Goal: Task Accomplishment & Management: Complete application form

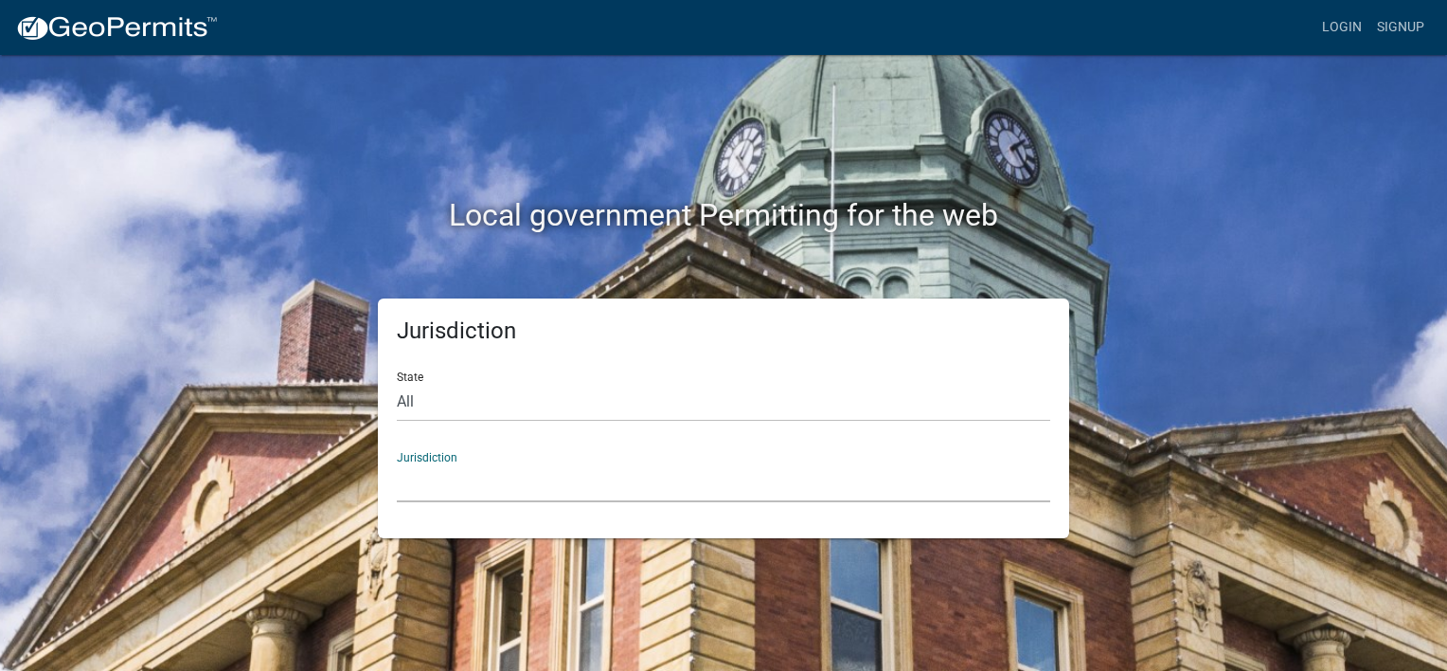
click at [450, 480] on select "[GEOGRAPHIC_DATA], [US_STATE] [GEOGRAPHIC_DATA], [US_STATE][PERSON_NAME][GEOGRA…" at bounding box center [724, 482] width 654 height 39
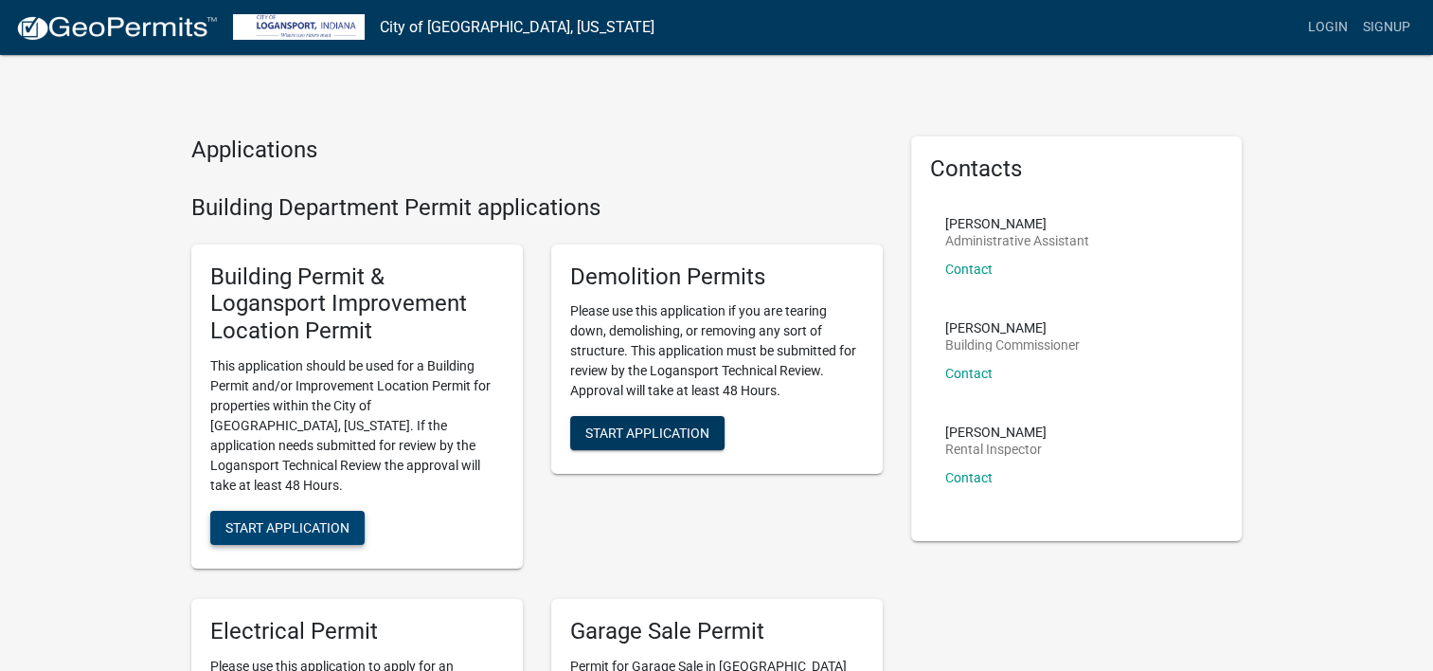
click at [337, 519] on span "Start Application" at bounding box center [287, 526] width 124 height 15
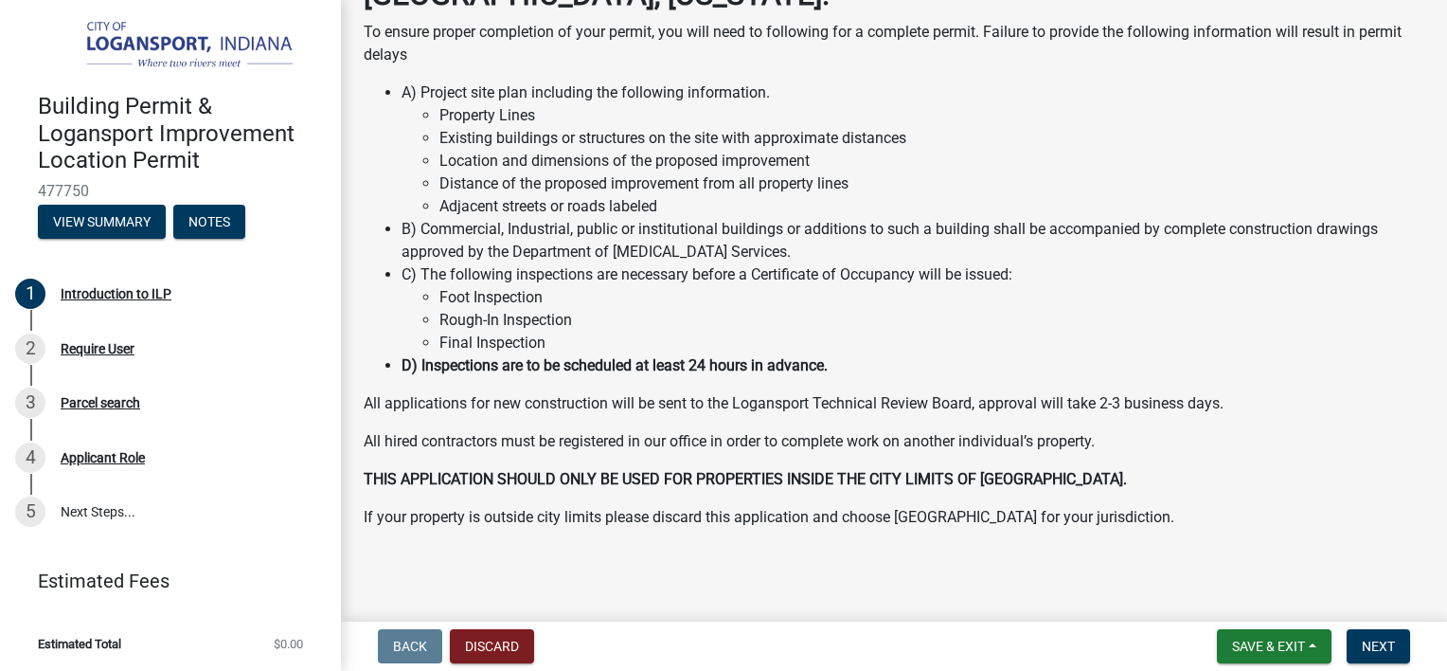
scroll to position [170, 0]
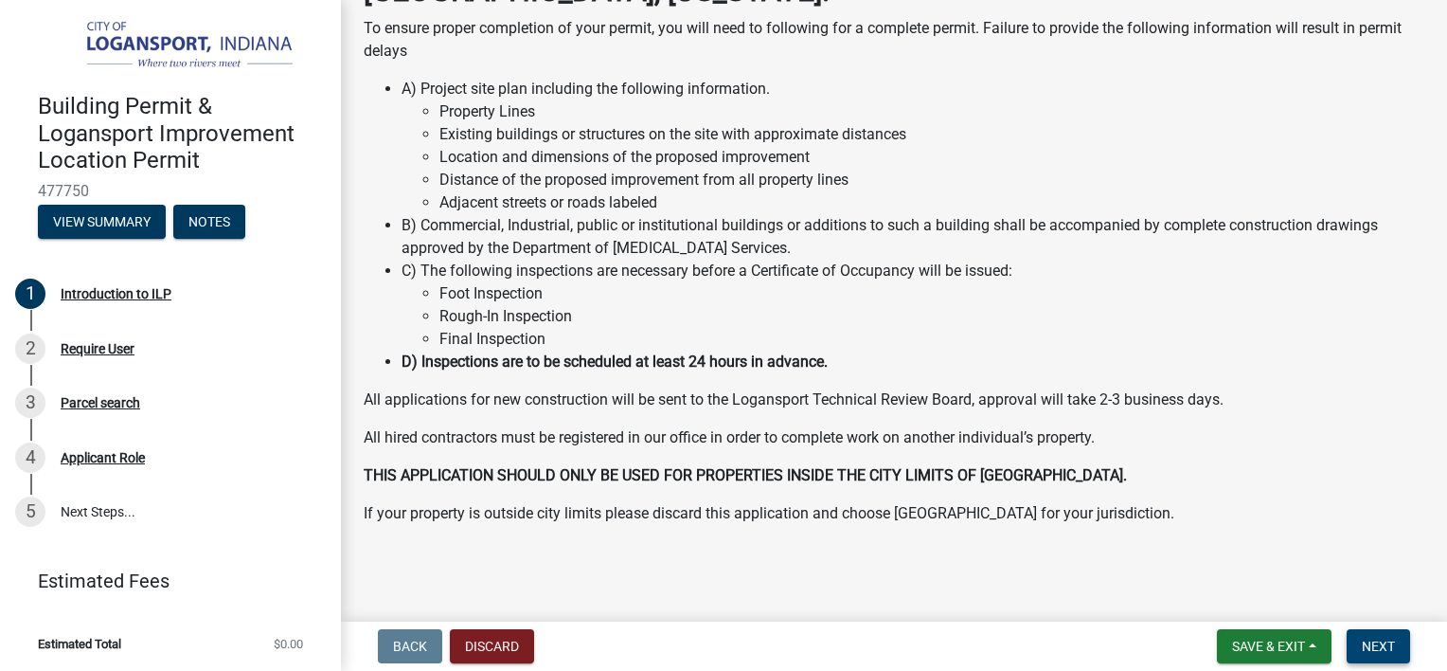
click at [1369, 648] on span "Next" at bounding box center [1378, 645] width 33 height 15
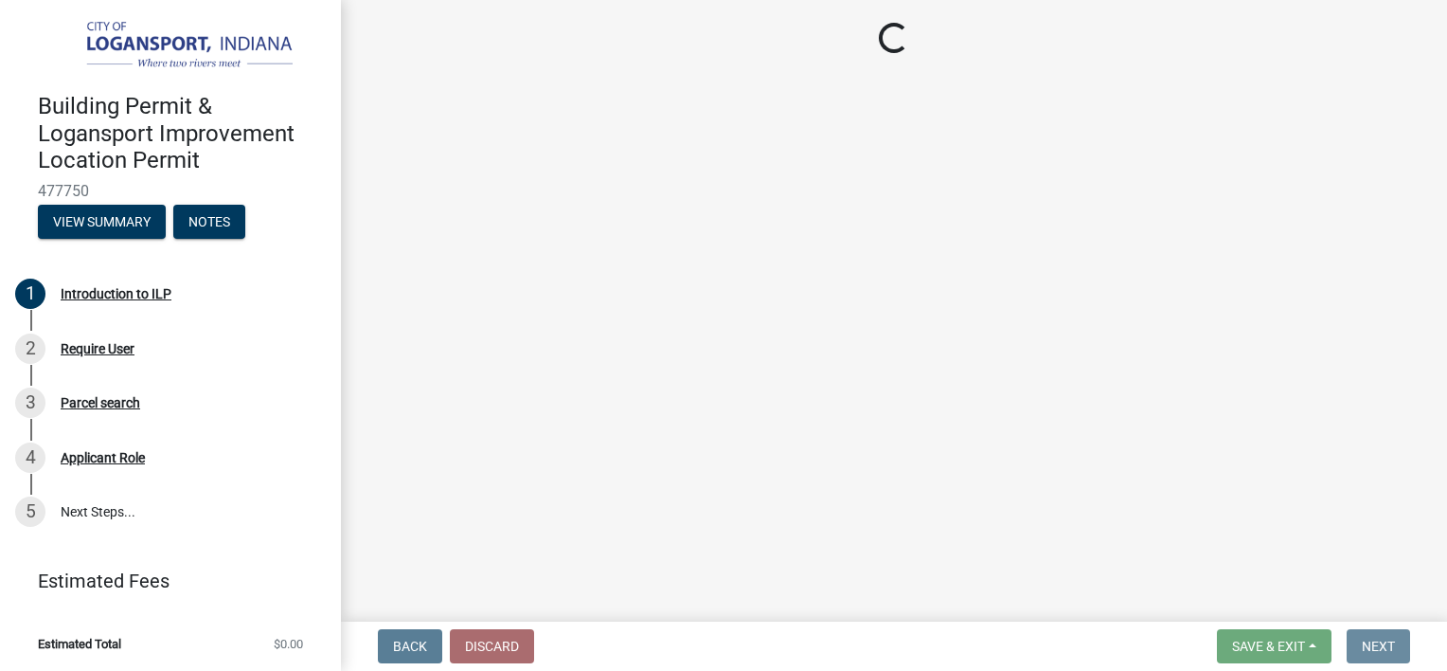
scroll to position [0, 0]
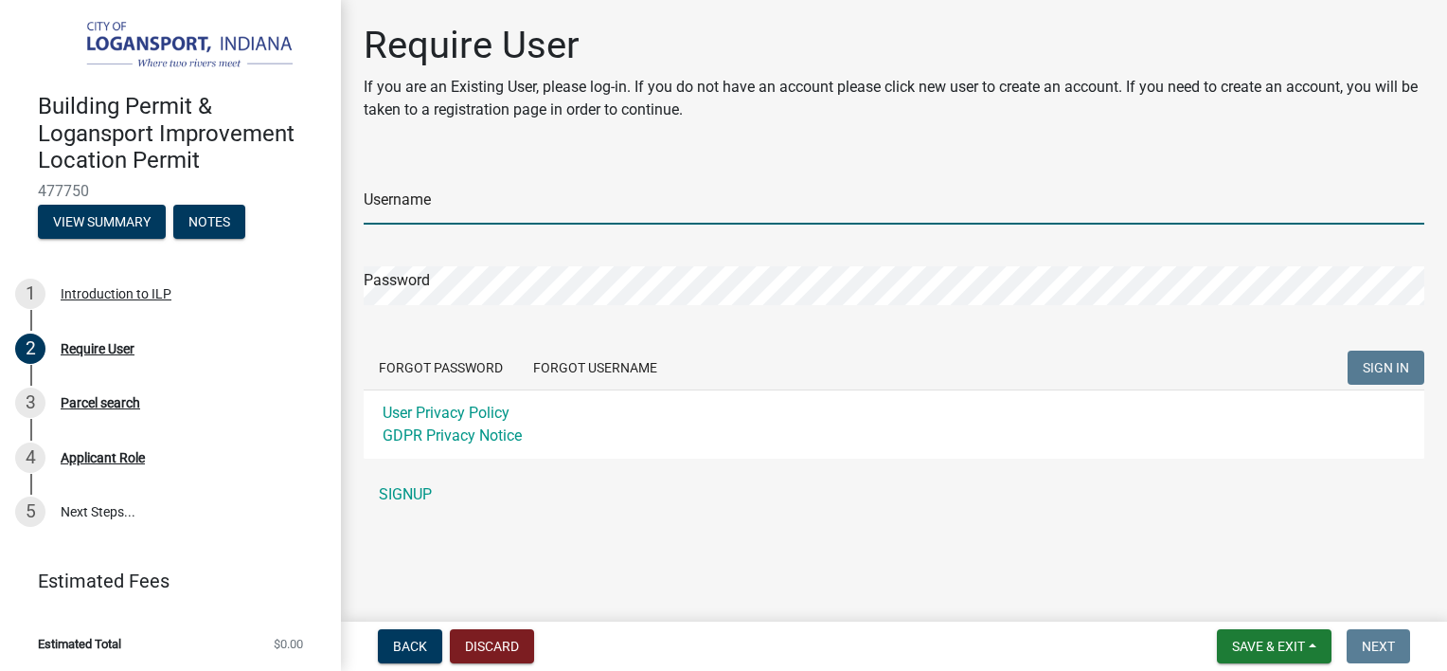
type input "cdalton0923"
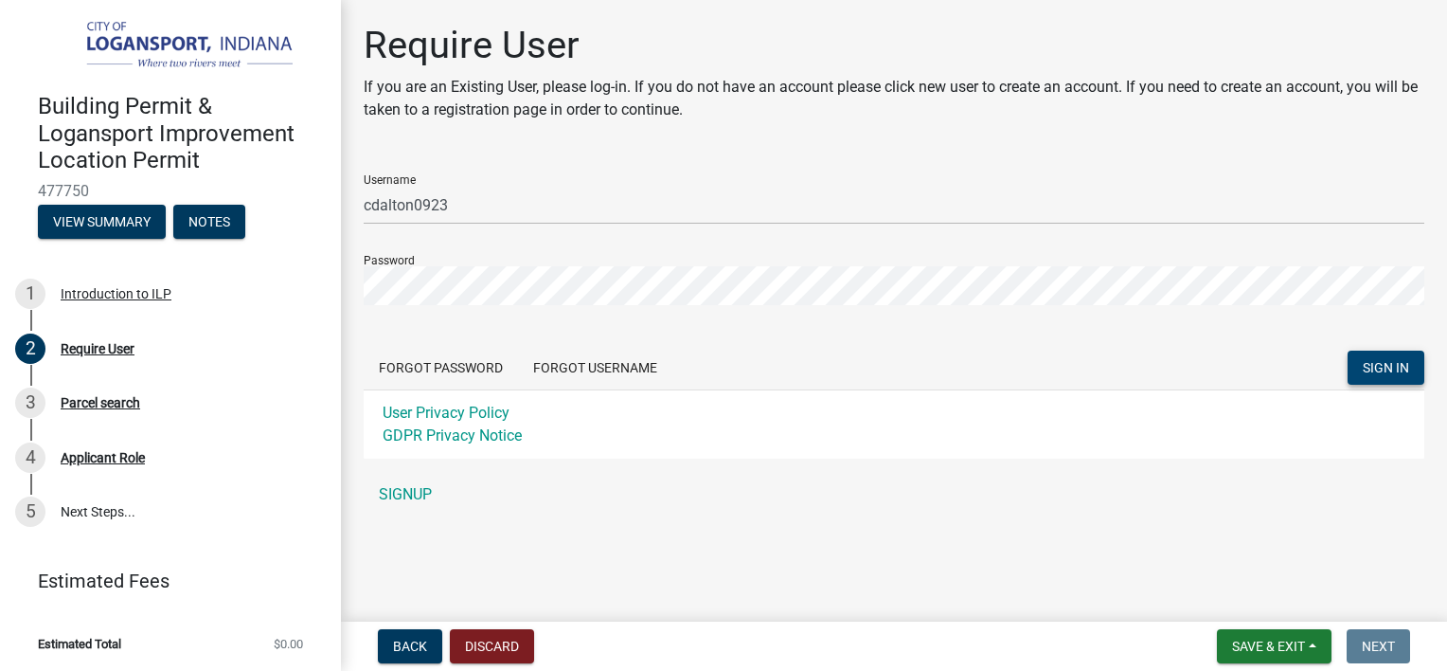
click at [1394, 367] on span "SIGN IN" at bounding box center [1386, 367] width 46 height 15
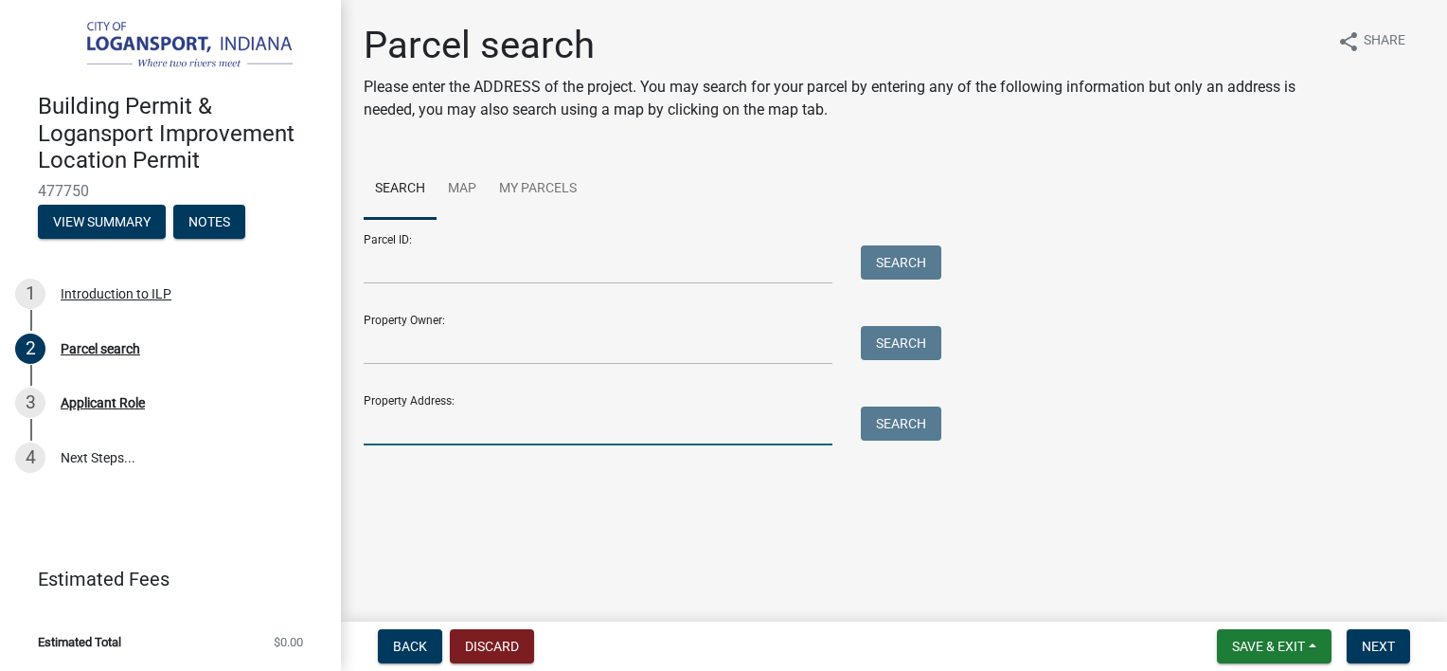
click at [504, 431] on input "Property Address:" at bounding box center [598, 425] width 469 height 39
type input "[STREET_ADDRESS]"
click at [906, 436] on button "Search" at bounding box center [901, 423] width 81 height 34
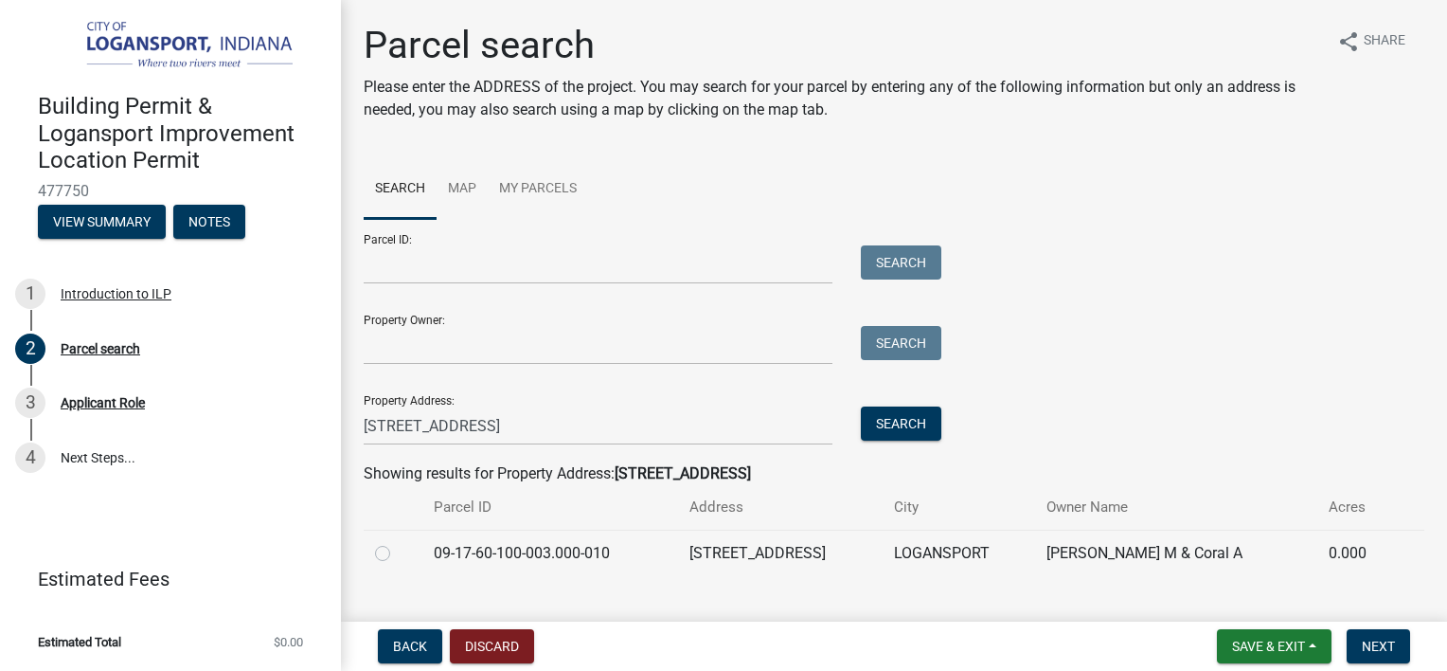
click at [398, 542] on label at bounding box center [398, 542] width 0 height 0
click at [398, 554] on input "radio" at bounding box center [404, 548] width 12 height 12
radio input "true"
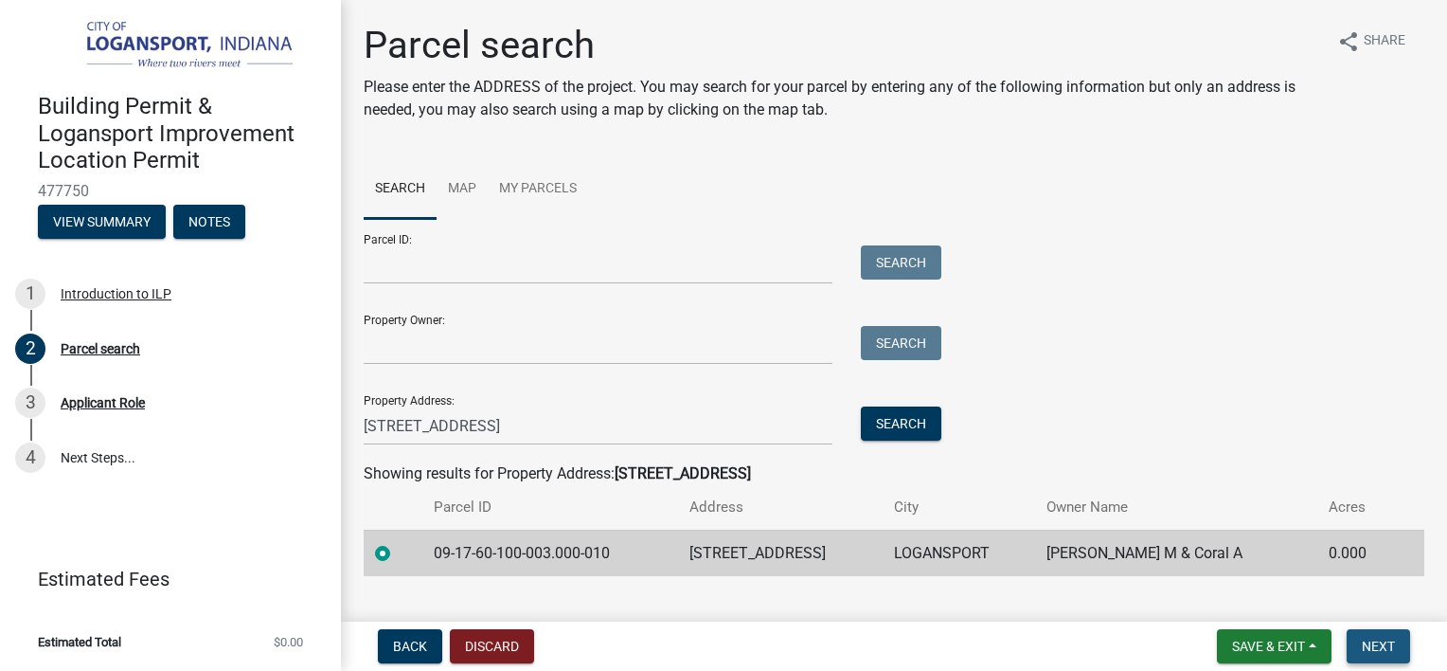
click at [1380, 647] on span "Next" at bounding box center [1378, 645] width 33 height 15
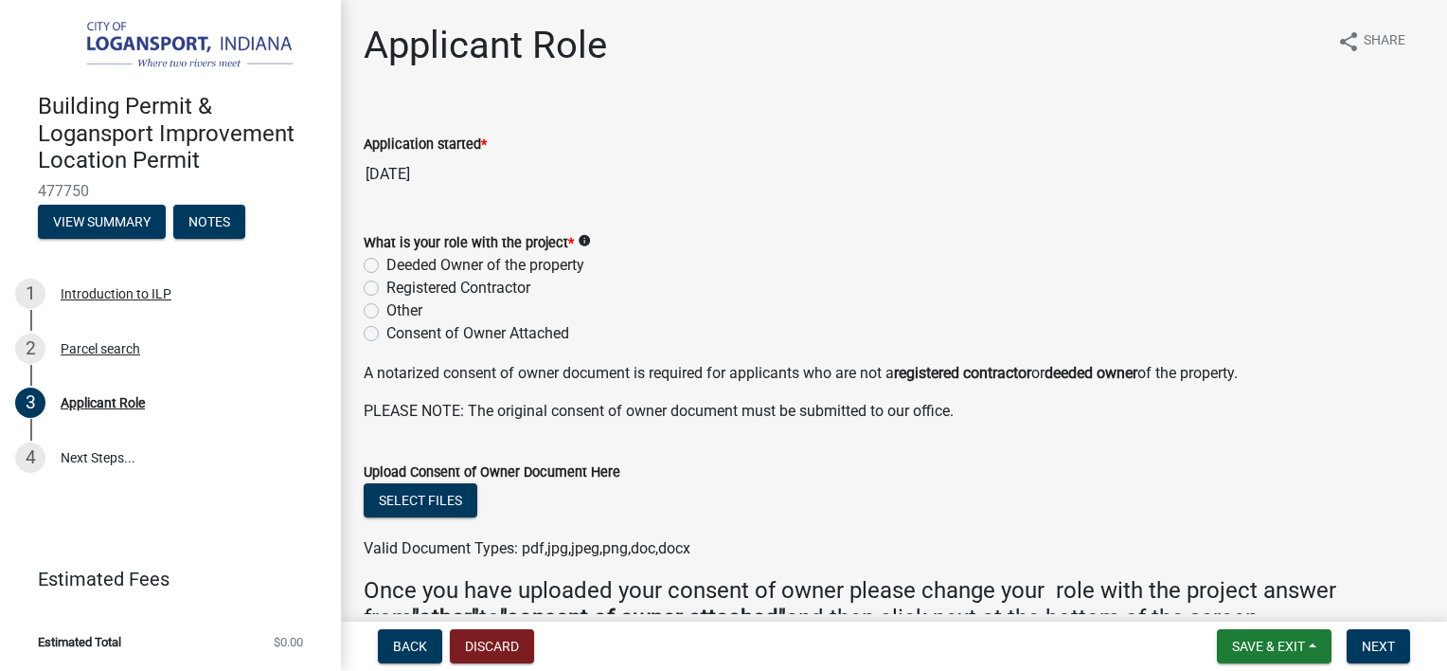
click at [386, 287] on label "Registered Contractor" at bounding box center [458, 288] width 144 height 23
click at [386, 287] on input "Registered Contractor" at bounding box center [392, 283] width 12 height 12
radio input "true"
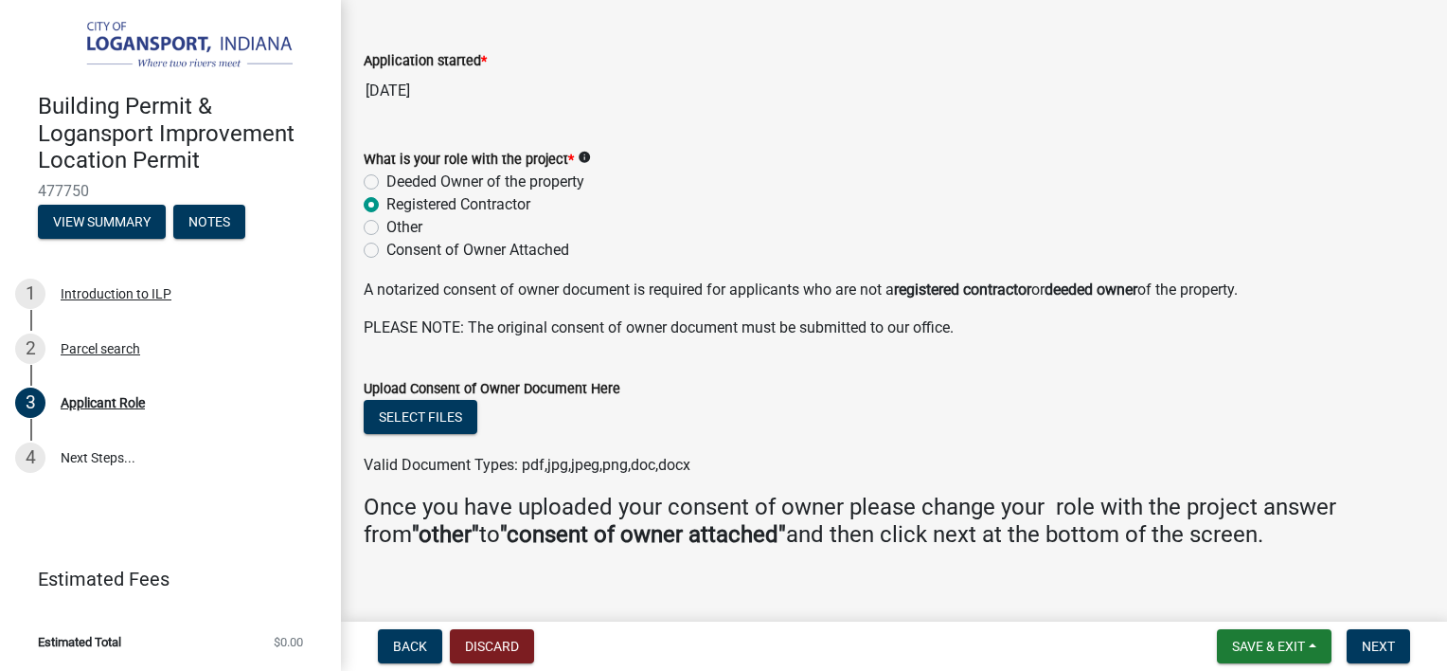
scroll to position [106, 0]
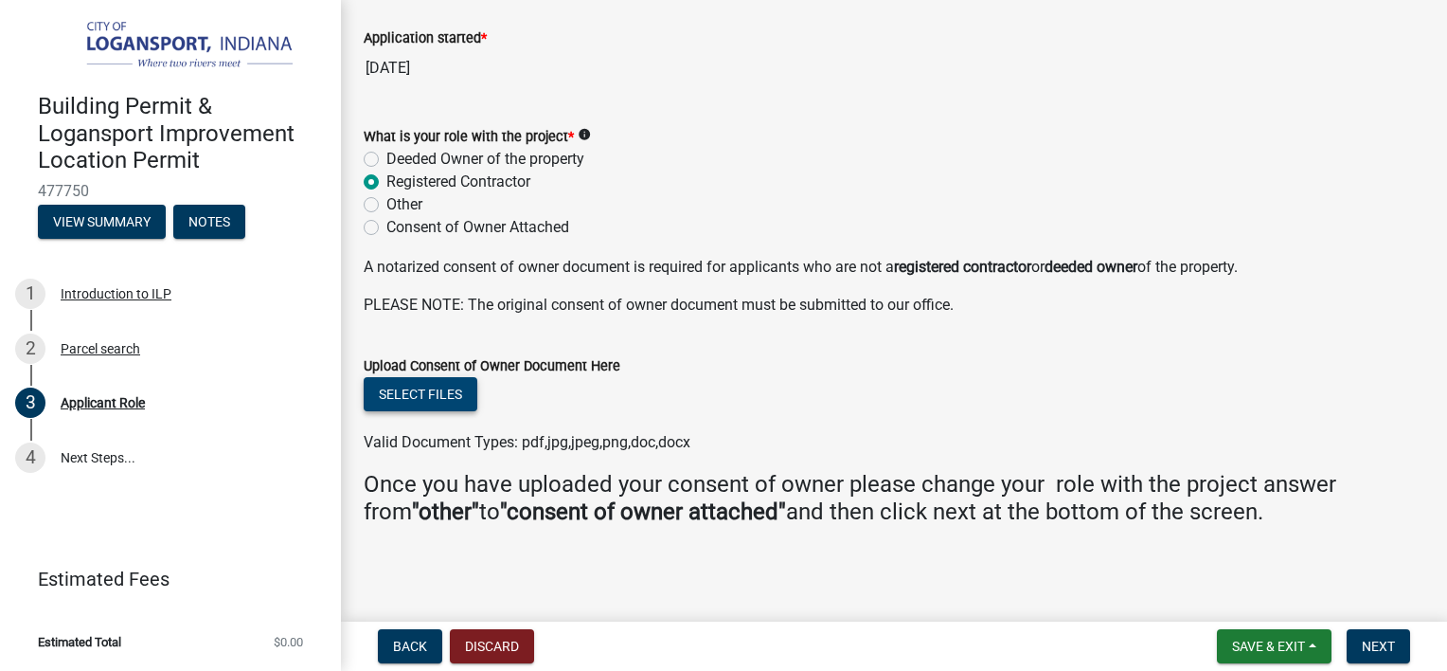
click at [447, 389] on button "Select files" at bounding box center [421, 394] width 114 height 34
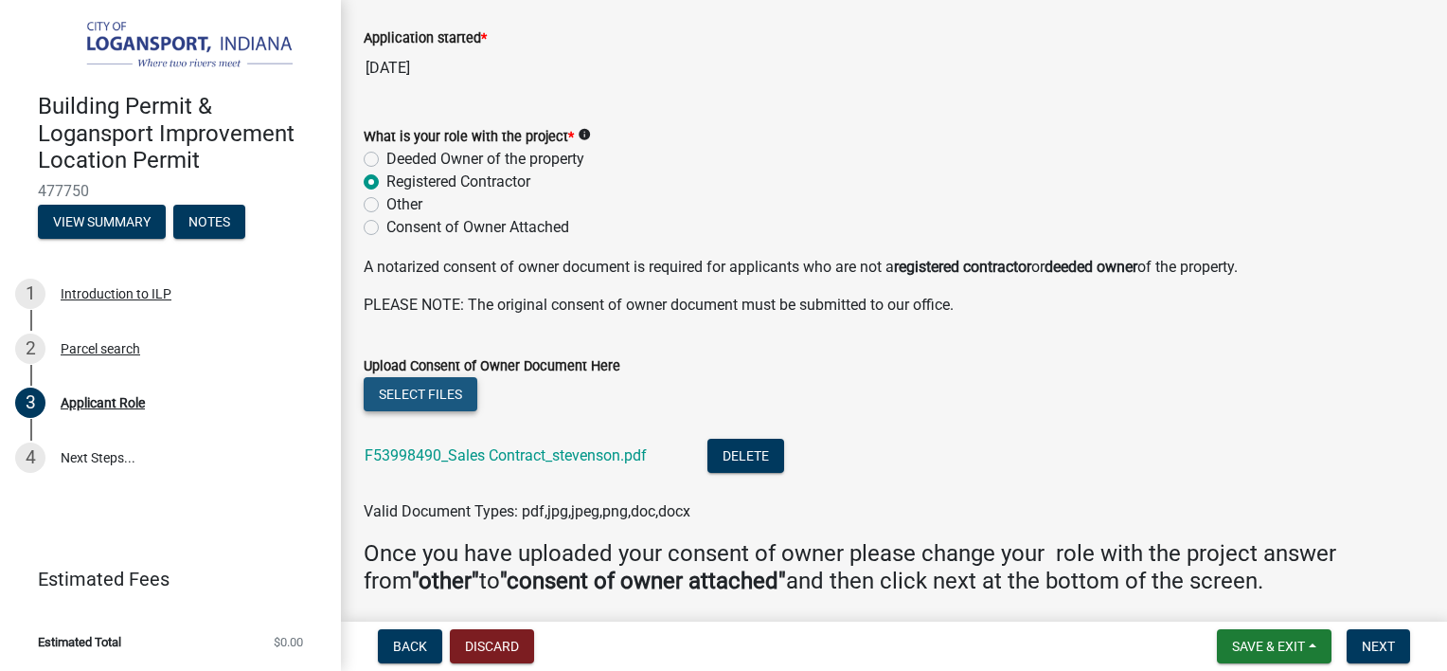
click at [417, 387] on button "Select files" at bounding box center [421, 394] width 114 height 34
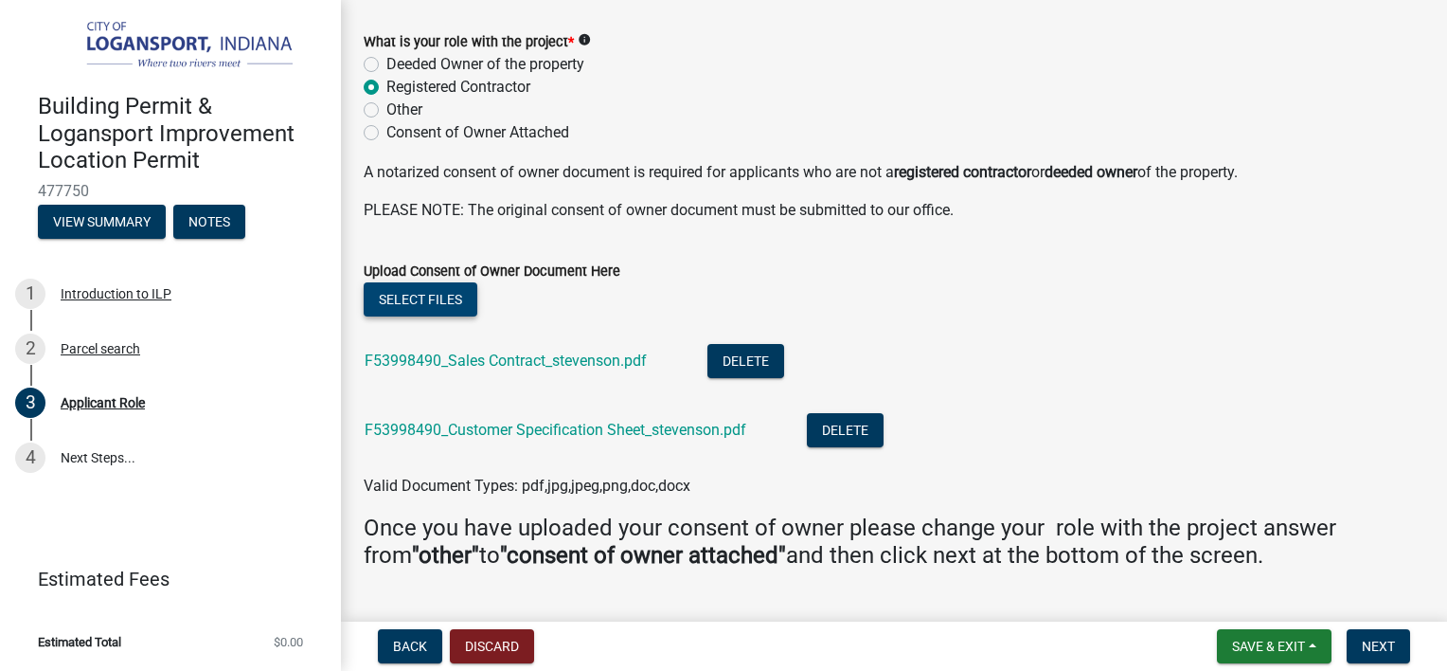
scroll to position [244, 0]
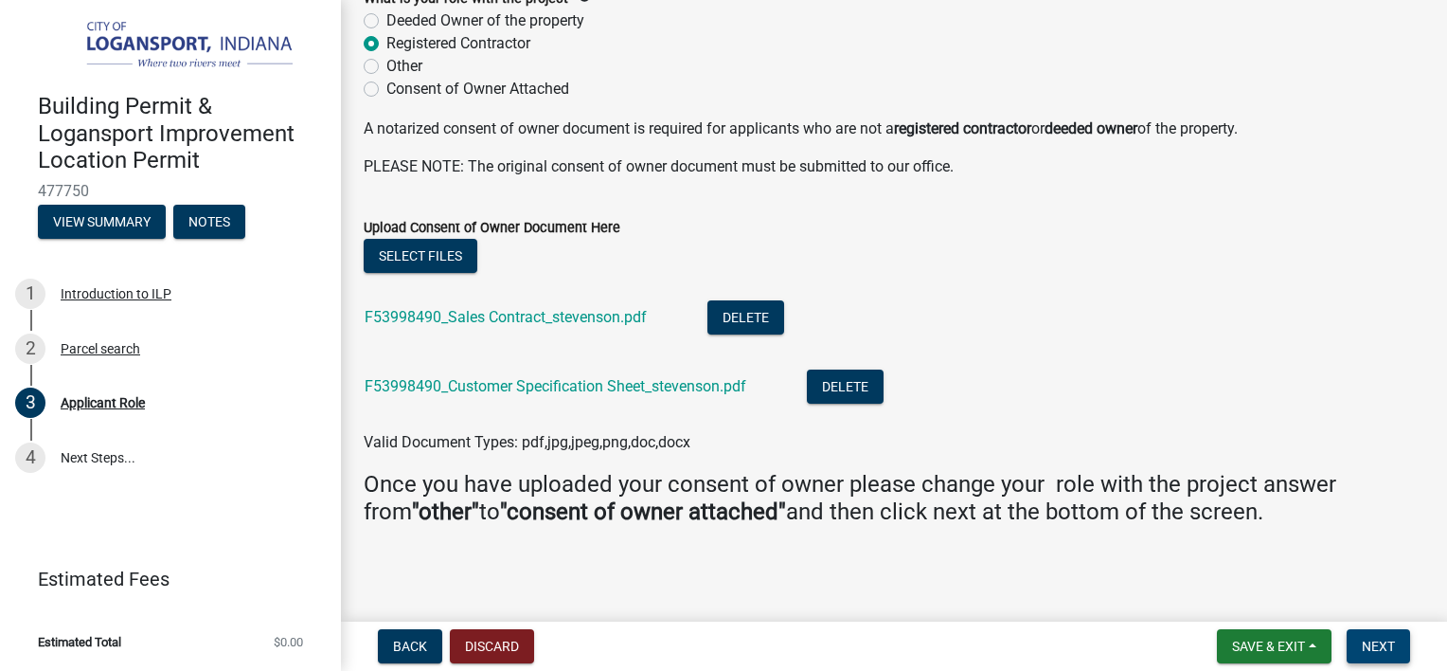
click at [1382, 643] on span "Next" at bounding box center [1378, 645] width 33 height 15
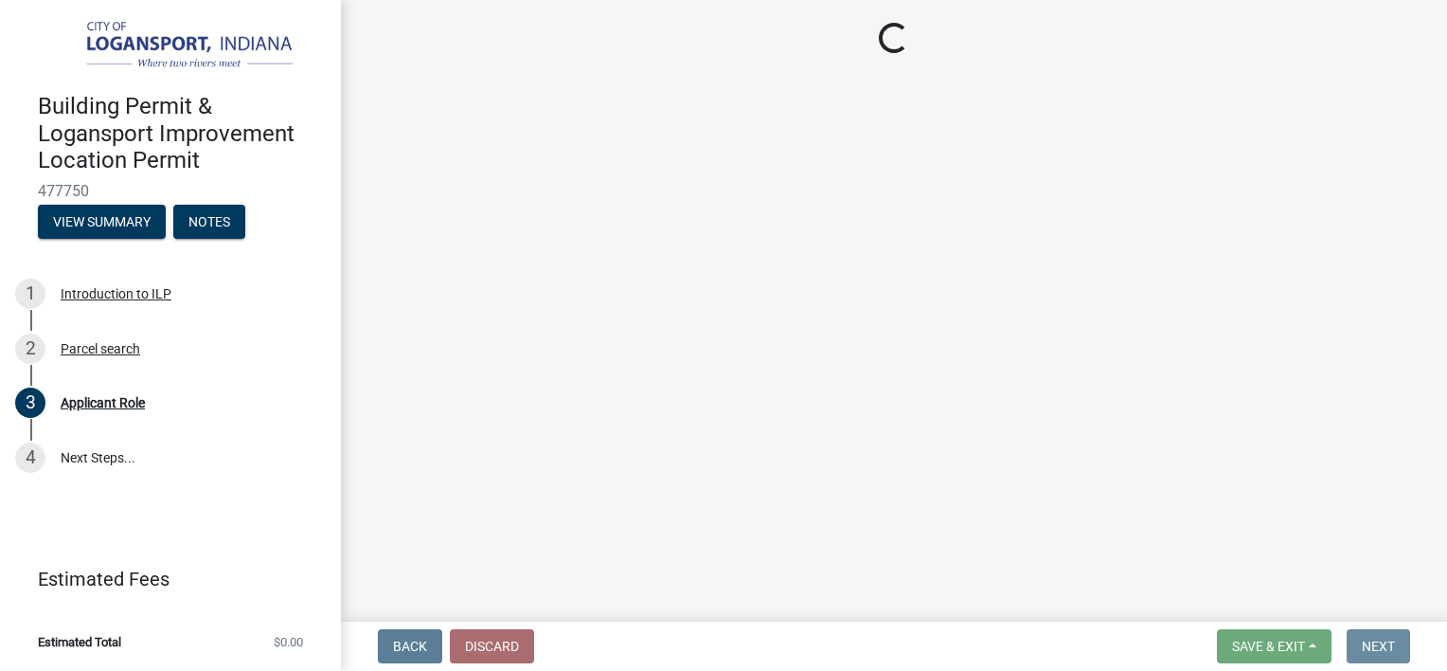
scroll to position [0, 0]
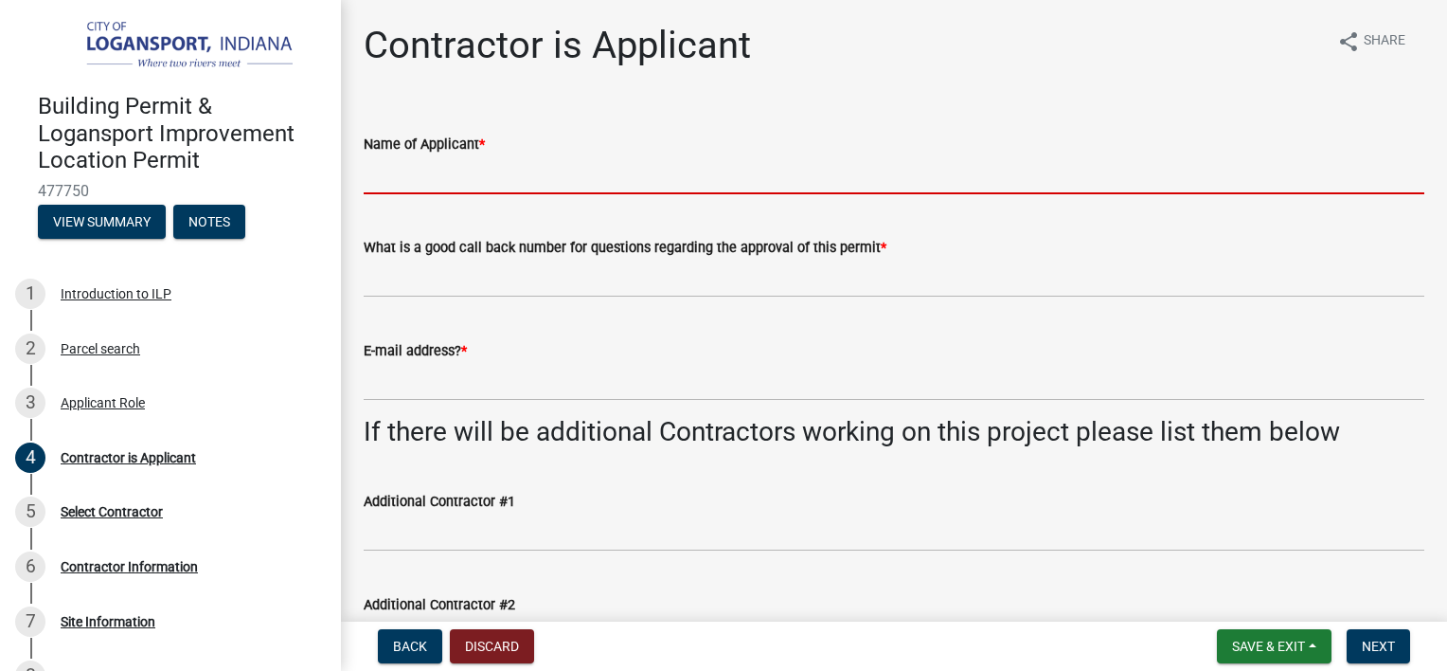
click at [665, 178] on input "Name of Applicant *" at bounding box center [894, 174] width 1061 height 39
type input "[PERSON_NAME], Home Depot USA Inc"
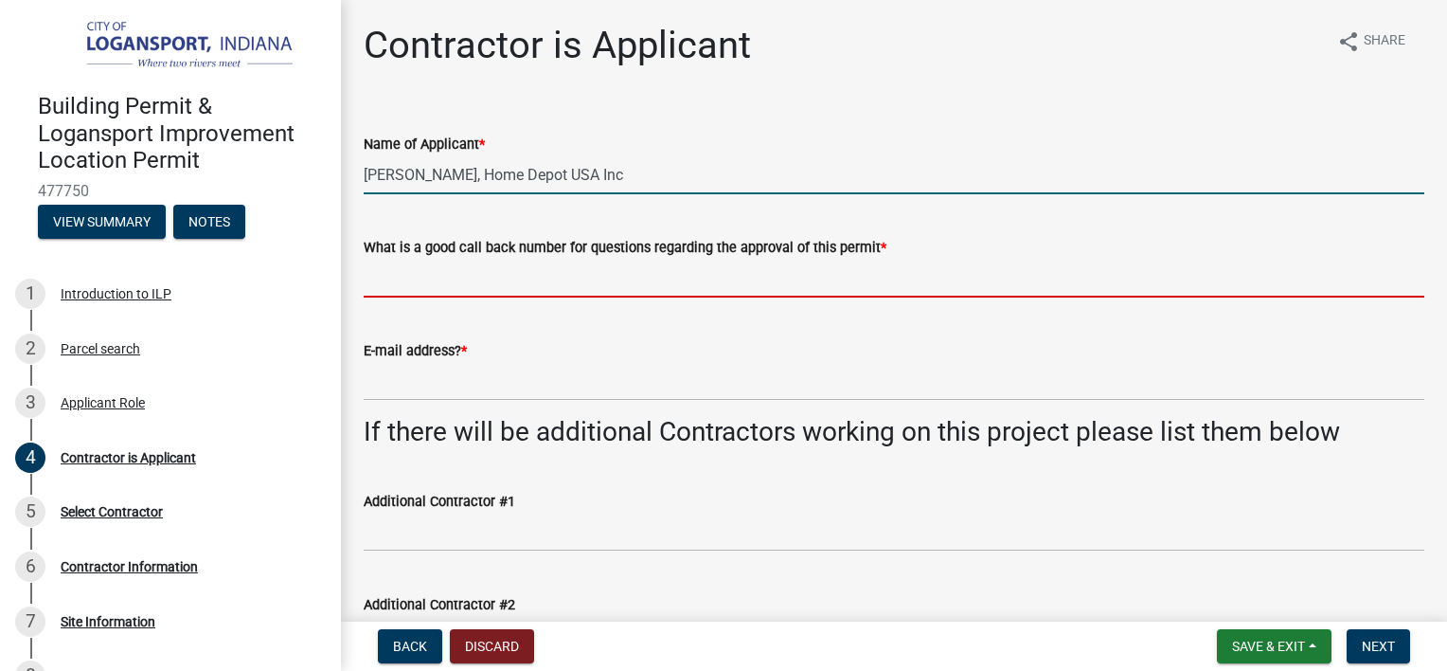
type input "7342463955"
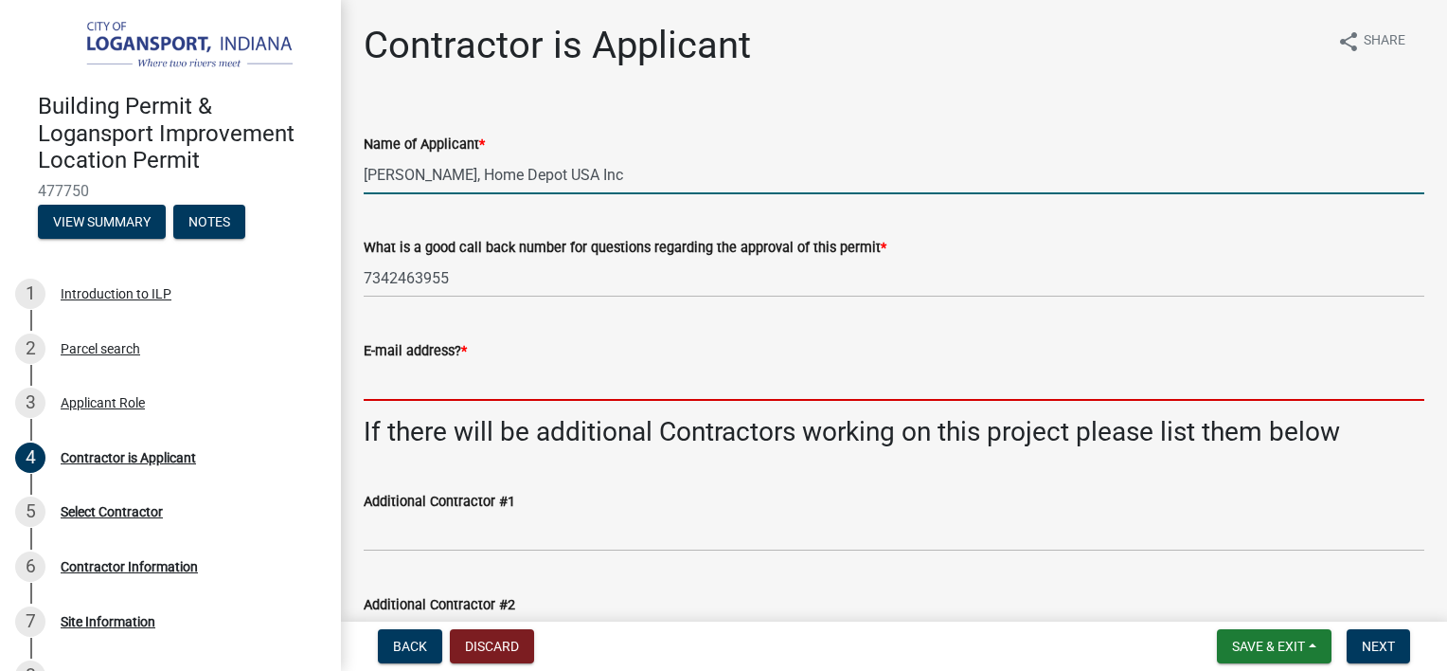
type input "[EMAIL_ADDRESS][DOMAIN_NAME]"
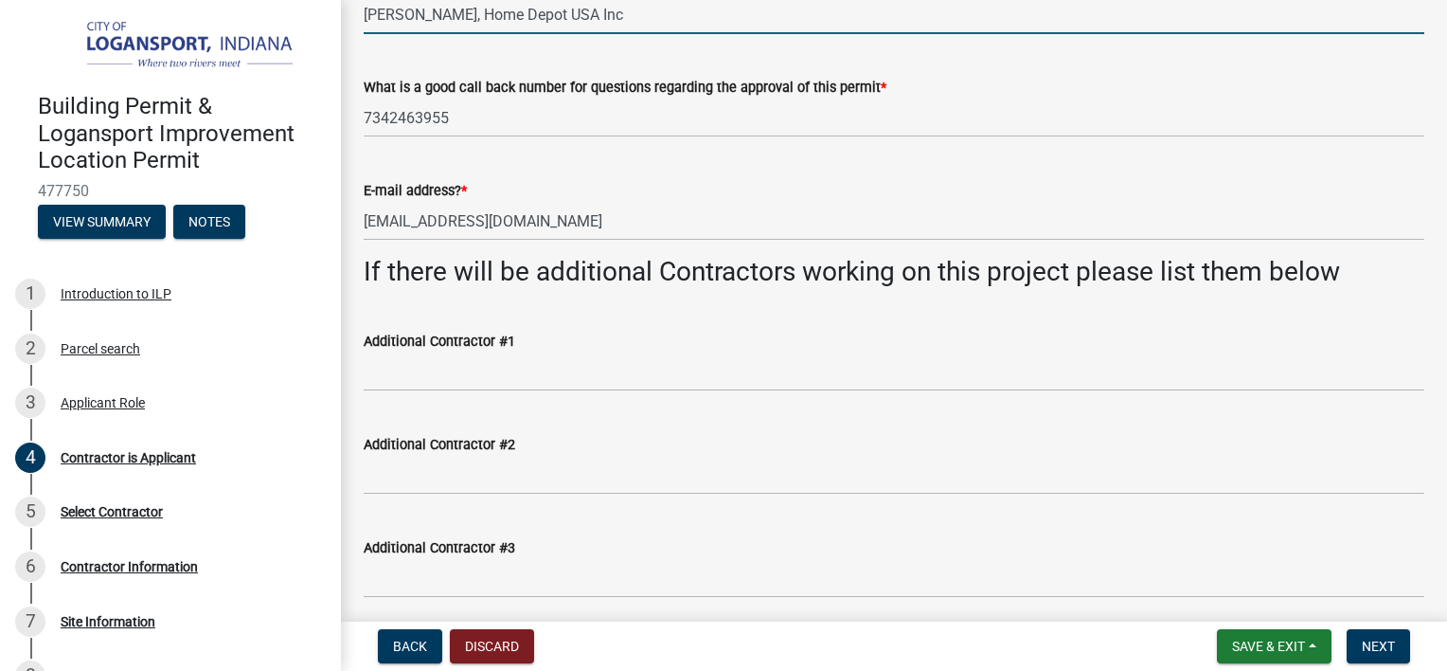
scroll to position [232, 0]
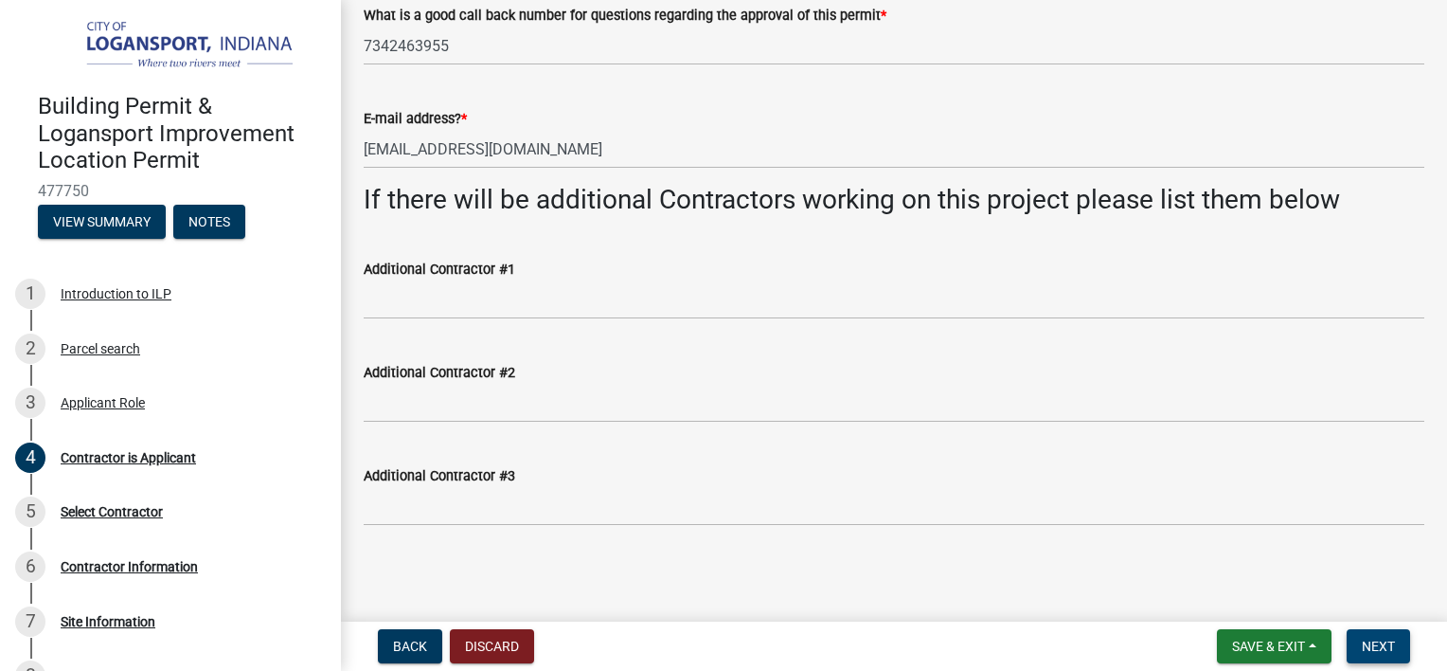
click at [1367, 644] on span "Next" at bounding box center [1378, 645] width 33 height 15
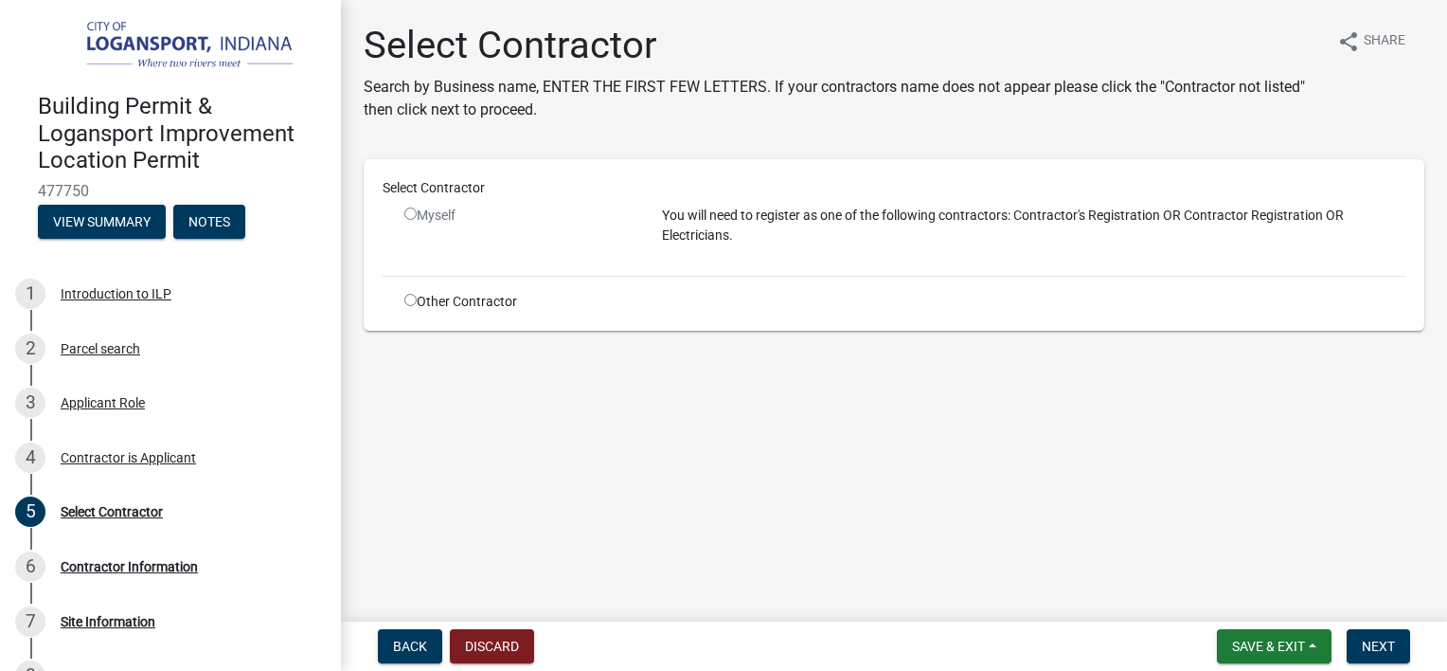
click at [408, 212] on input "radio" at bounding box center [410, 213] width 12 height 12
radio input "false"
click at [407, 300] on input "radio" at bounding box center [410, 300] width 12 height 12
radio input "true"
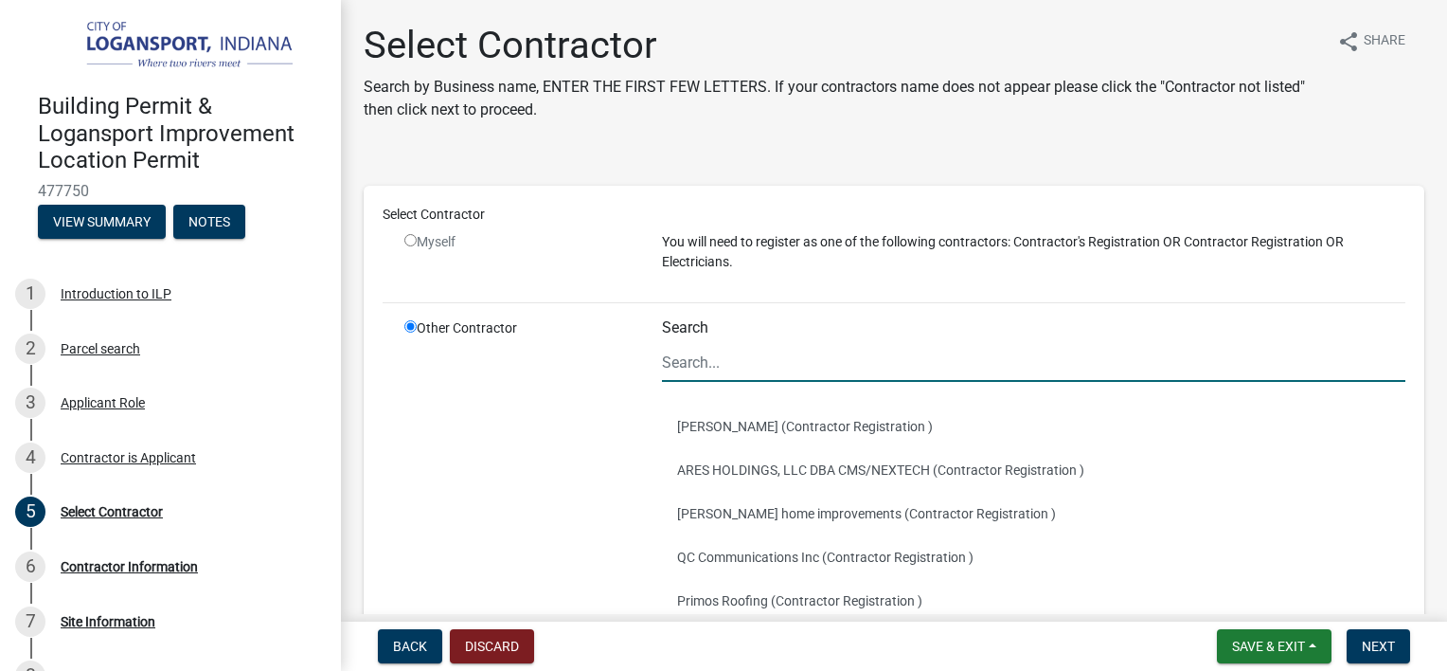
click at [745, 367] on input "Search" at bounding box center [1034, 362] width 744 height 39
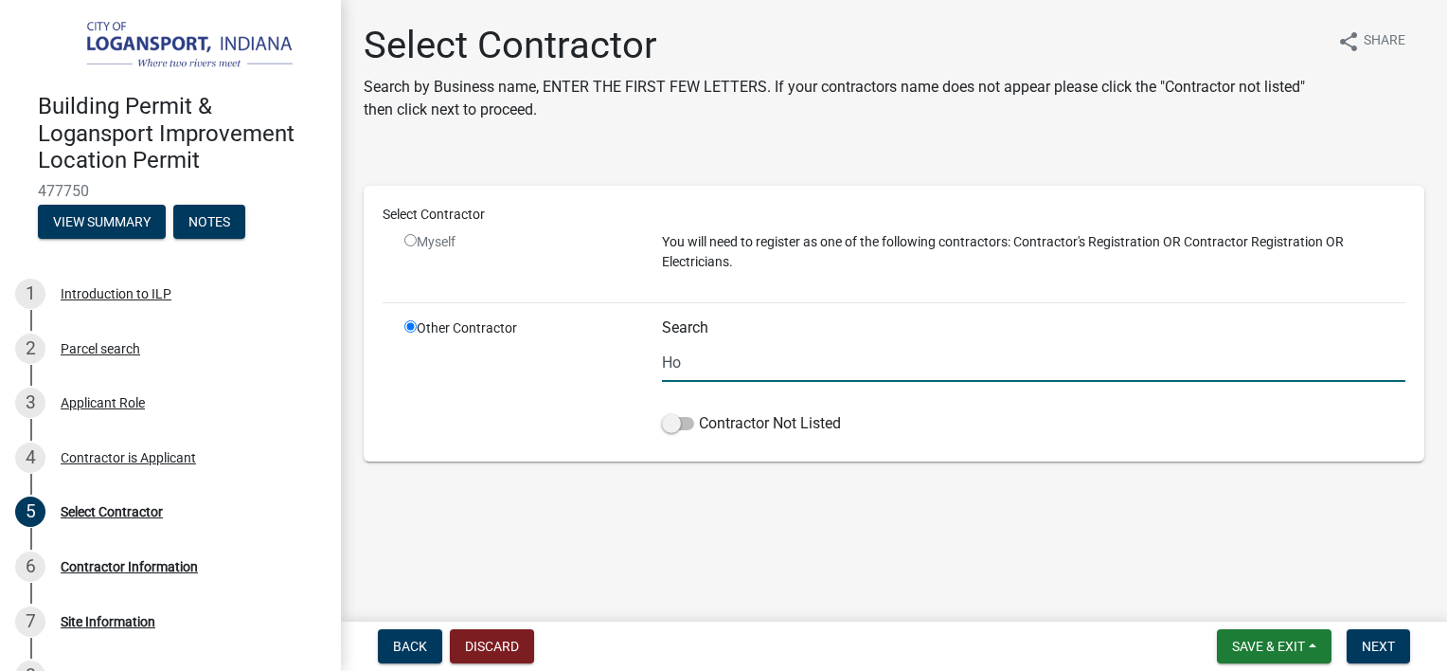
type input "H"
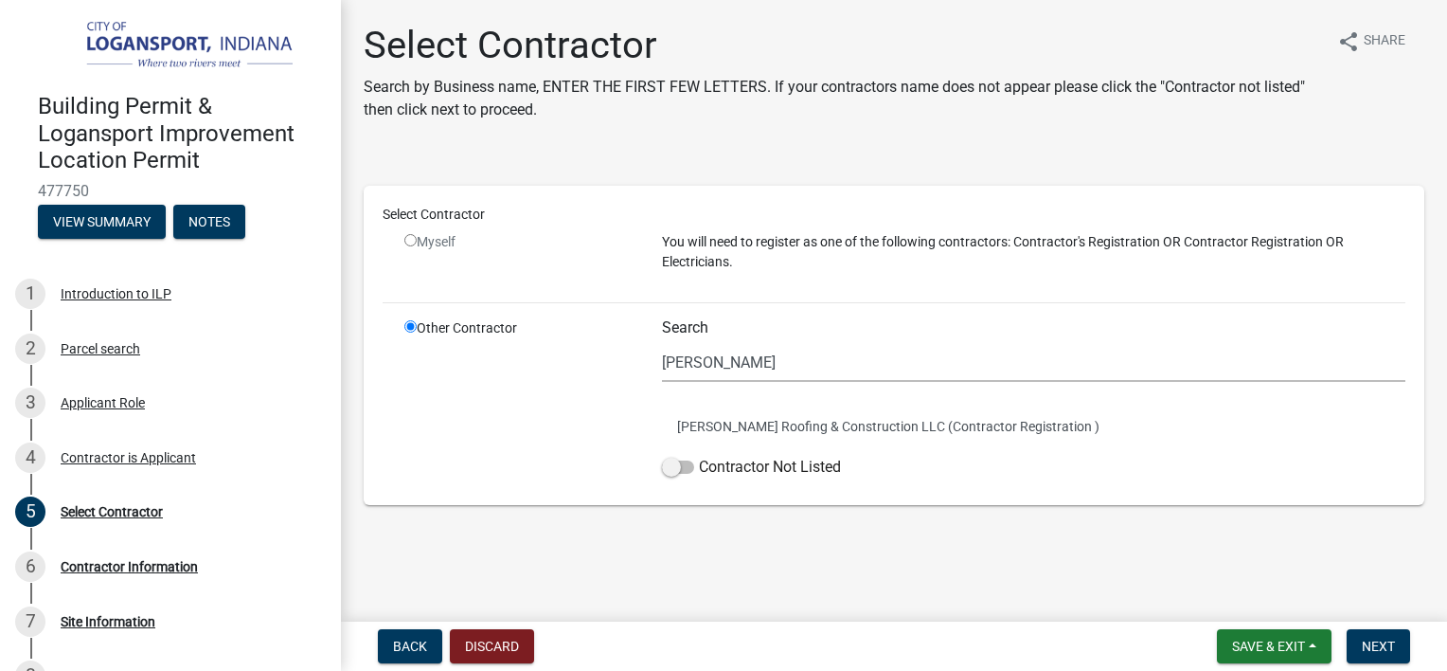
click at [899, 583] on main "Select Contractor Search by Business name, ENTER THE FIRST FEW LETTERS. If your…" at bounding box center [894, 307] width 1106 height 614
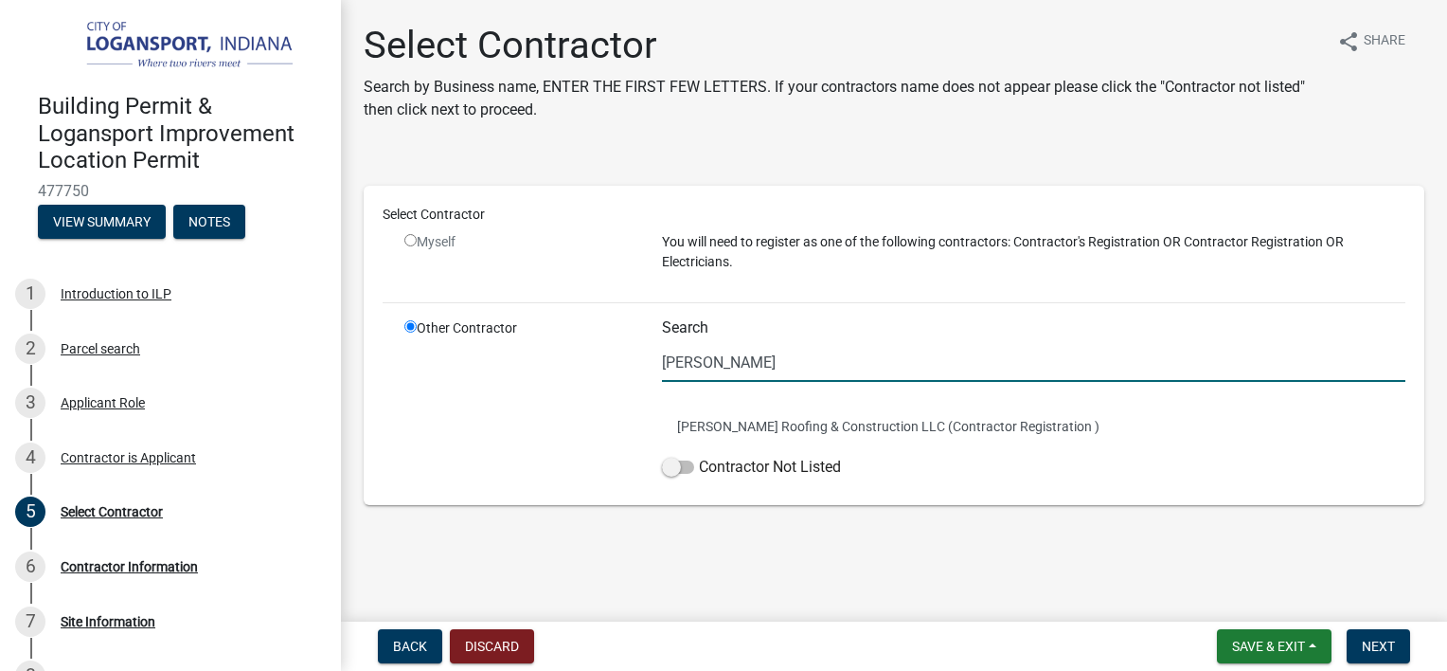
click at [789, 367] on input "[PERSON_NAME]" at bounding box center [1034, 362] width 744 height 39
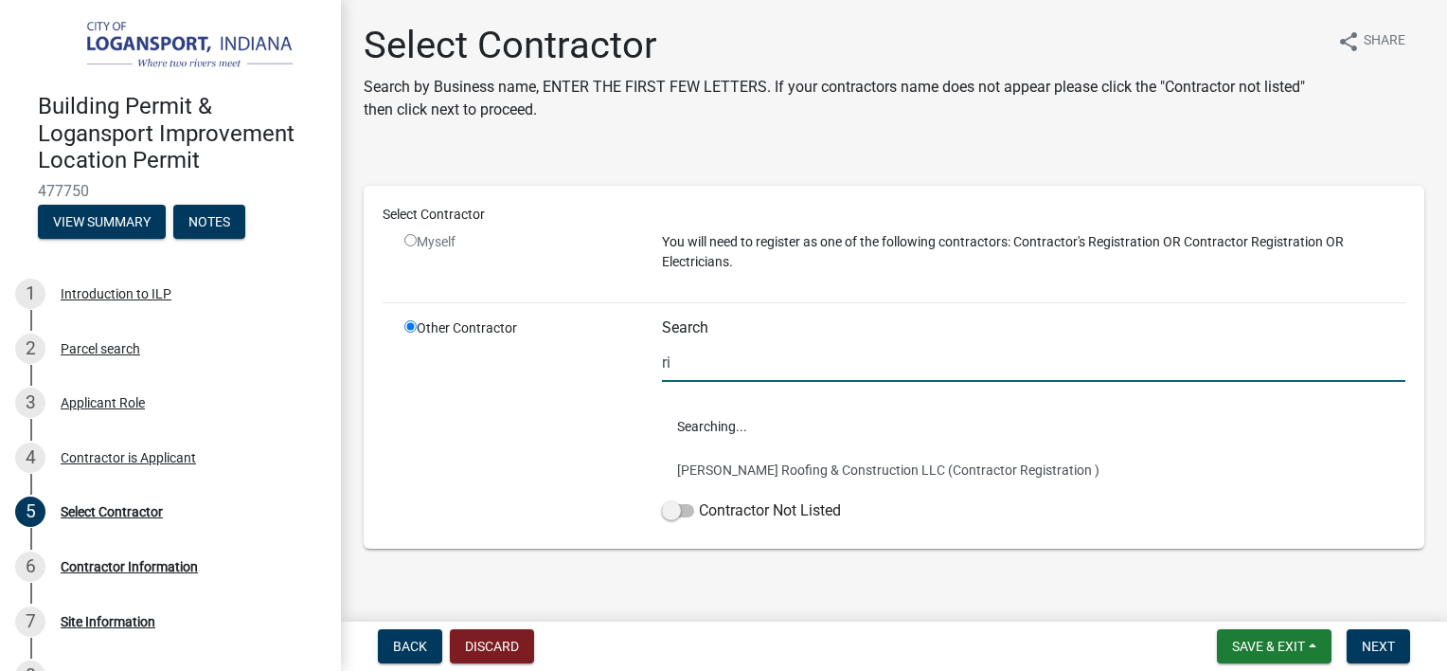
type input "r"
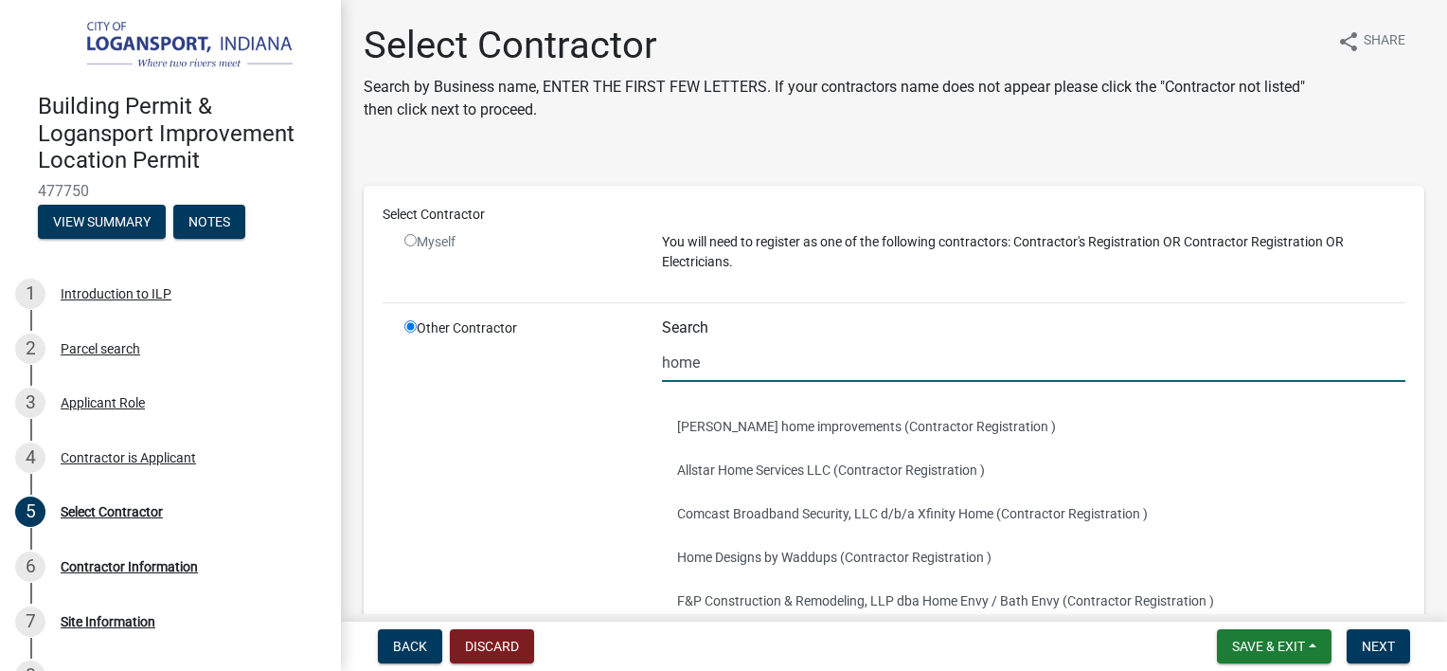
click at [570, 495] on div "Other Contractor" at bounding box center [519, 489] width 258 height 342
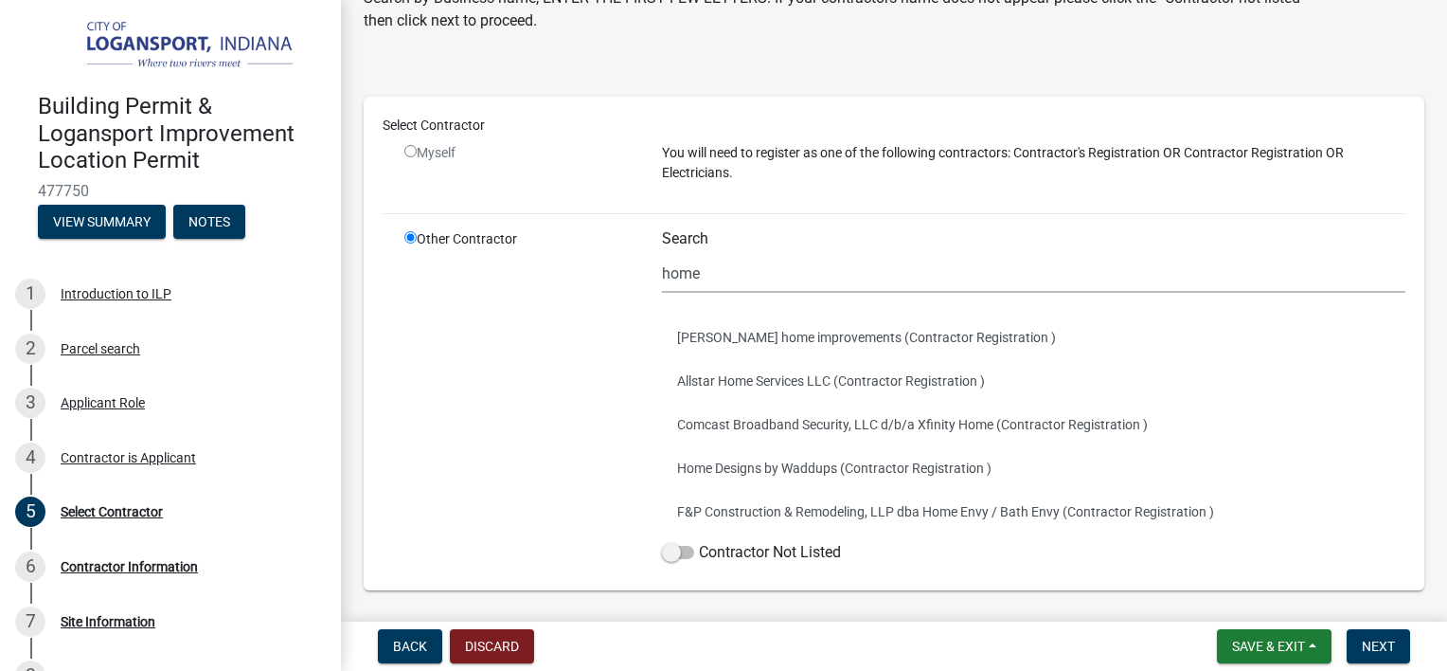
scroll to position [153, 0]
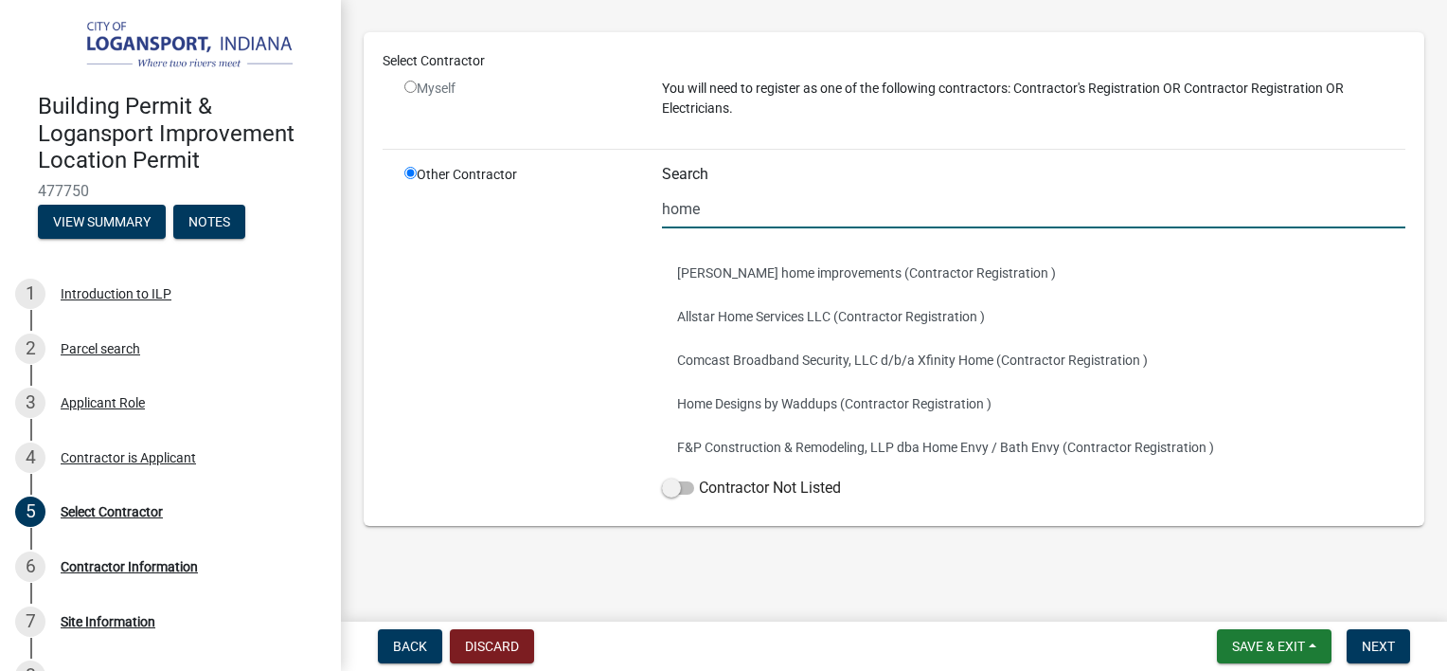
click at [789, 211] on input "home" at bounding box center [1034, 208] width 744 height 39
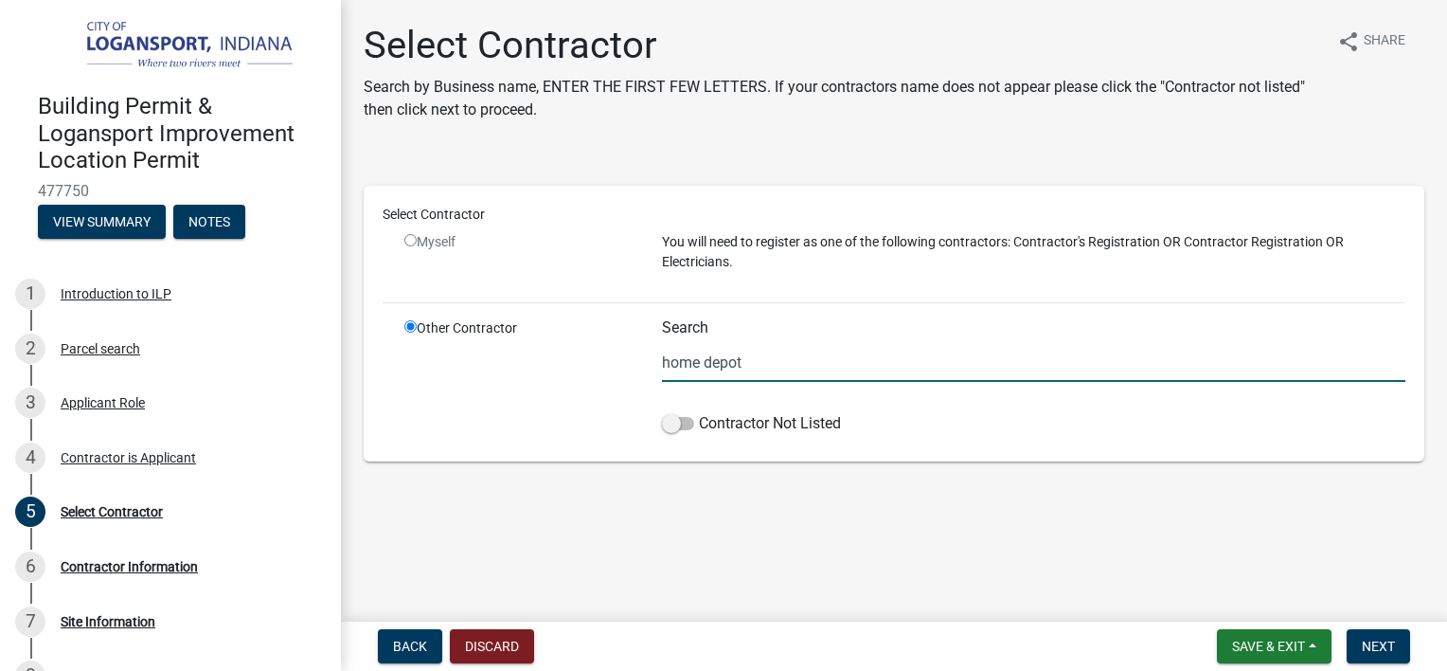
scroll to position [0, 0]
type input "h"
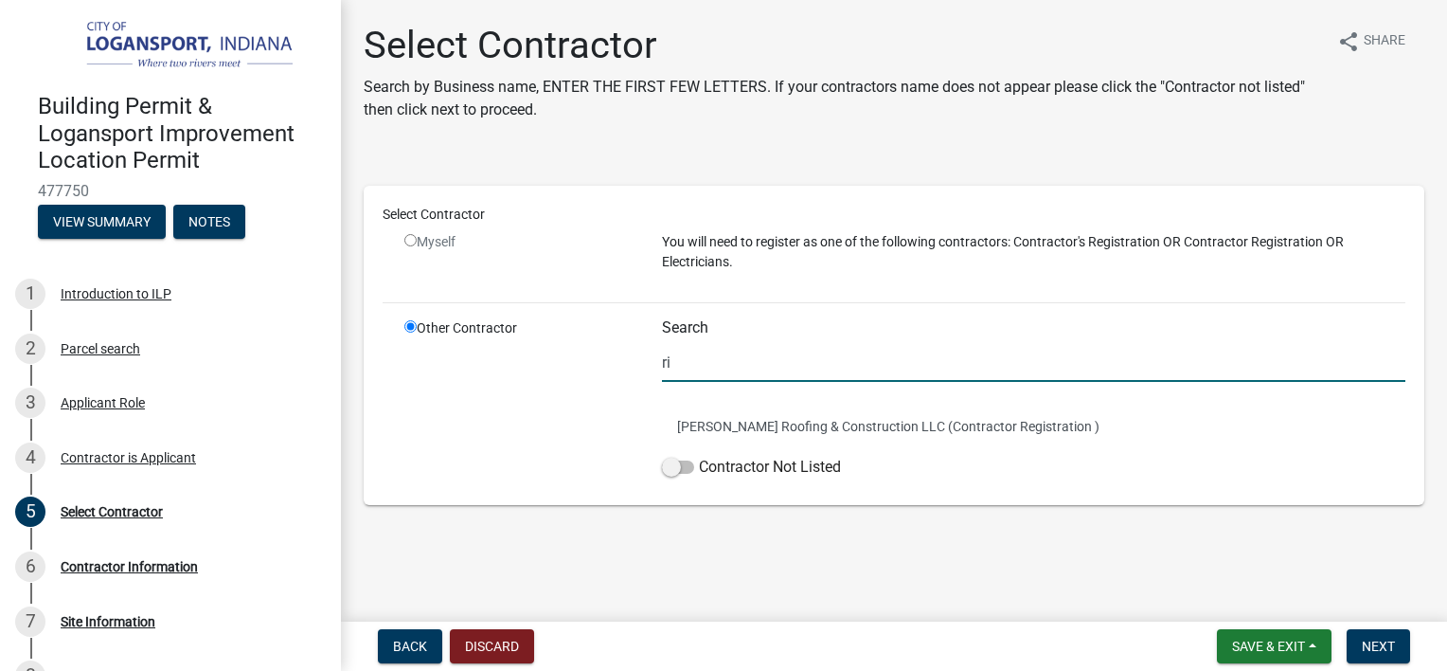
type input "r"
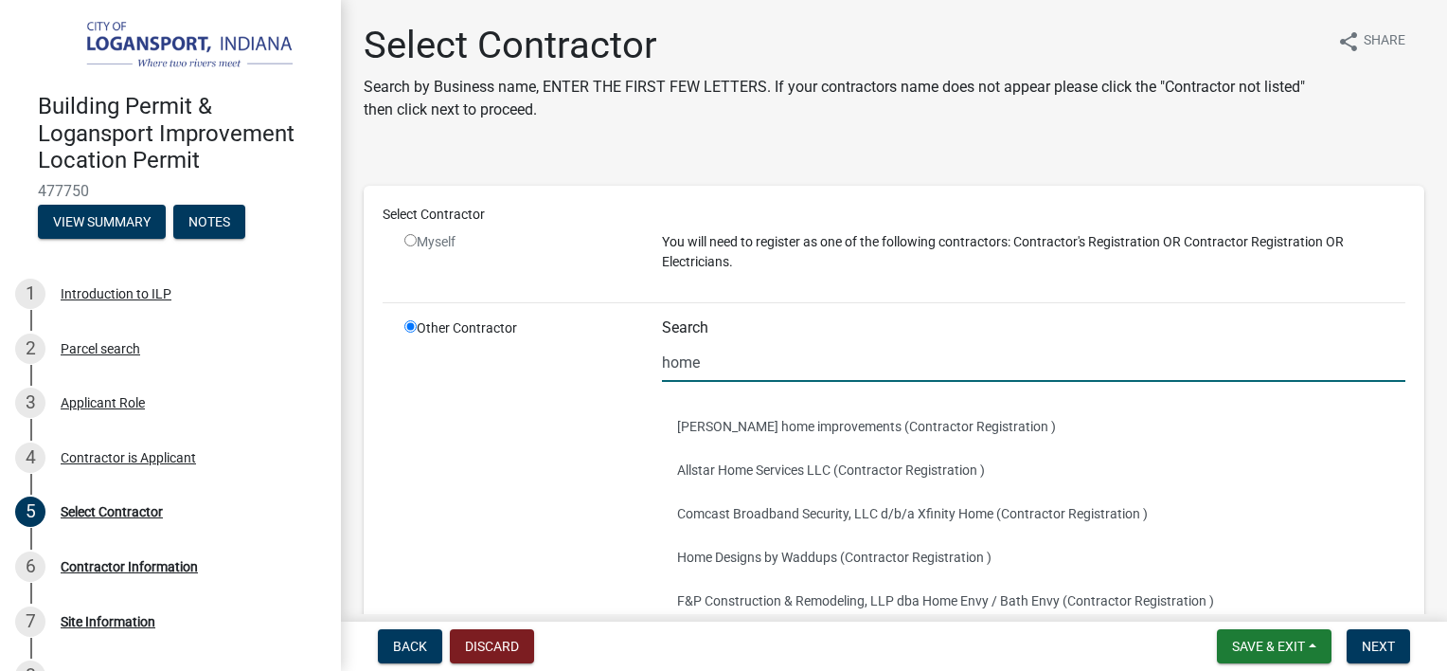
click at [534, 288] on div "Select Contractor Myself You will need to register as one of the following cont…" at bounding box center [894, 433] width 1023 height 456
click at [807, 378] on input "home" at bounding box center [1034, 362] width 744 height 39
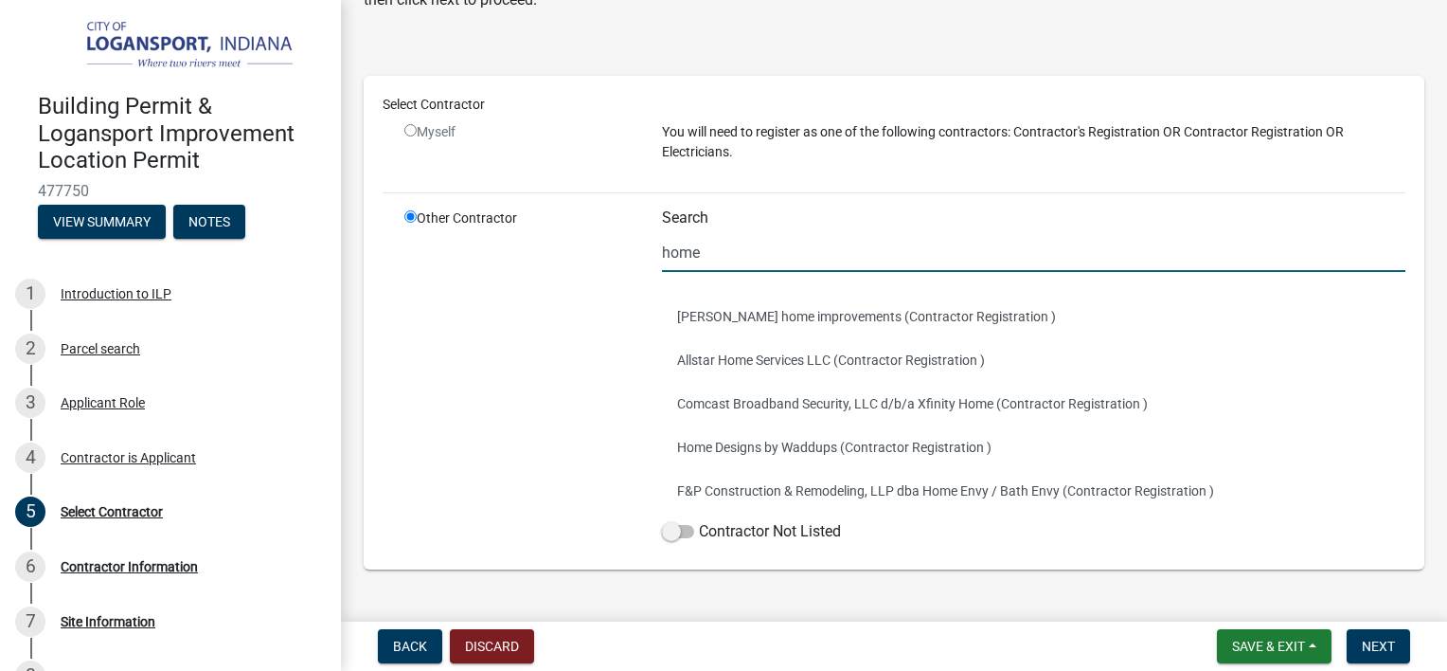
scroll to position [153, 0]
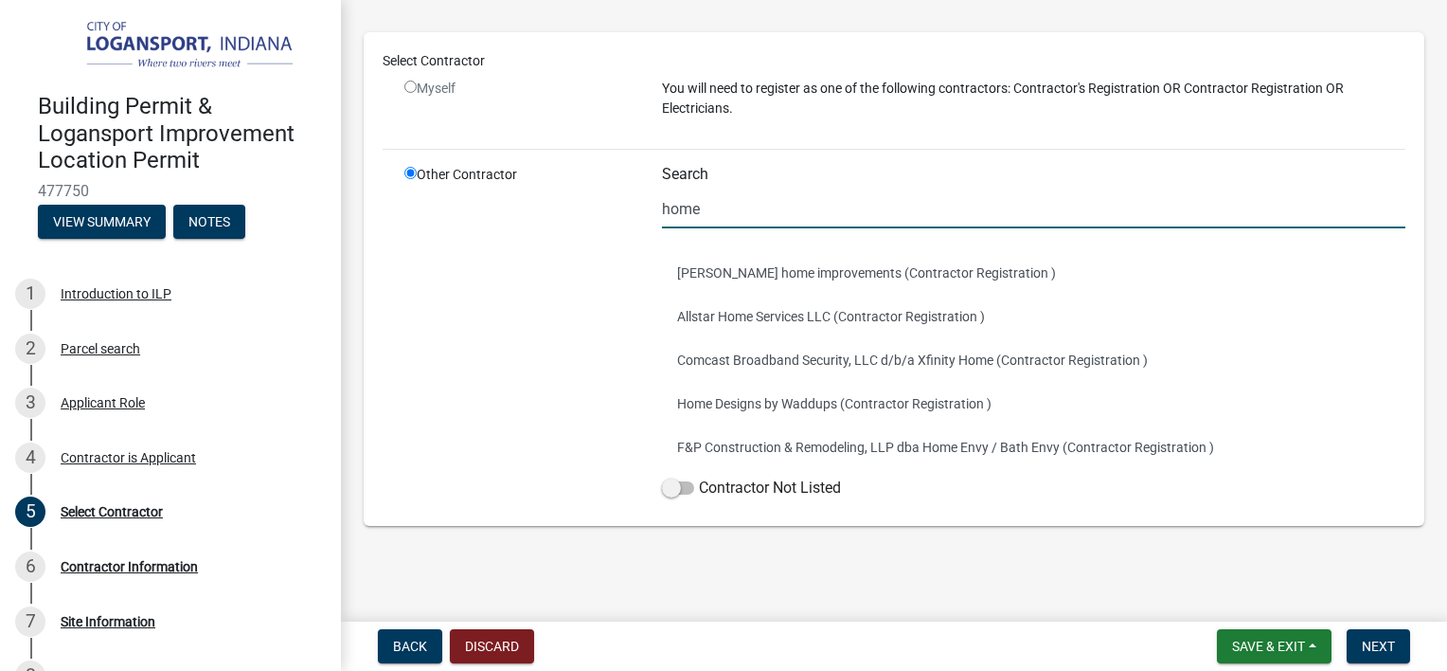
type input "home"
click at [581, 565] on main "Select Contractor Search by Business name, ENTER THE FIRST FEW LETTERS. If your…" at bounding box center [894, 307] width 1106 height 614
click at [674, 493] on label "Contractor Not Listed" at bounding box center [751, 487] width 179 height 23
click at [699, 476] on input "Contractor Not Listed" at bounding box center [699, 476] width 0 height 0
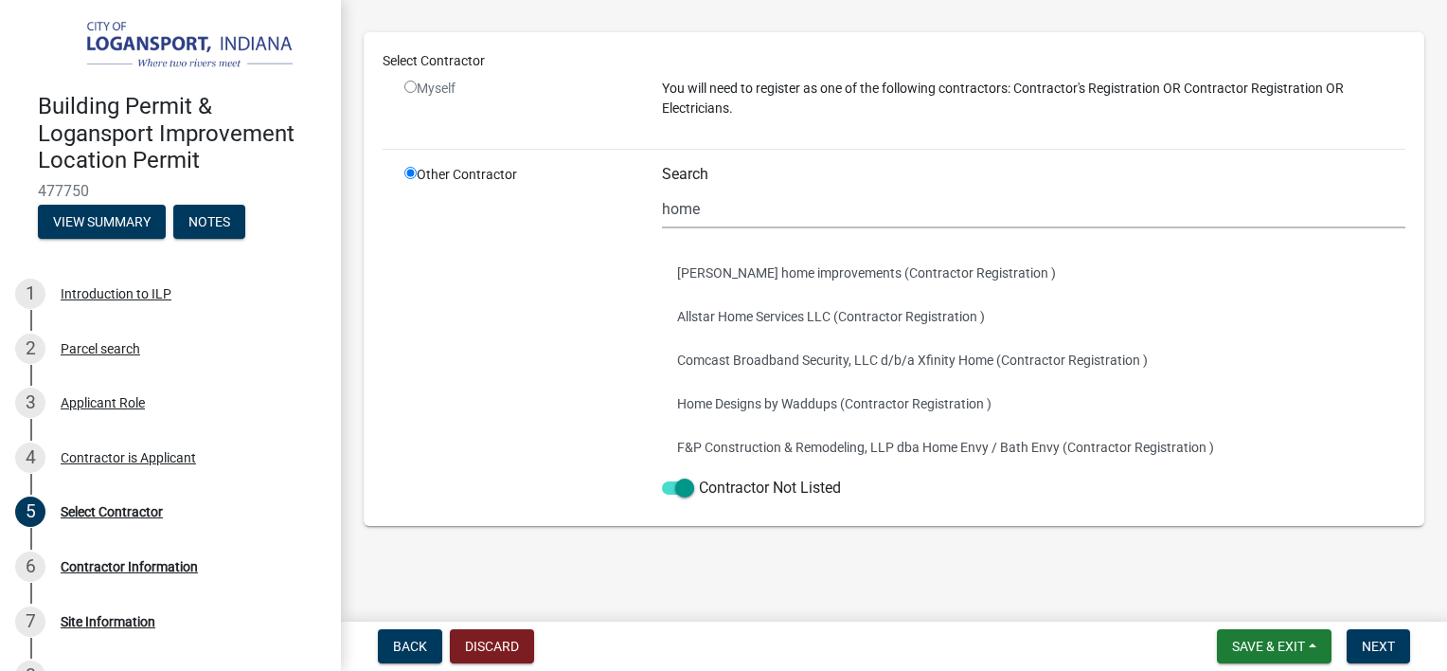
click at [921, 566] on main "Select Contractor Search by Business name, ENTER THE FIRST FEW LETTERS. If your…" at bounding box center [894, 307] width 1106 height 614
click at [1371, 647] on span "Next" at bounding box center [1378, 645] width 33 height 15
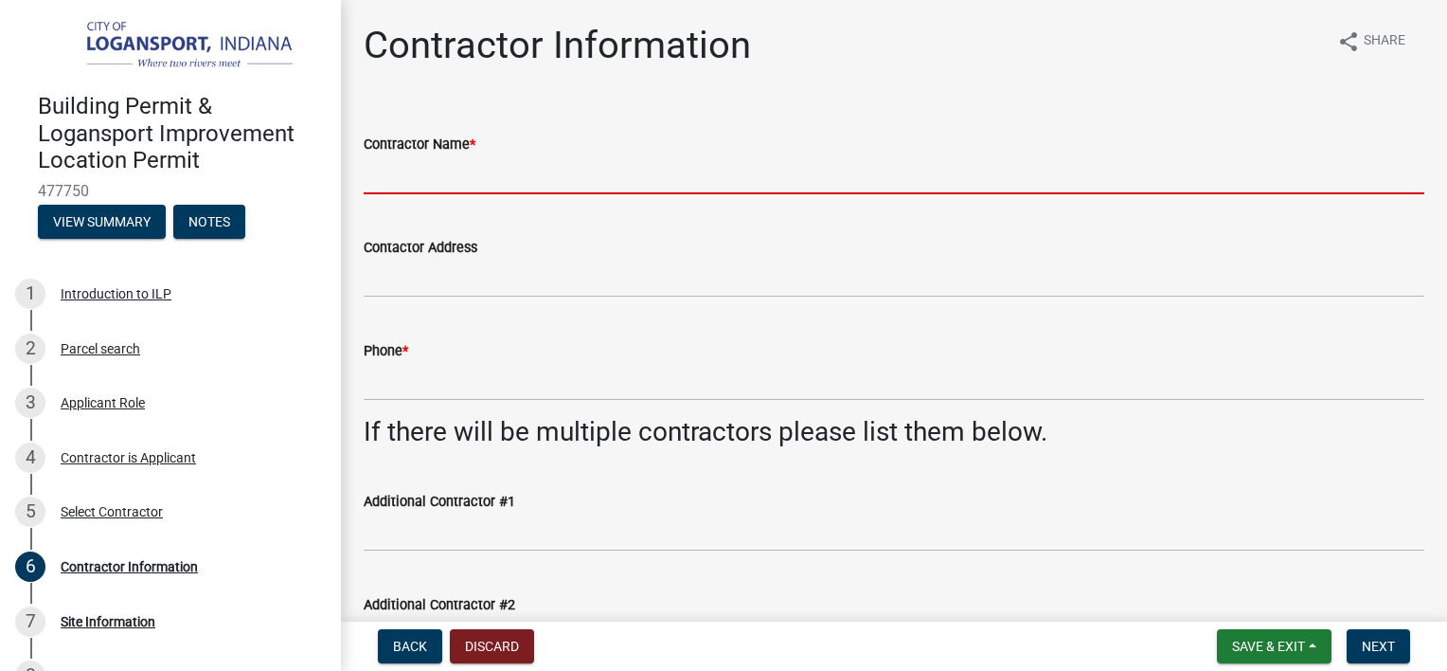
click at [597, 174] on input "Contractor Name *" at bounding box center [894, 174] width 1061 height 39
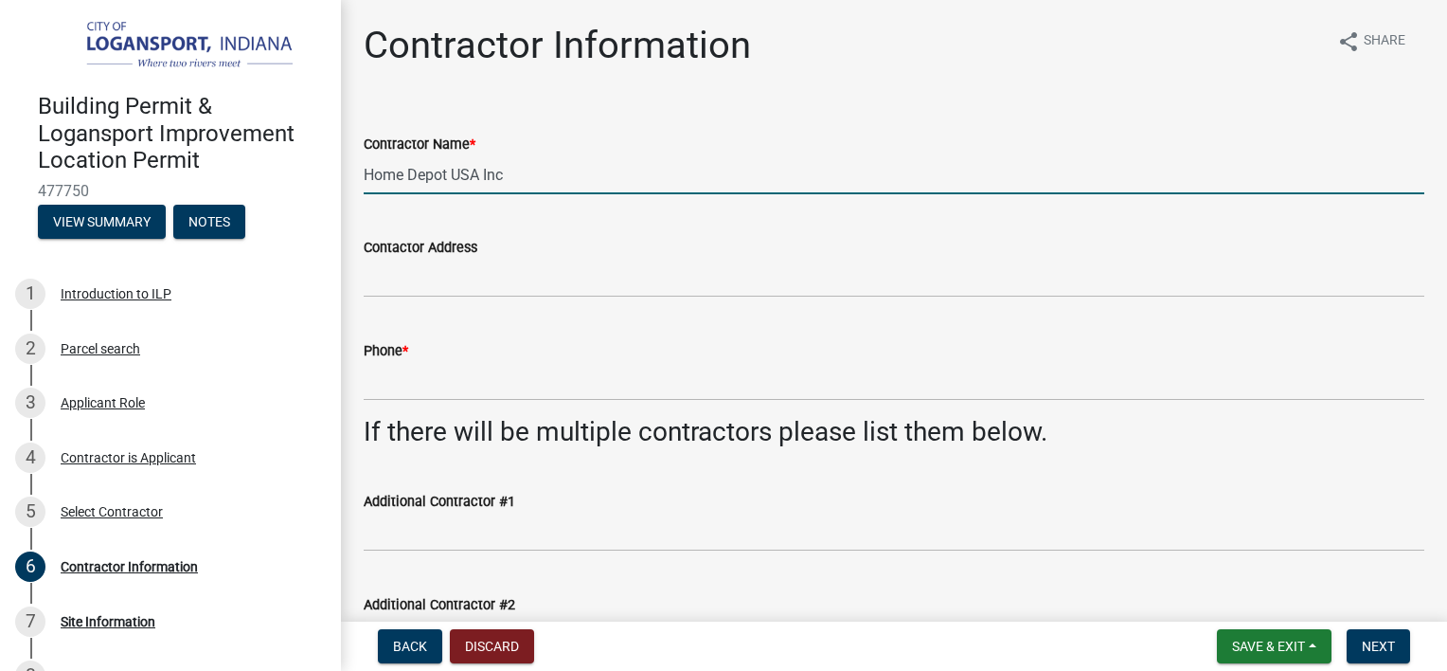
type input "Home Depot USA Inc"
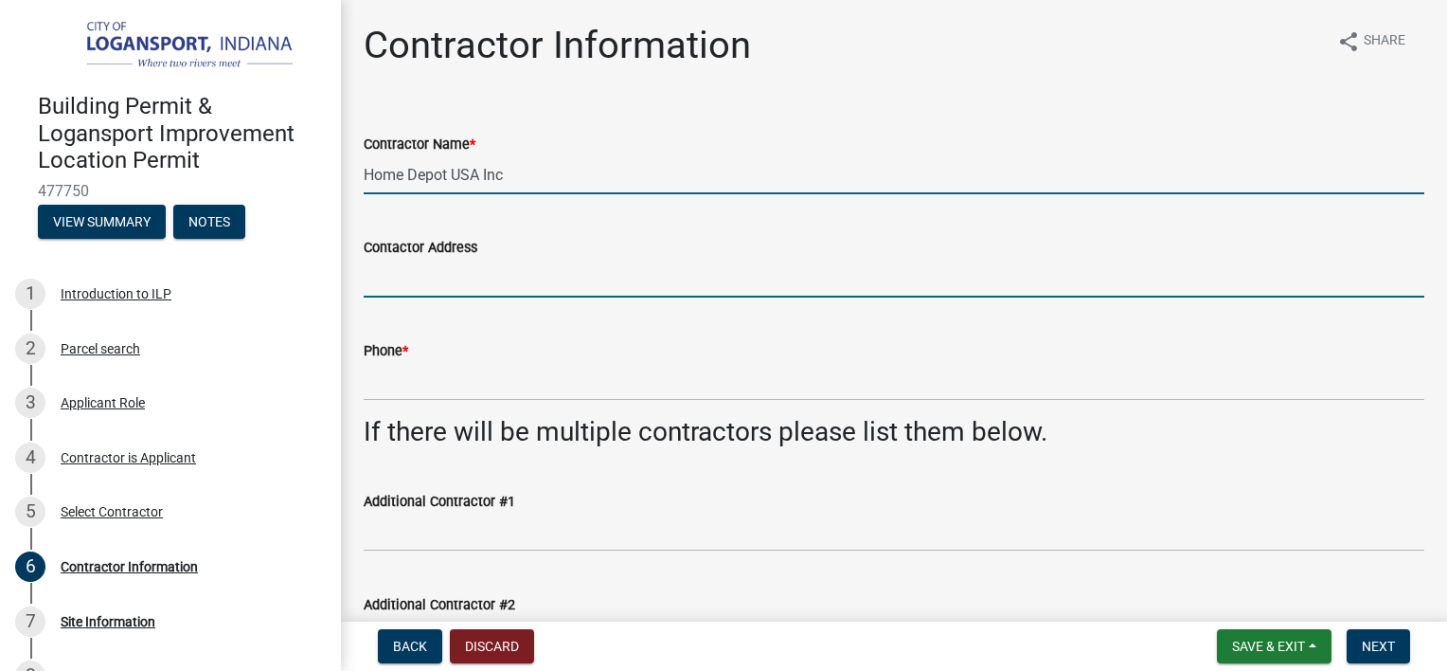
click at [526, 284] on input "Contactor Address" at bounding box center [894, 278] width 1061 height 39
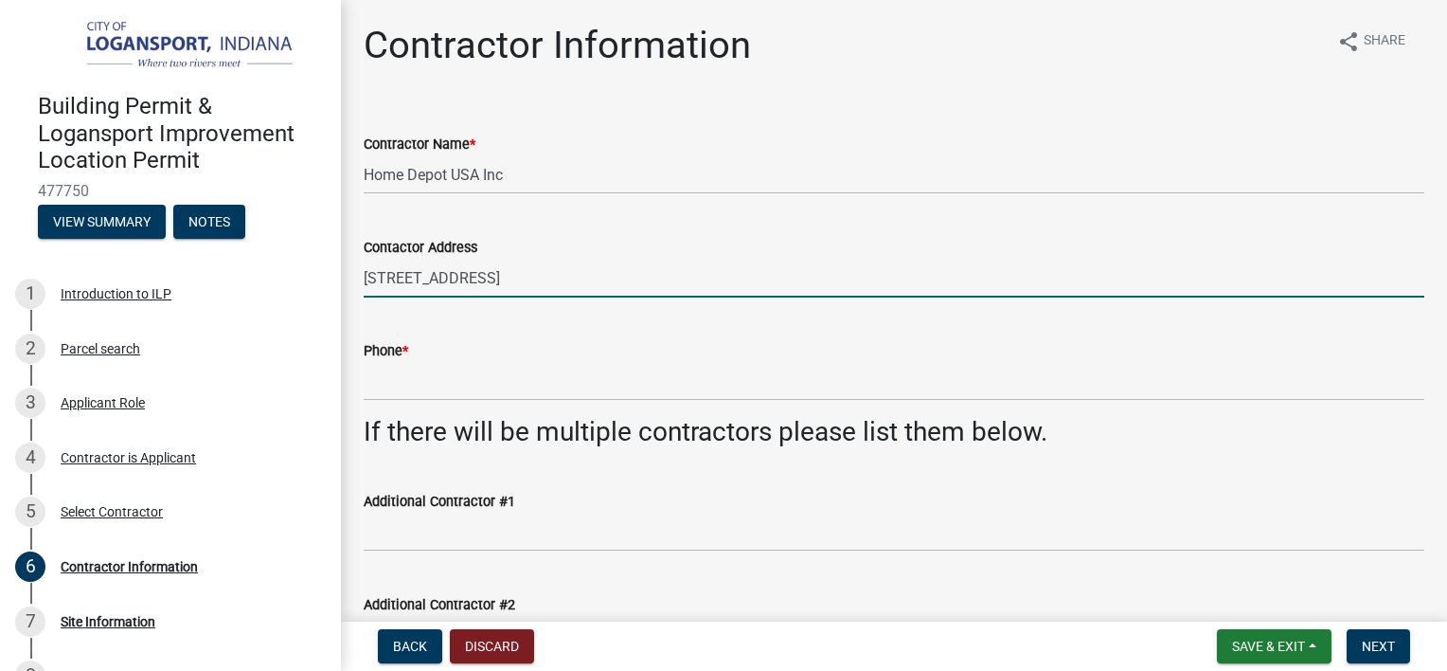
type input "[STREET_ADDRESS]"
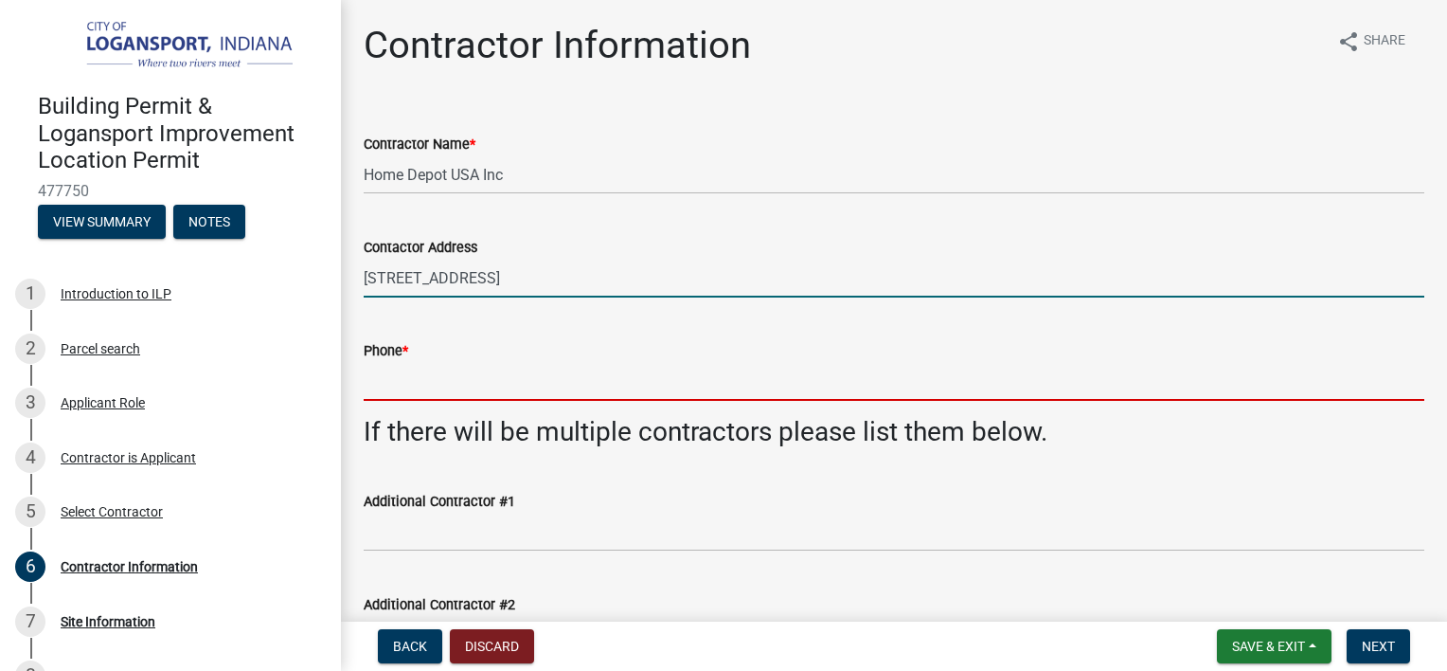
click at [452, 396] on input "Phone *" at bounding box center [894, 381] width 1061 height 39
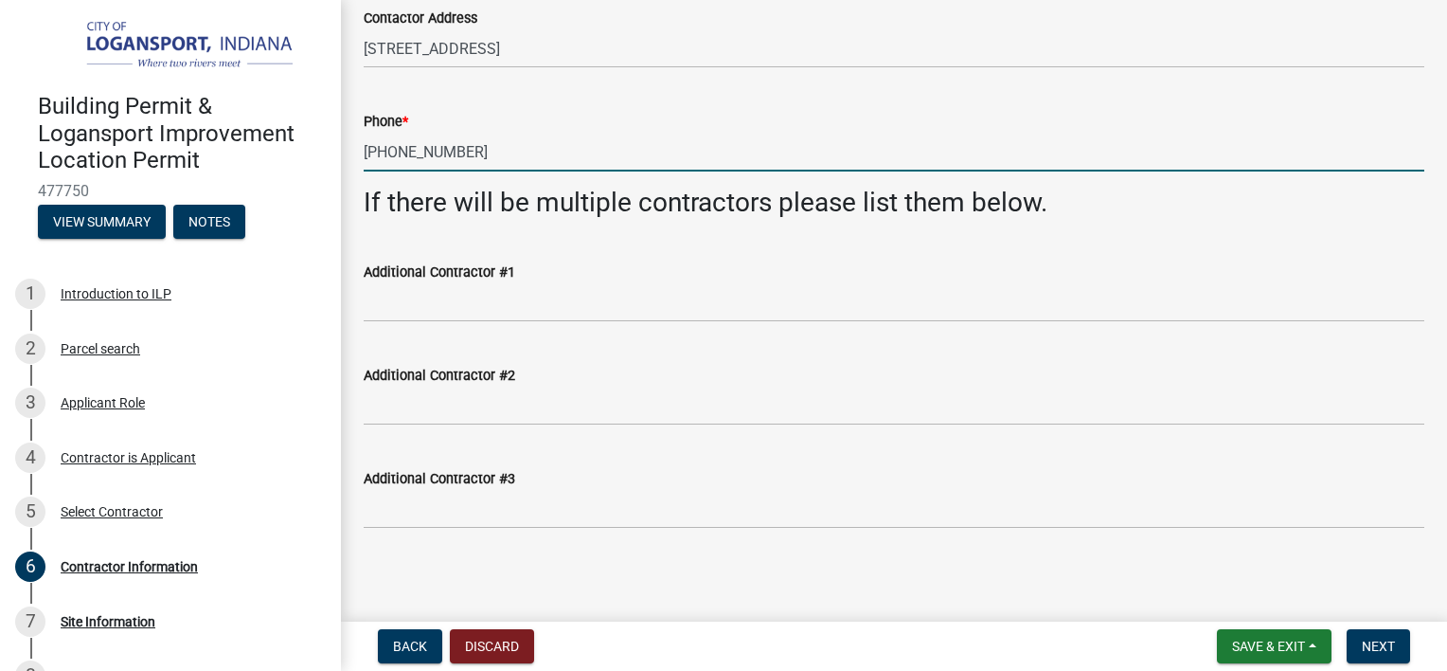
scroll to position [232, 0]
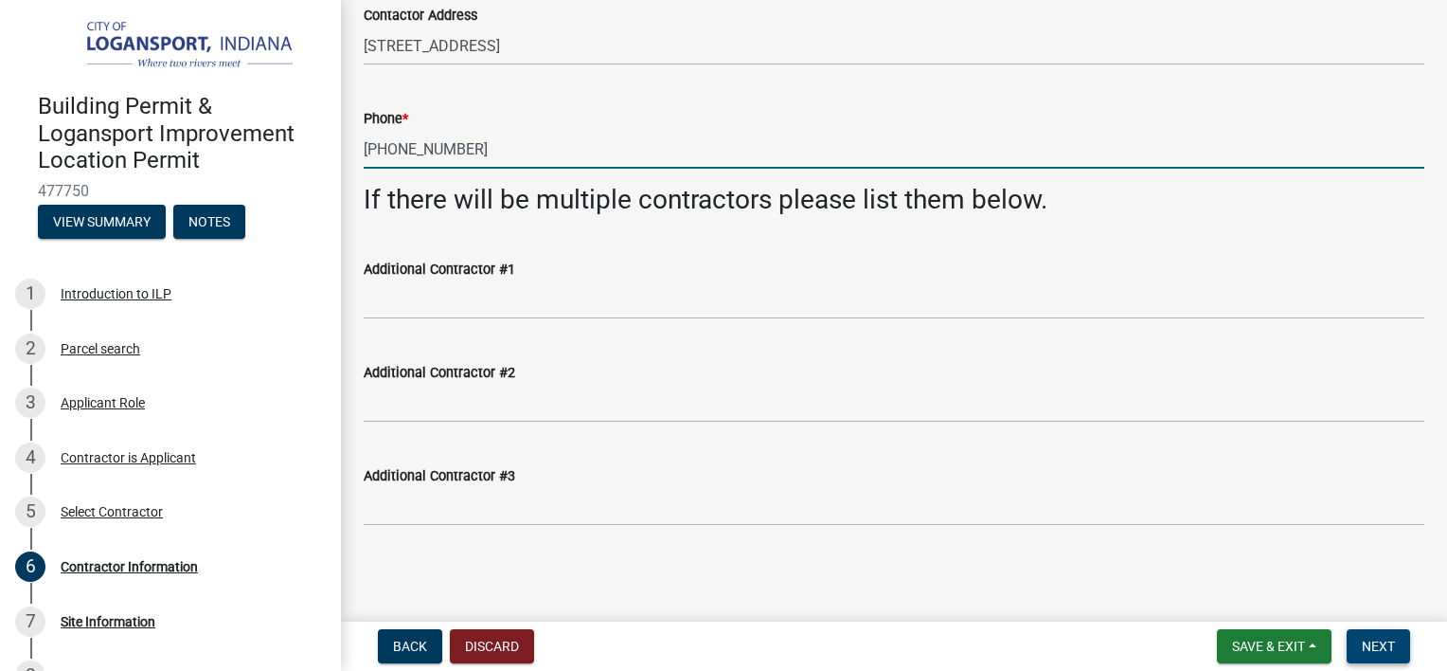
type input "[PHONE_NUMBER]"
click at [1384, 651] on span "Next" at bounding box center [1378, 645] width 33 height 15
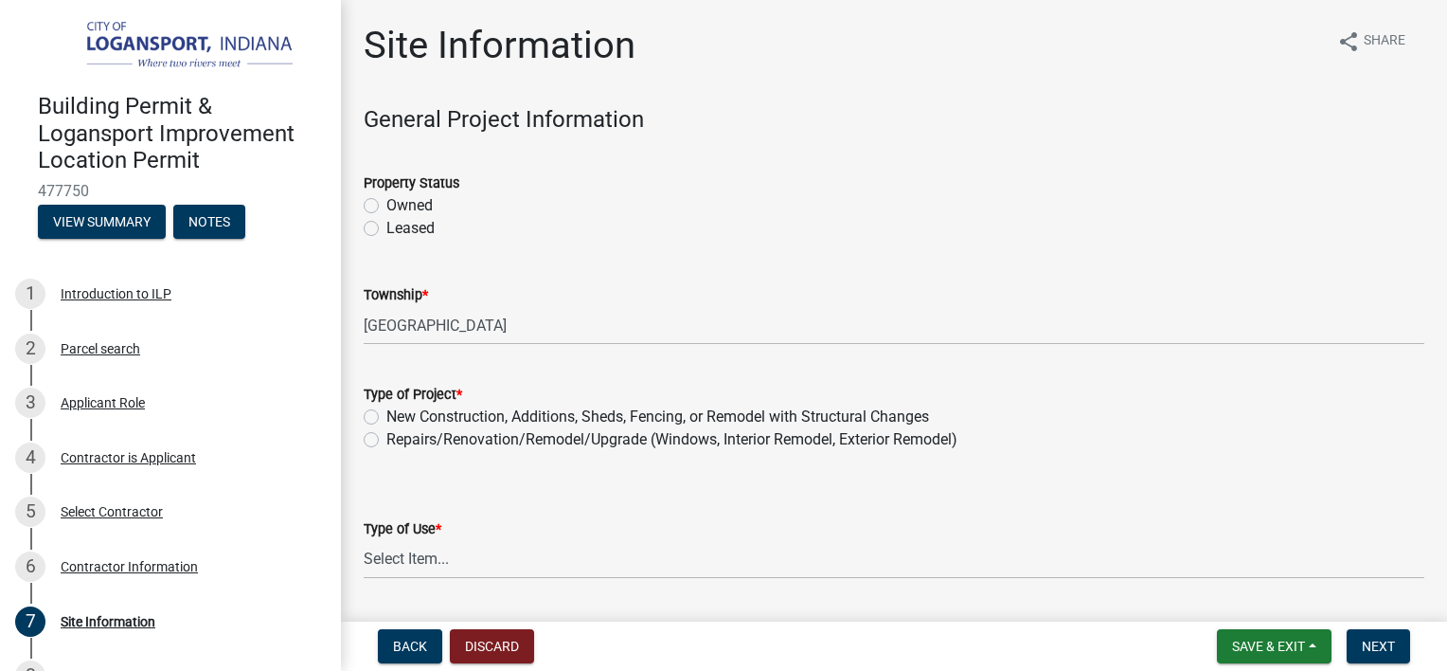
click at [386, 206] on label "Owned" at bounding box center [409, 205] width 46 height 23
click at [386, 206] on input "Owned" at bounding box center [392, 200] width 12 height 12
radio input "true"
click at [386, 442] on label "Repairs/Renovation/Remodel/Upgrade (Windows, Interior Remodel, Exterior Remodel)" at bounding box center [671, 439] width 571 height 23
click at [386, 440] on input "Repairs/Renovation/Remodel/Upgrade (Windows, Interior Remodel, Exterior Remodel)" at bounding box center [392, 434] width 12 height 12
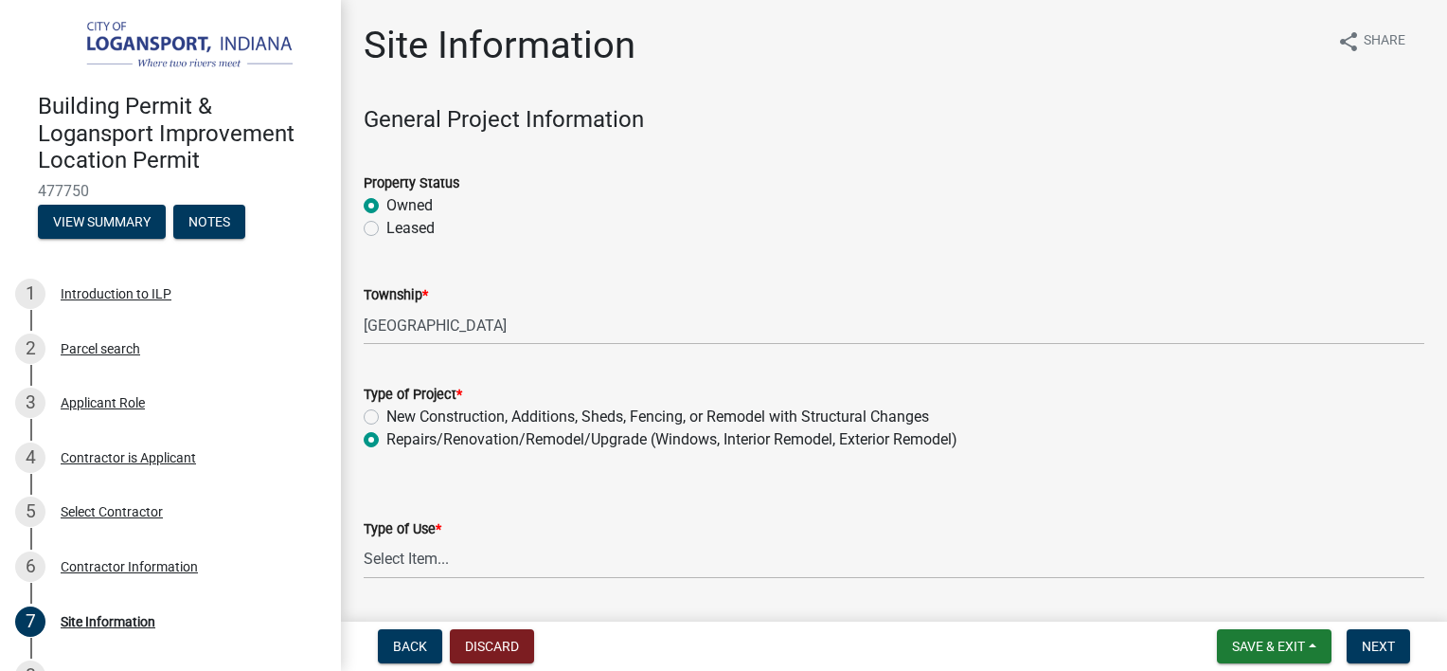
radio input "true"
click at [471, 567] on select "Select Item... Residential Commercial/Industrial Agricultural Public/Semi Public" at bounding box center [894, 559] width 1061 height 39
click at [364, 540] on select "Select Item... Residential Commercial/Industrial Agricultural Public/Semi Public" at bounding box center [894, 559] width 1061 height 39
select select "62802869-e470-474a-8a4c-8dbe1ccdd5ac"
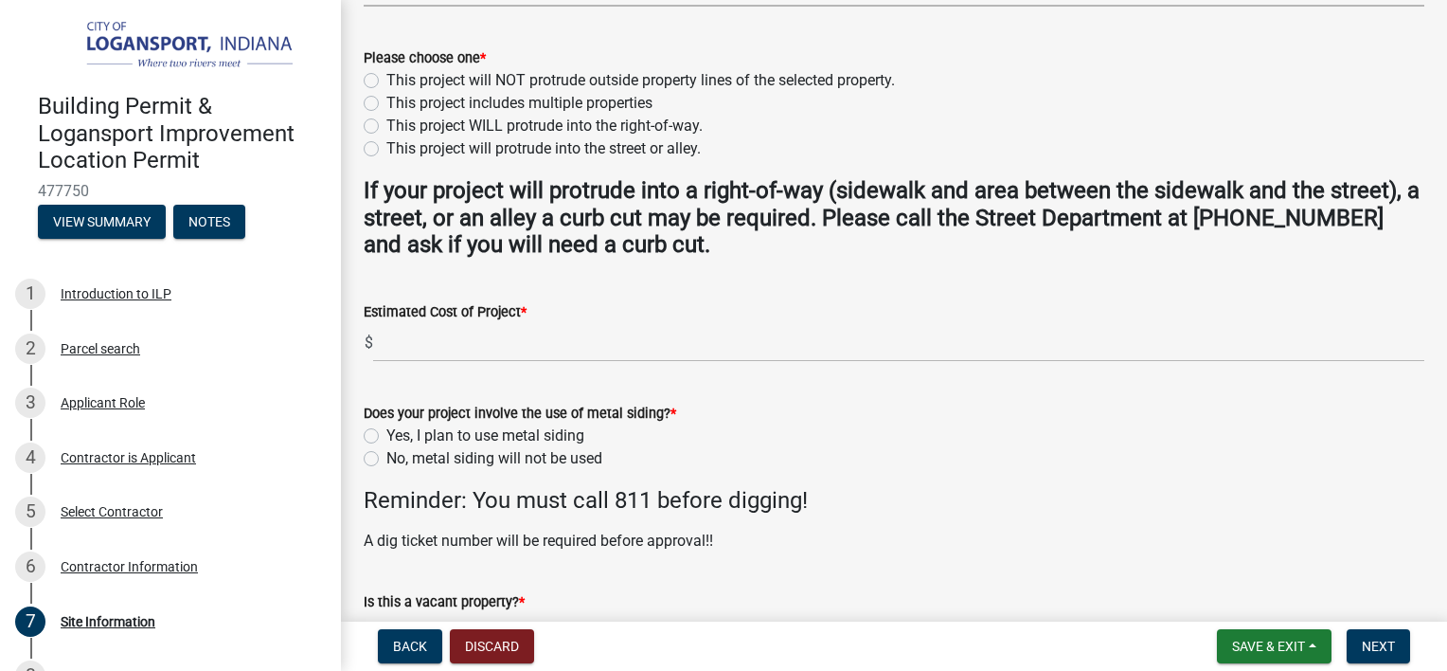
scroll to position [574, 0]
click at [386, 79] on label "This project will NOT protrude outside property lines of the selected property." at bounding box center [640, 78] width 509 height 23
click at [386, 79] on input "This project will NOT protrude outside property lines of the selected property." at bounding box center [392, 73] width 12 height 12
radio input "true"
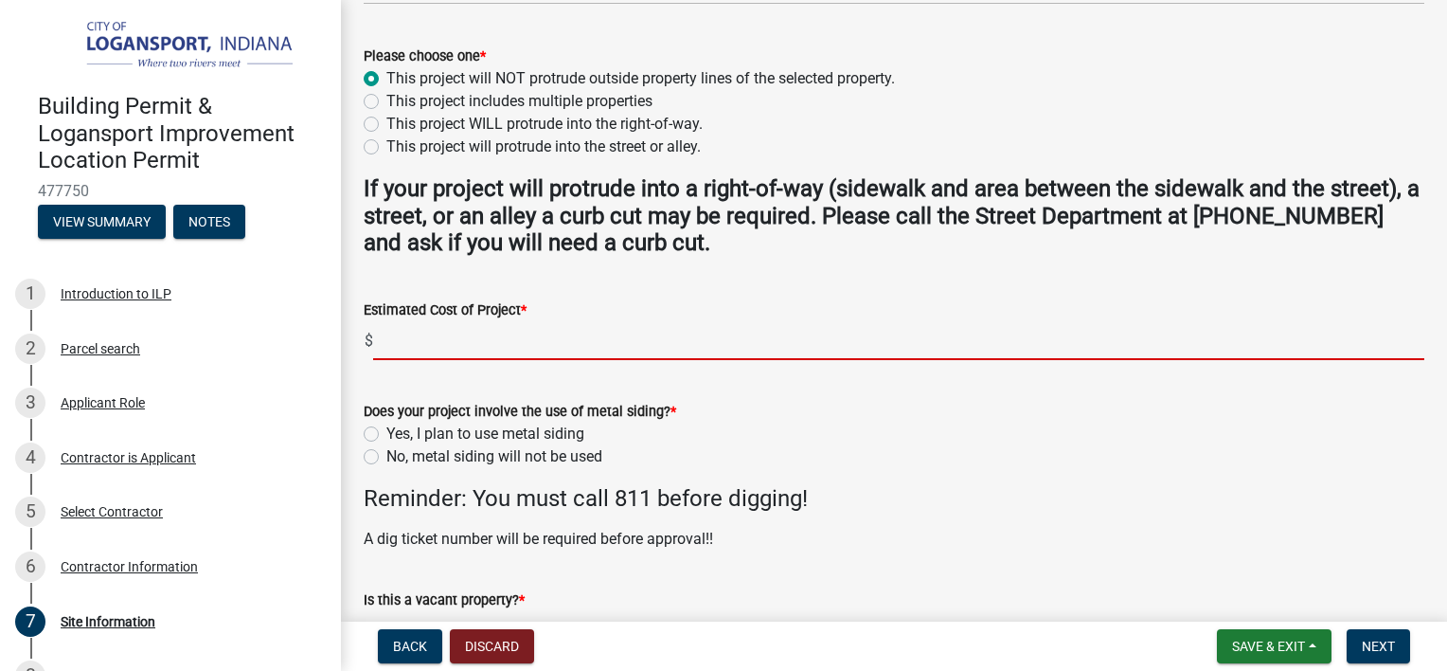
click at [431, 337] on input "text" at bounding box center [898, 340] width 1051 height 39
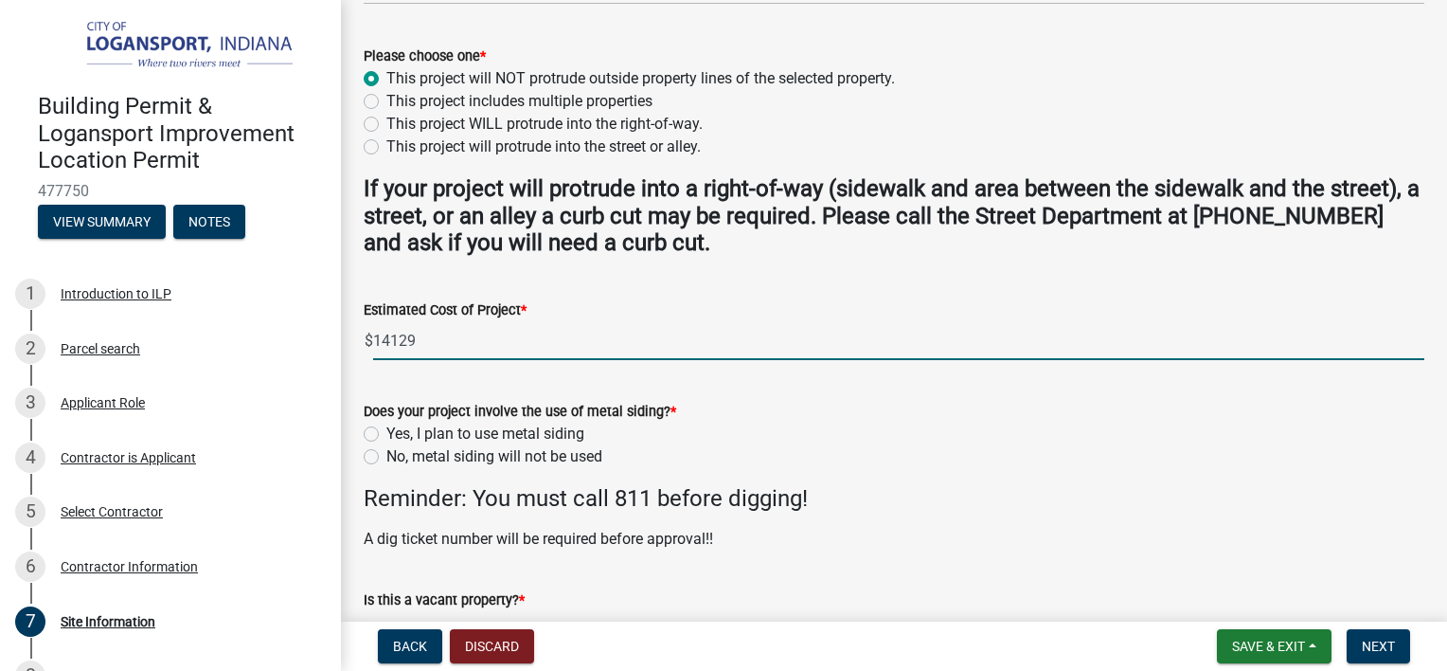
type input "14129"
click at [386, 457] on label "No, metal siding will not be used" at bounding box center [494, 456] width 216 height 23
click at [386, 457] on input "No, metal siding will not be used" at bounding box center [392, 451] width 12 height 12
radio input "true"
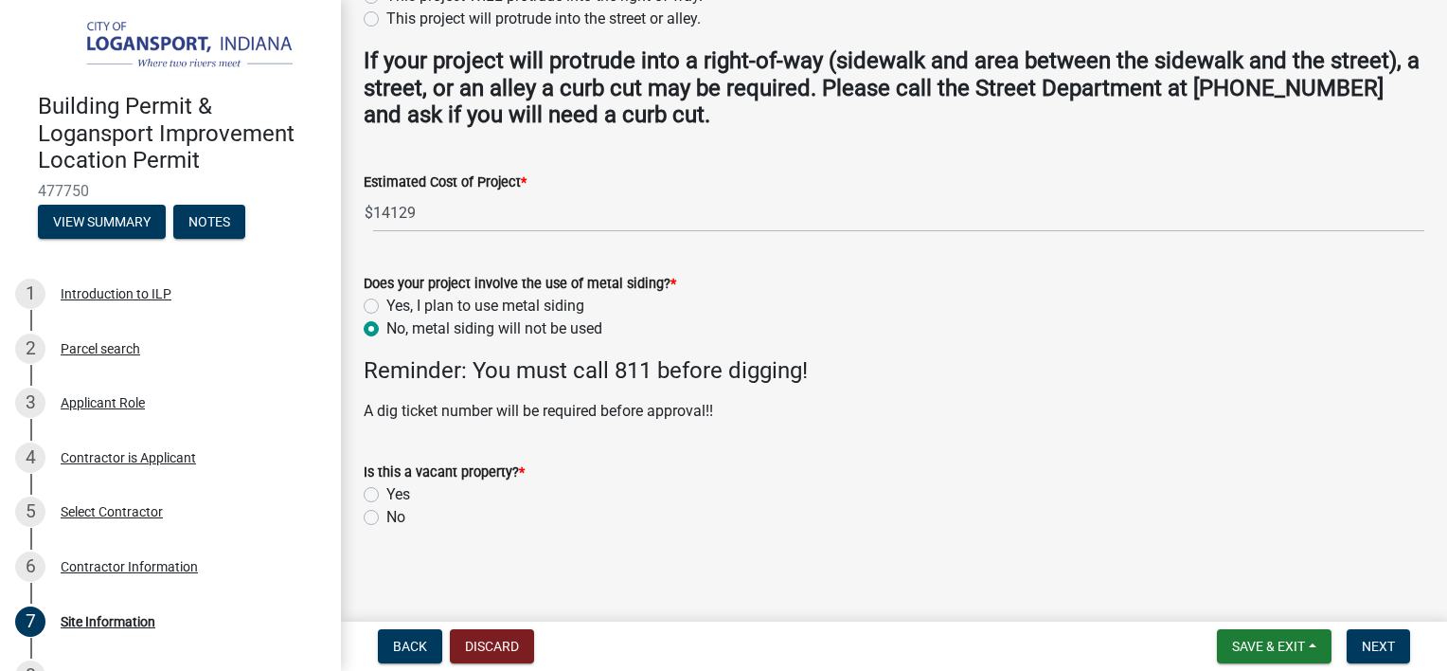
scroll to position [708, 0]
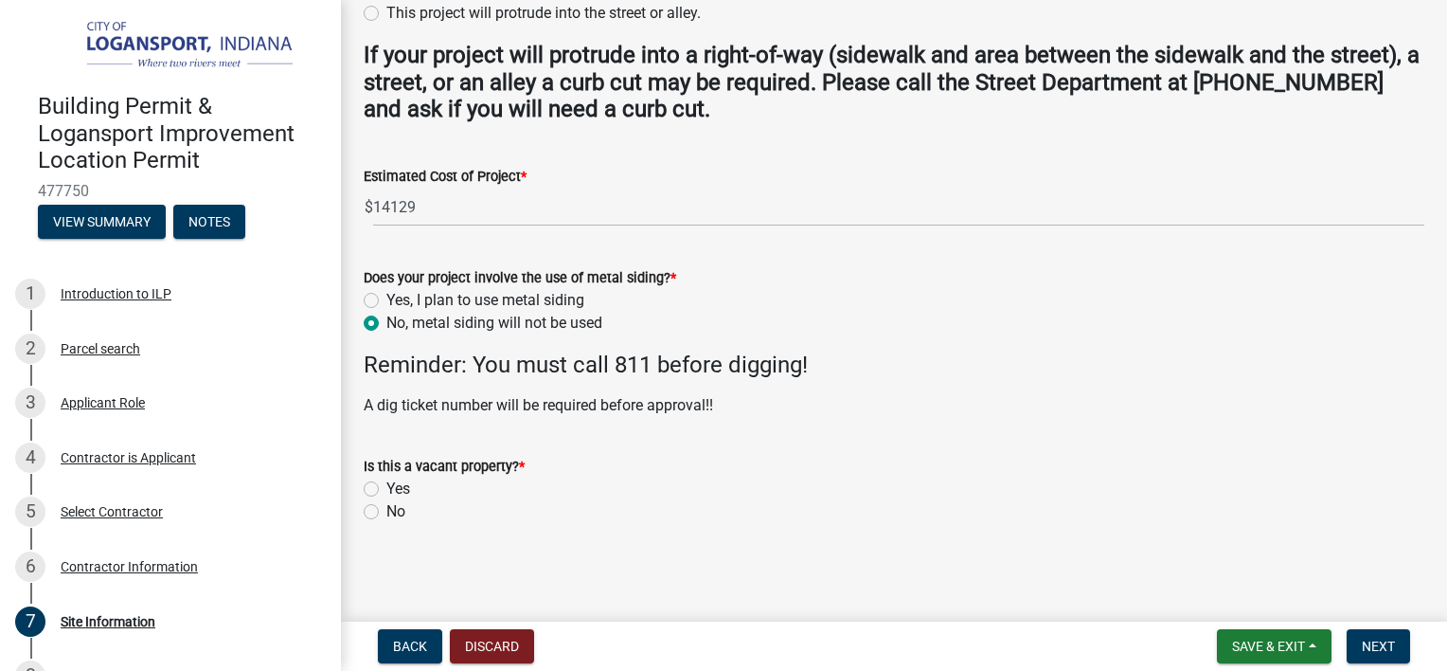
click at [386, 508] on label "No" at bounding box center [395, 511] width 19 height 23
click at [386, 508] on input "No" at bounding box center [392, 506] width 12 height 12
radio input "true"
click at [375, 477] on div "Yes" at bounding box center [894, 488] width 1061 height 23
click at [386, 489] on label "Yes" at bounding box center [398, 488] width 24 height 23
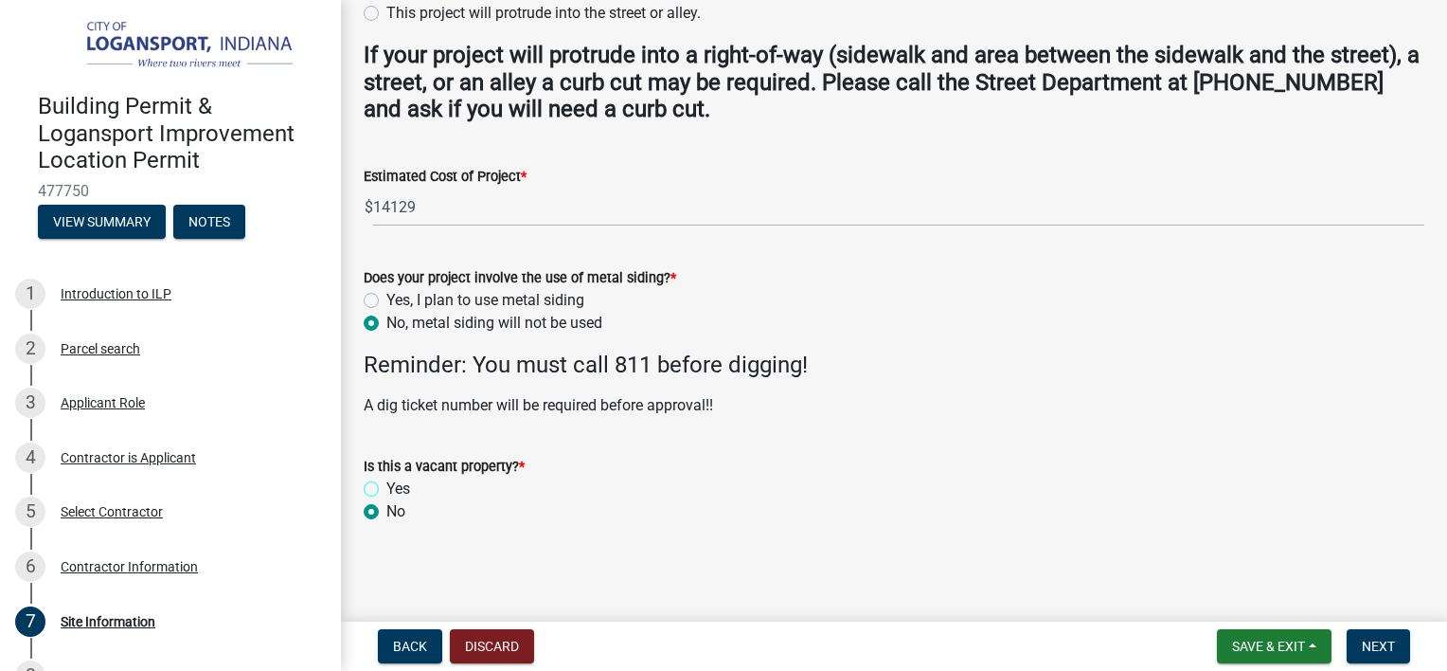
click at [386, 489] on input "Yes" at bounding box center [392, 483] width 12 height 12
radio input "true"
click at [386, 511] on label "No" at bounding box center [395, 511] width 19 height 23
click at [386, 511] on input "No" at bounding box center [392, 506] width 12 height 12
radio input "true"
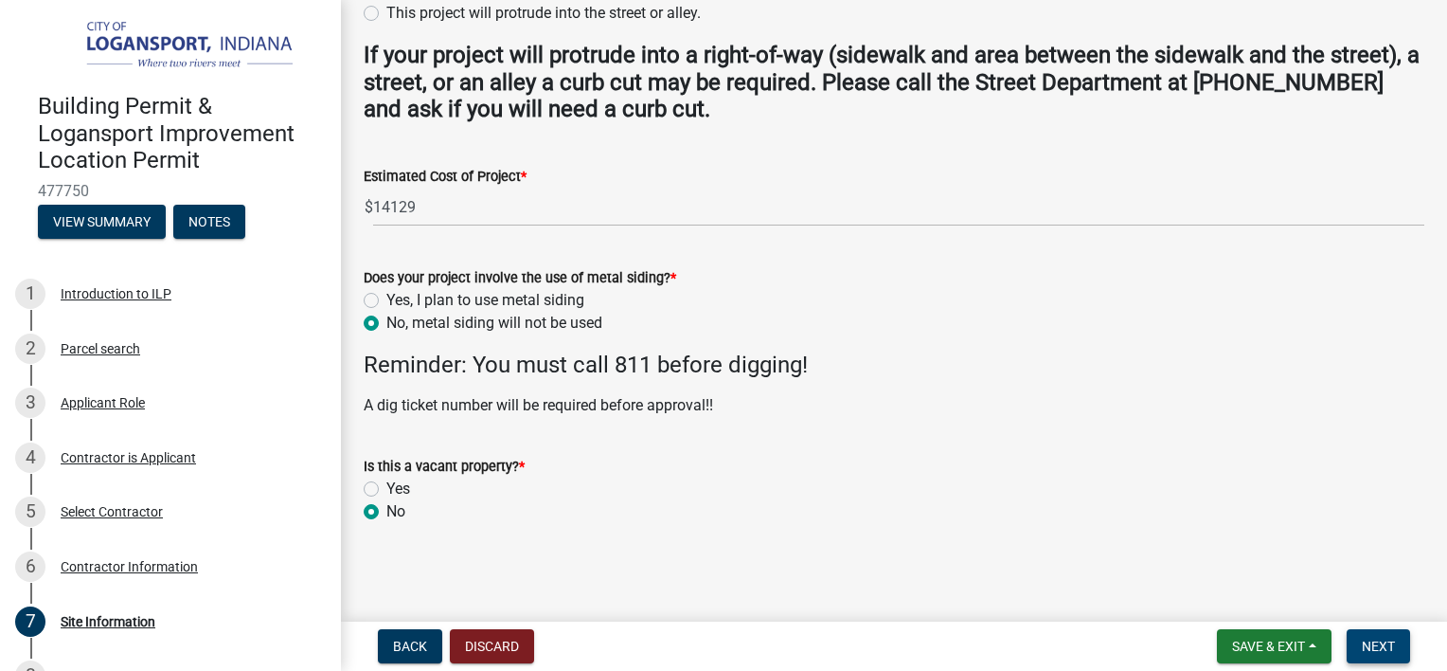
click at [1376, 638] on span "Next" at bounding box center [1378, 645] width 33 height 15
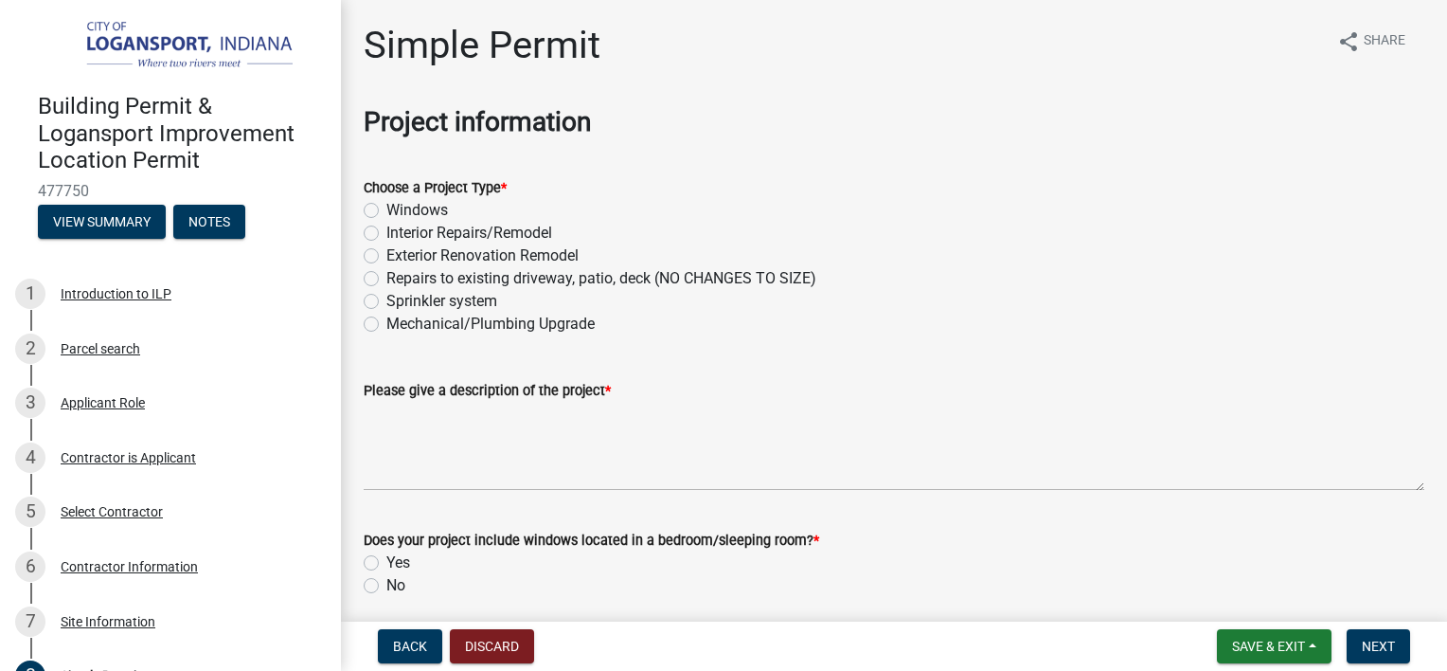
click at [386, 207] on label "Windows" at bounding box center [417, 210] width 62 height 23
click at [386, 207] on input "Windows" at bounding box center [392, 205] width 12 height 12
radio input "true"
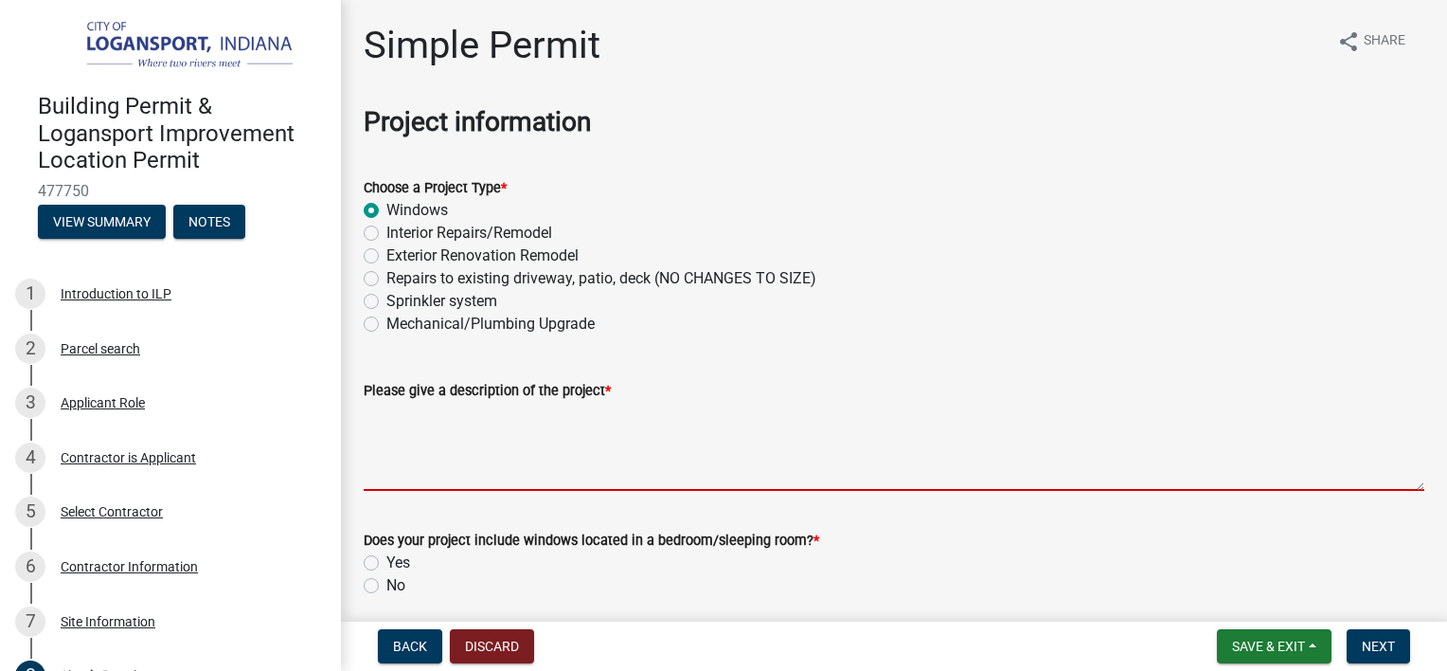
click at [937, 467] on textarea "Please give a description of the project *" at bounding box center [894, 446] width 1061 height 89
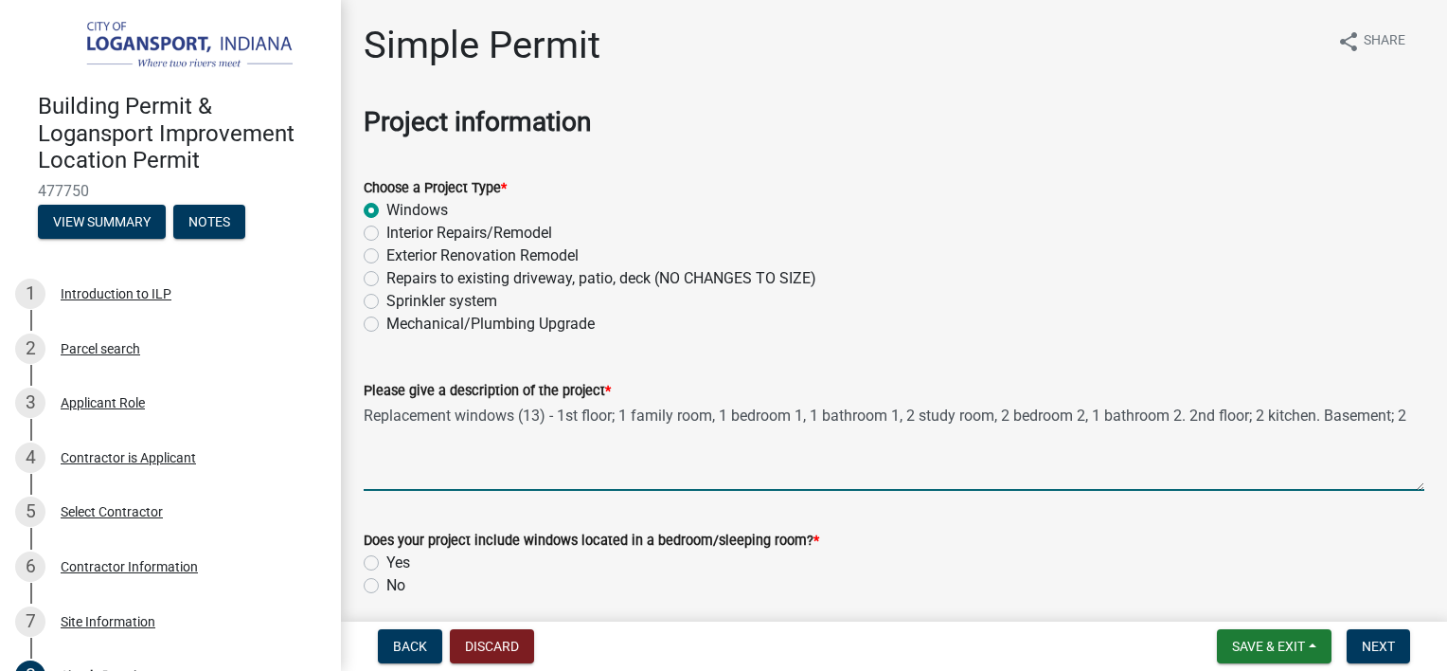
click at [1415, 418] on div "Please give a description of the project * Replacement windows (13) - 1st floor…" at bounding box center [894, 421] width 1089 height 138
click at [1404, 417] on textarea "Replacement windows (13) - 1st floor; 1 family room, 1 bedroom 1, 1 bathroom 1,…" at bounding box center [894, 446] width 1061 height 89
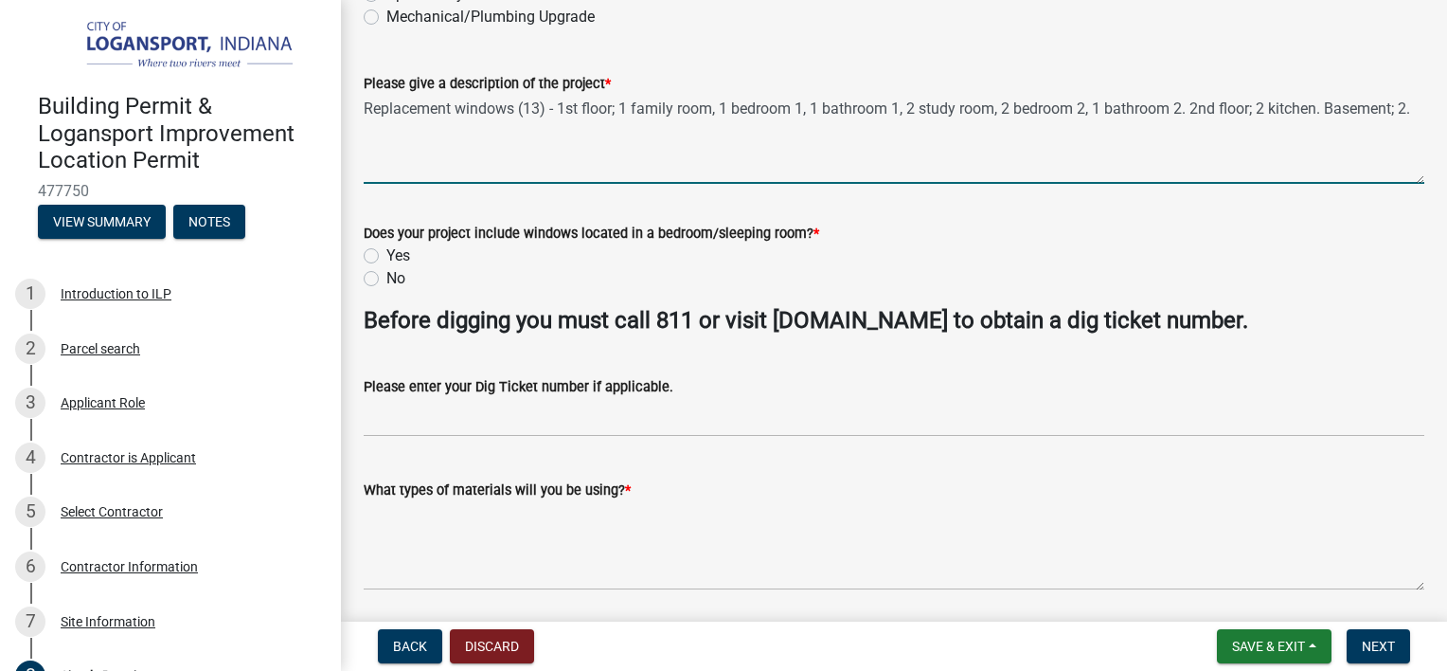
scroll to position [408, 0]
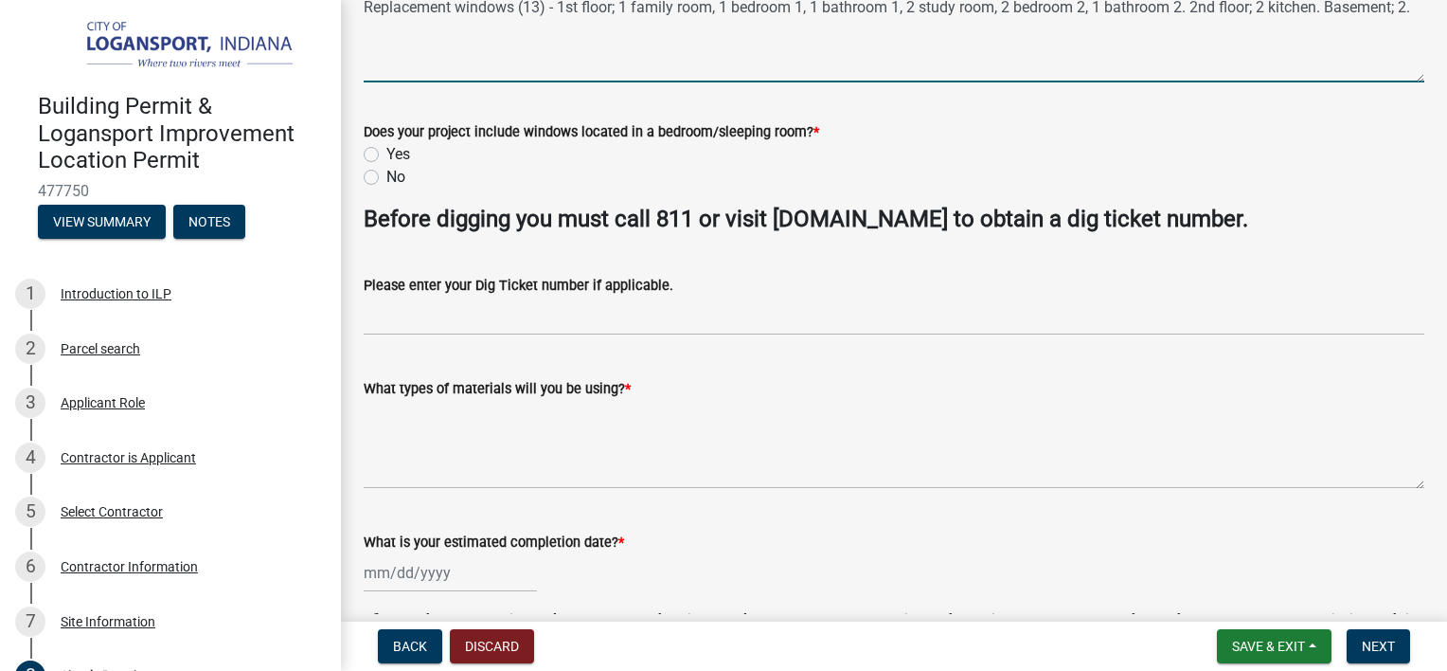
type textarea "Replacement windows (13) - 1st floor; 1 family room, 1 bedroom 1, 1 bathroom 1,…"
click at [386, 154] on label "Yes" at bounding box center [398, 154] width 24 height 23
click at [386, 154] on input "Yes" at bounding box center [392, 149] width 12 height 12
radio input "true"
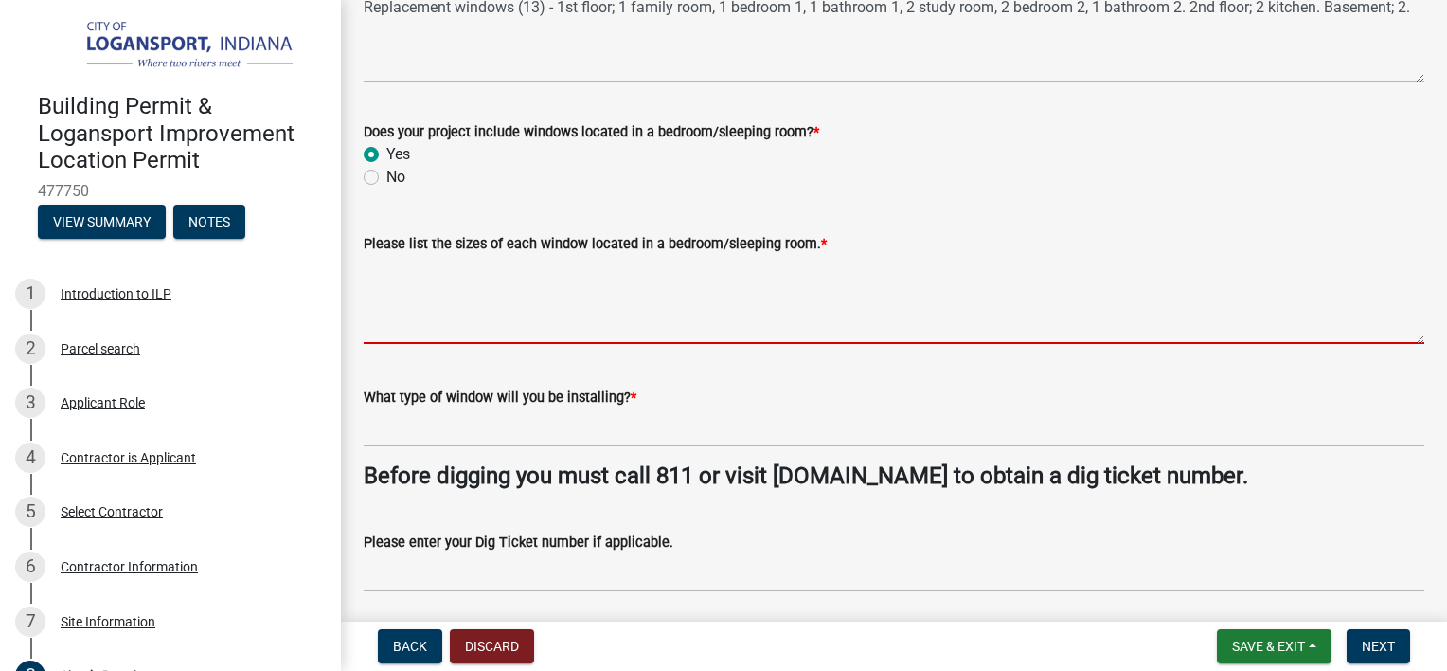
click at [464, 318] on textarea "Please list the sizes of each window located in a bedroom/sleeping room. *" at bounding box center [894, 299] width 1061 height 89
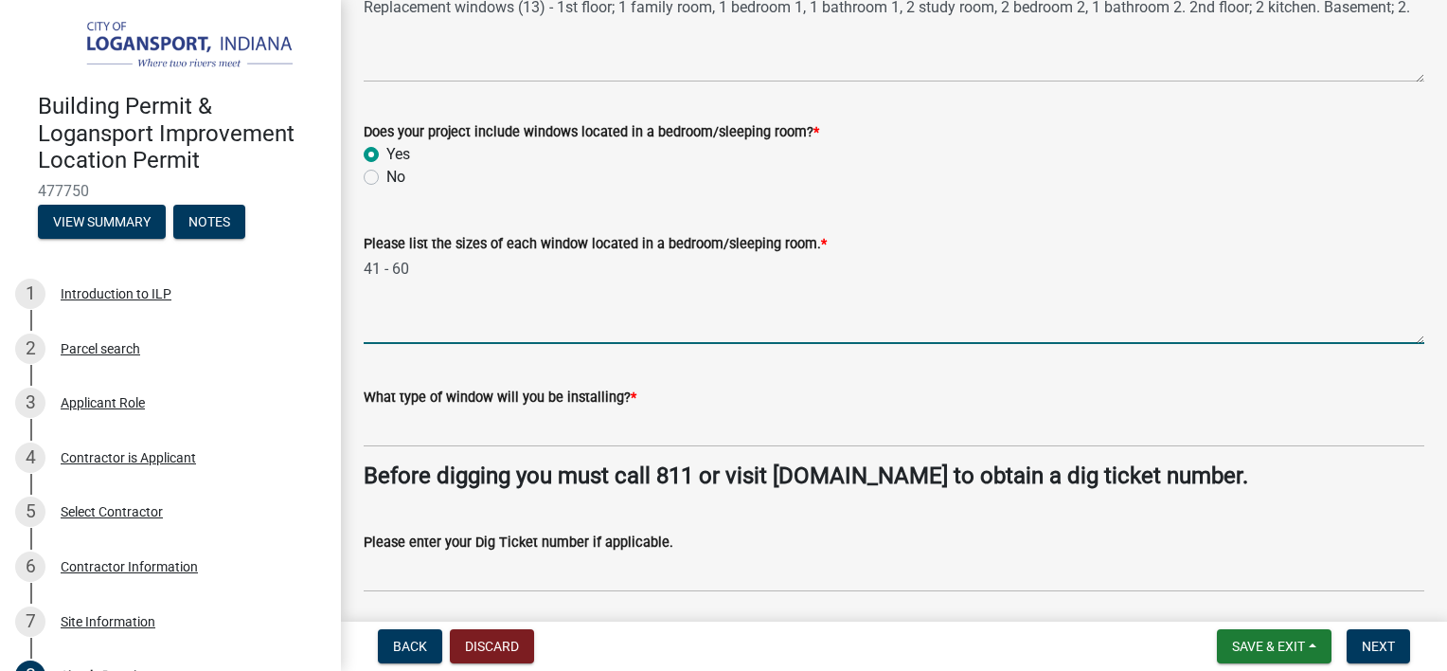
click at [367, 265] on textarea "41 - 60" at bounding box center [894, 299] width 1061 height 89
click at [371, 285] on textarea "1 = 41 - 60" at bounding box center [894, 299] width 1061 height 89
click at [406, 283] on textarea "1 = 41 - 60 3 =" at bounding box center [894, 299] width 1061 height 89
type textarea "1 = 41 - 60 3 = 33 - 22"
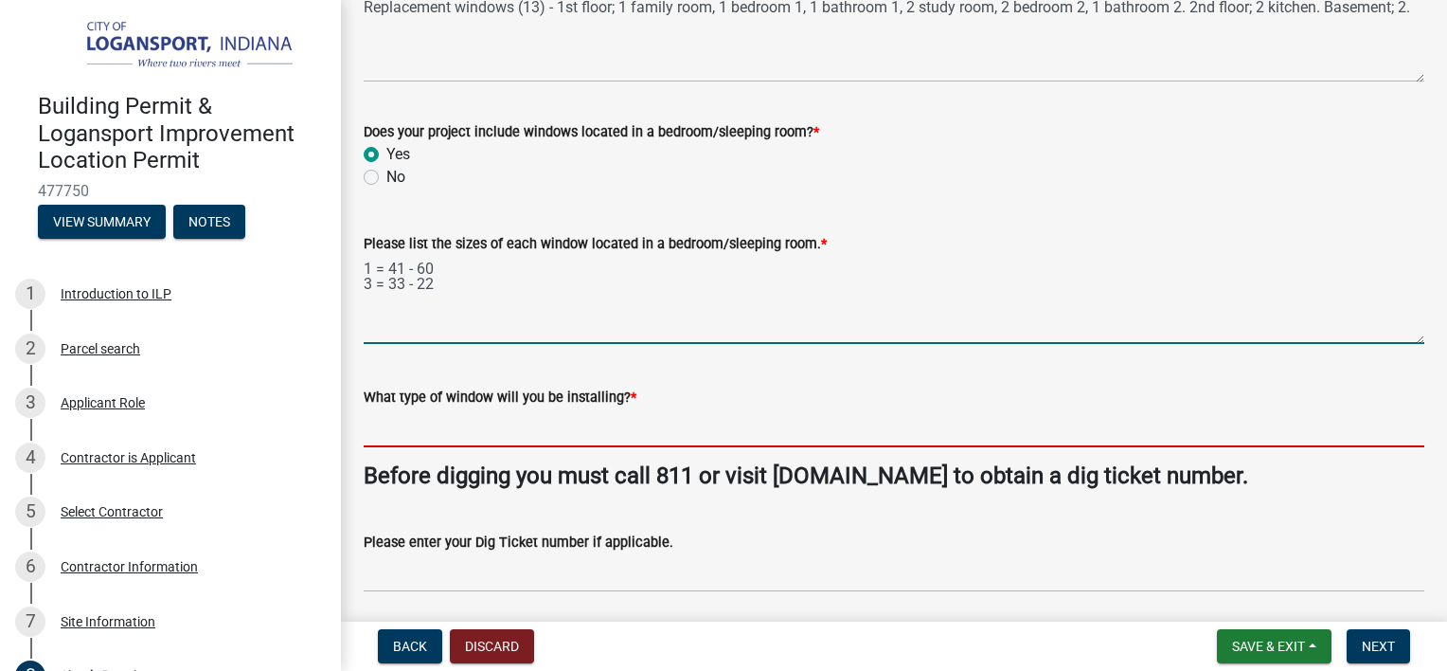
click at [488, 436] on input "What type of window will you be installing? *" at bounding box center [894, 427] width 1061 height 39
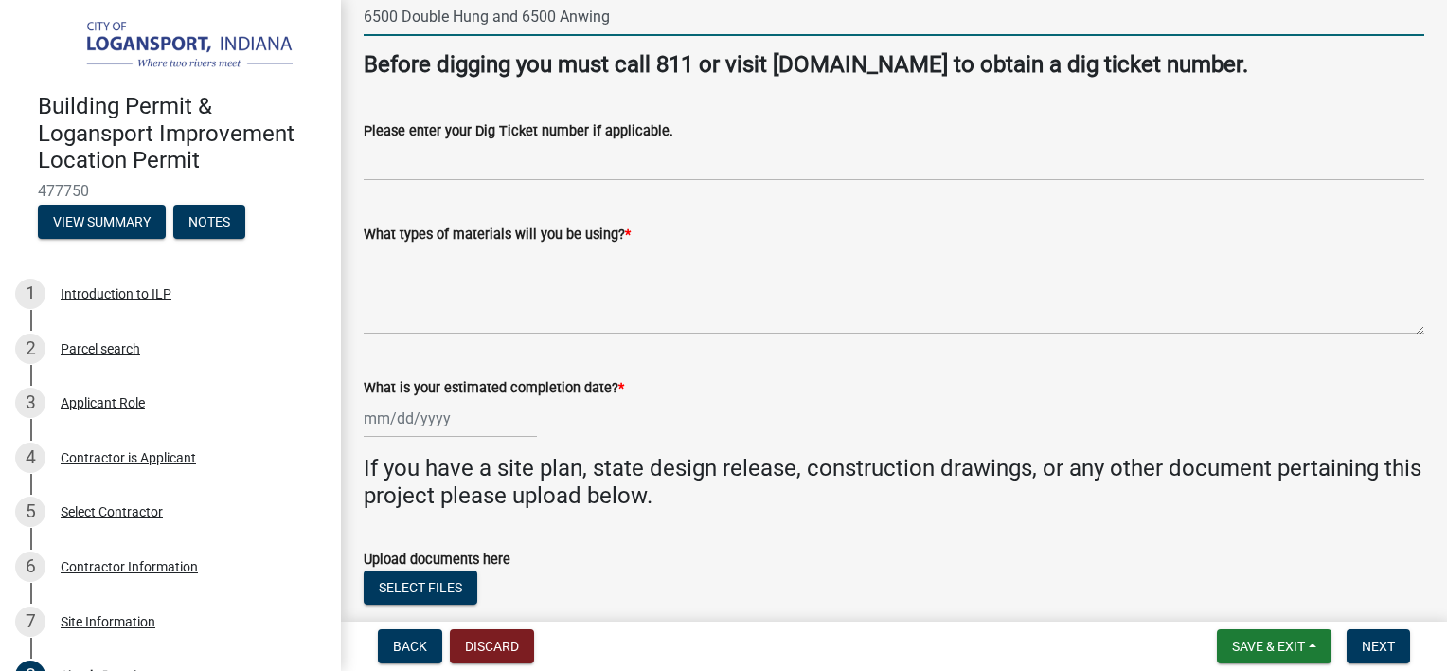
scroll to position [822, 0]
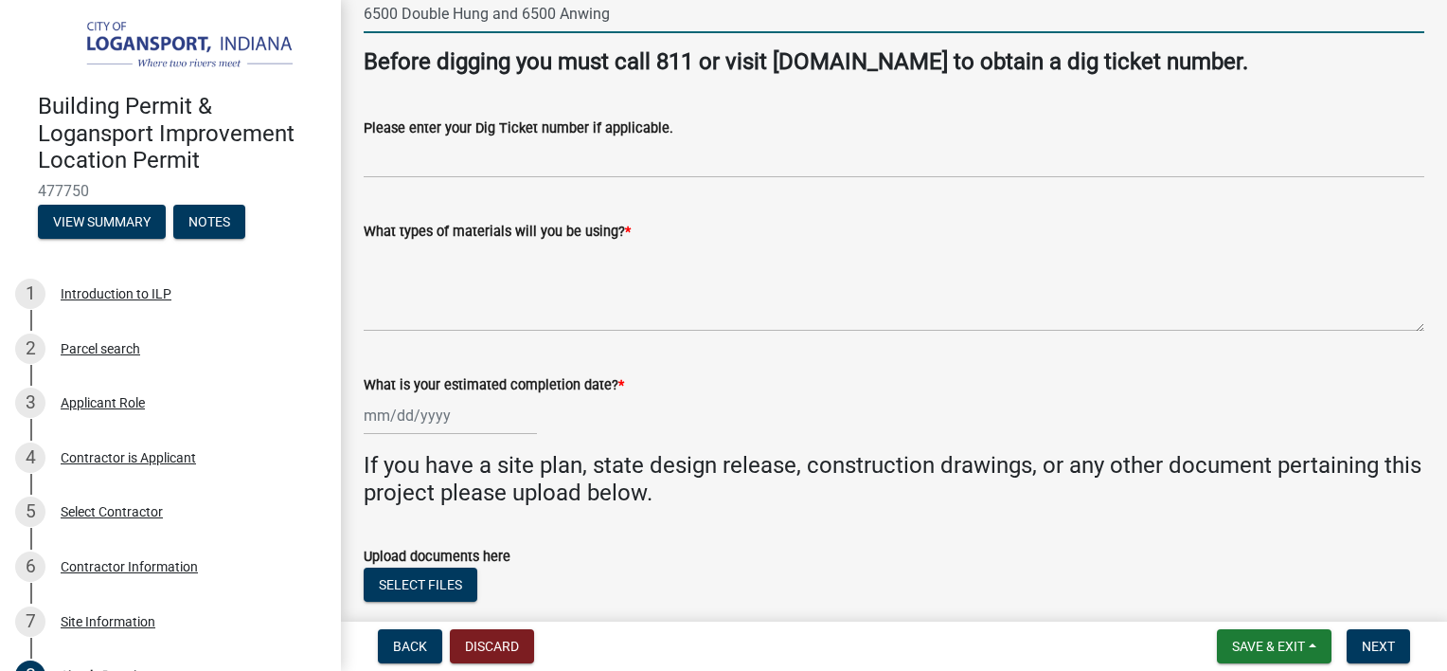
type input "6500 Double Hung and 6500 Anwing"
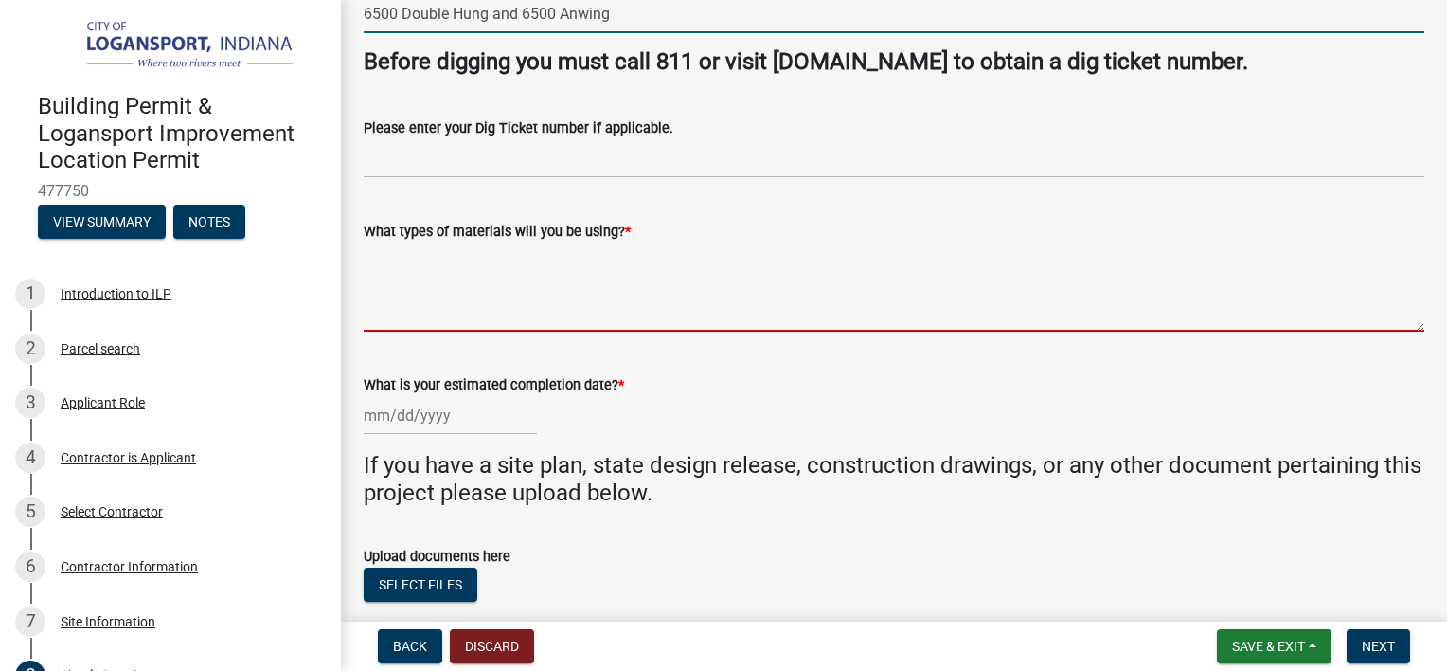
click at [549, 292] on textarea "What types of materials will you be using? *" at bounding box center [894, 286] width 1061 height 89
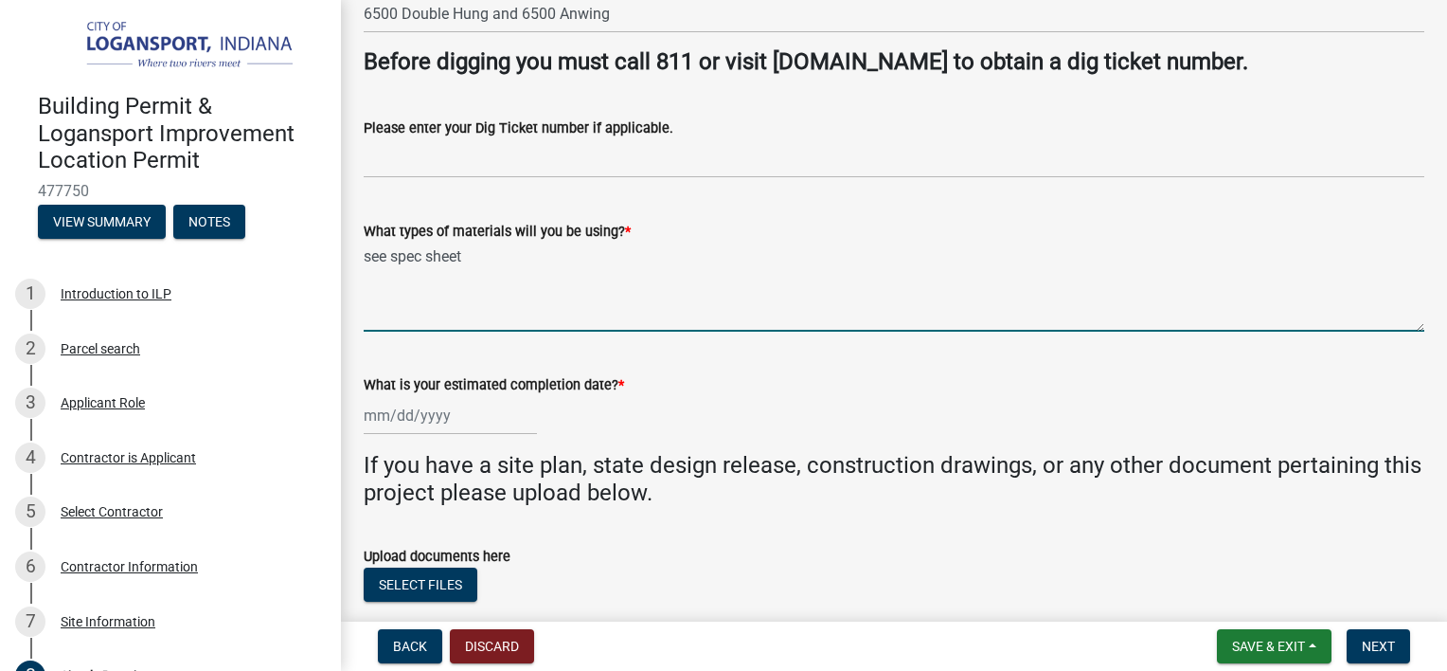
type textarea "see spec sheet"
click at [395, 417] on div at bounding box center [450, 415] width 173 height 39
select select "9"
select select "2025"
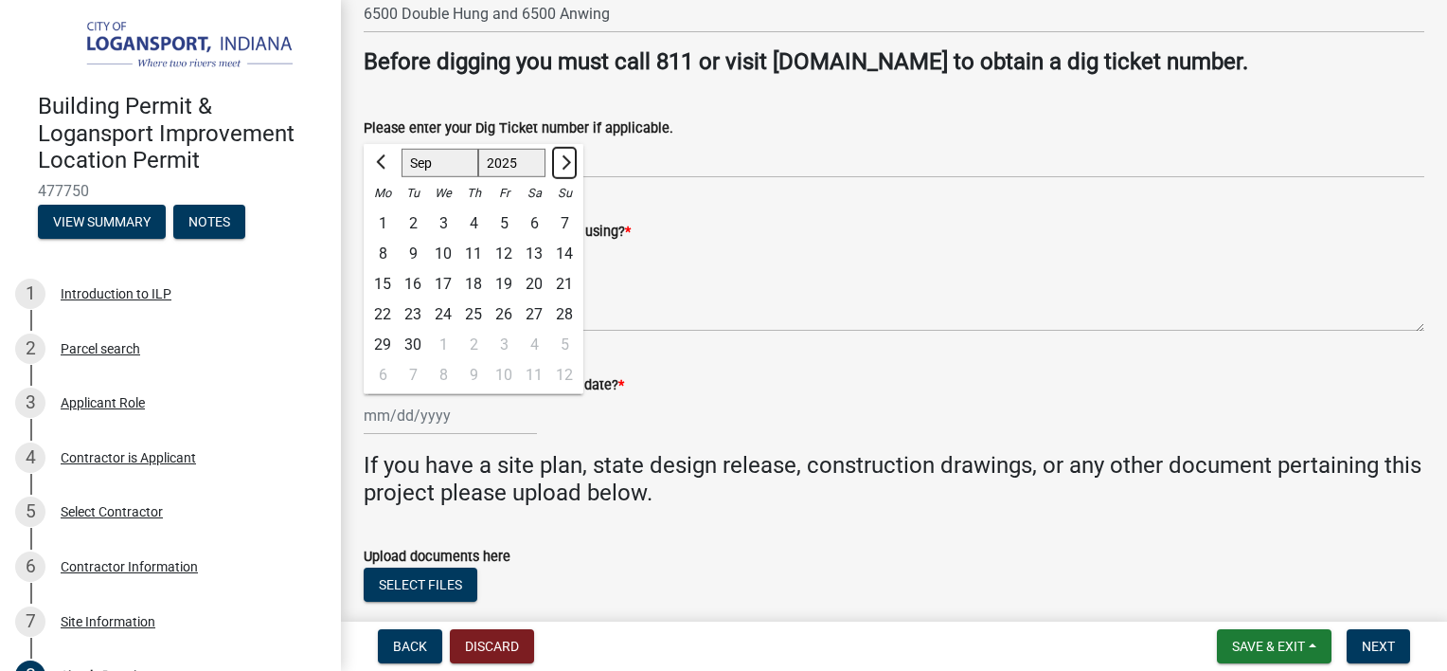
click at [561, 158] on span "Next month" at bounding box center [564, 162] width 14 height 14
select select "11"
click at [411, 282] on div "11" at bounding box center [413, 284] width 30 height 30
type input "[DATE]"
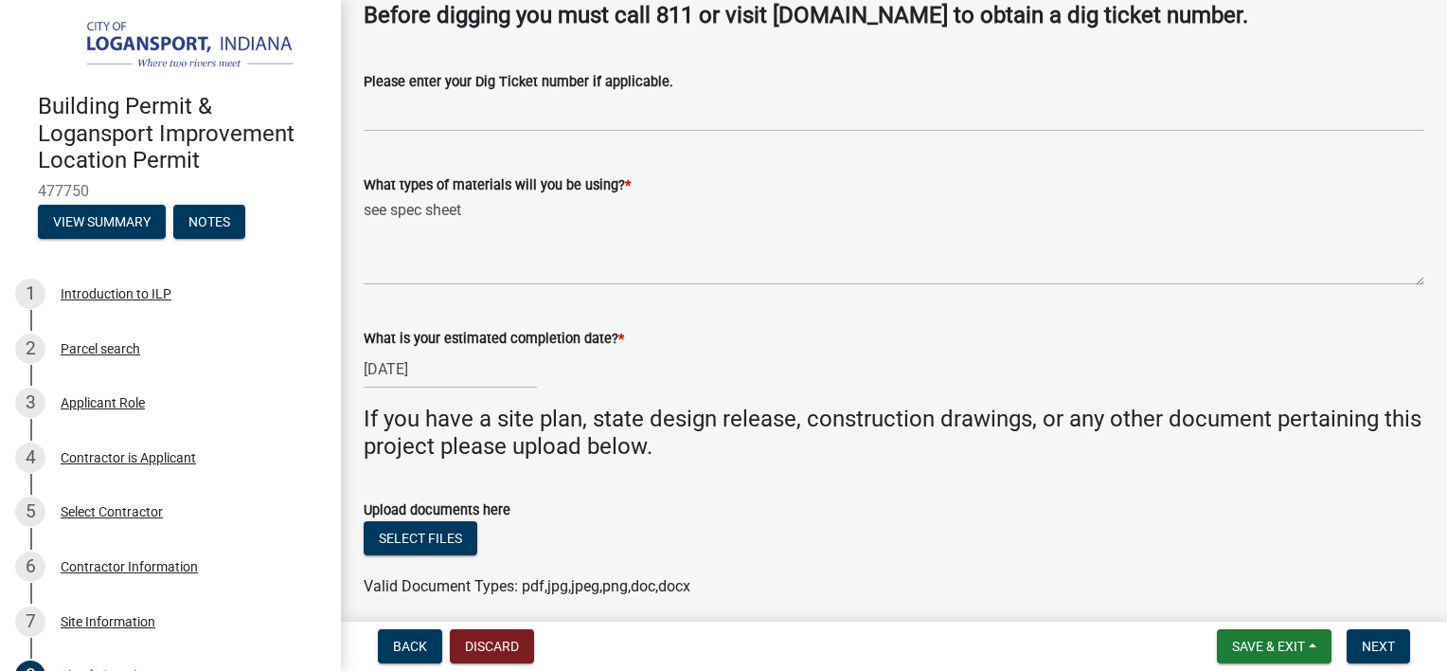
scroll to position [943, 0]
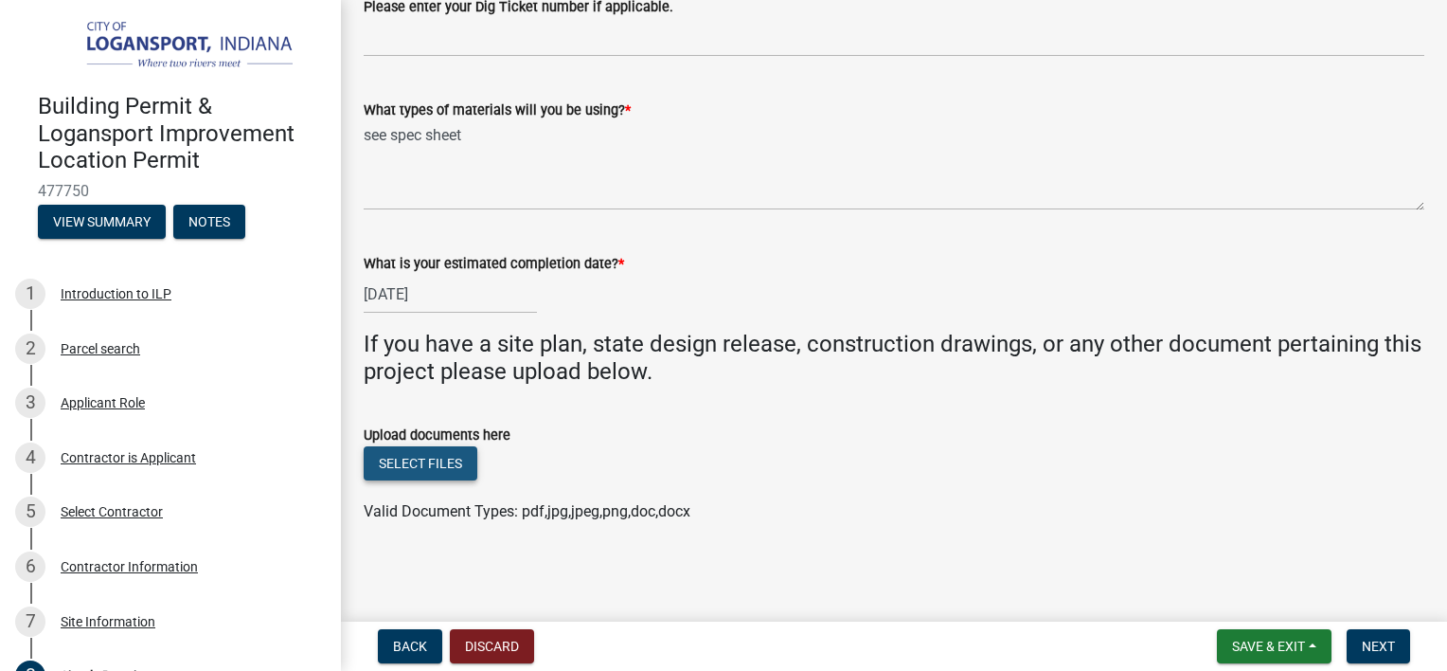
click at [425, 455] on button "Select files" at bounding box center [421, 463] width 114 height 34
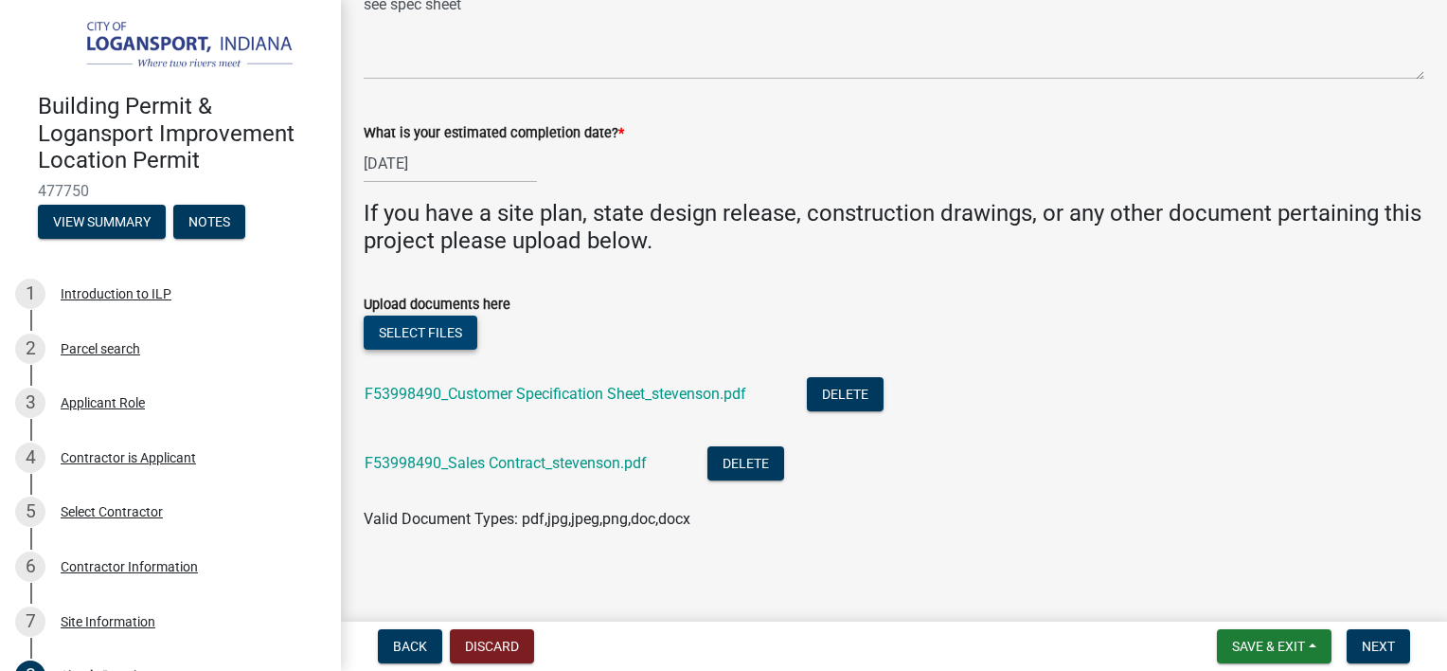
scroll to position [1082, 0]
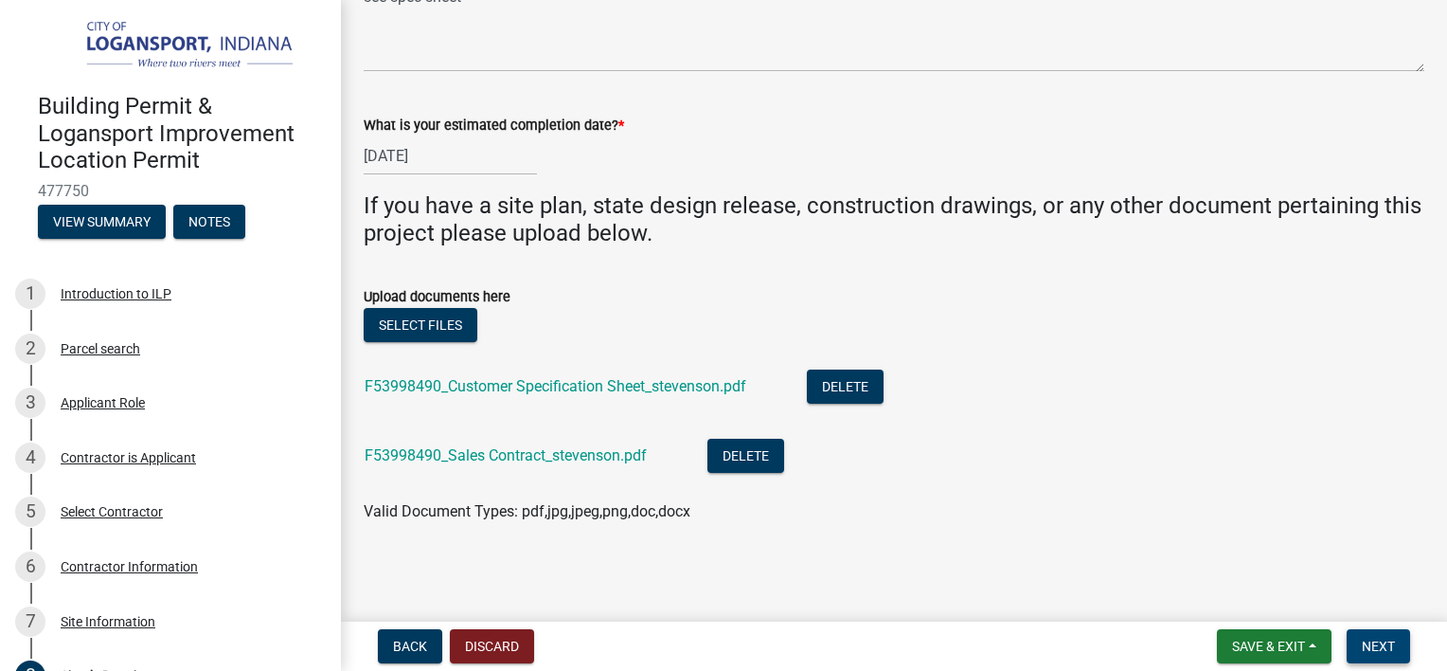
click at [1376, 654] on button "Next" at bounding box center [1378, 646] width 63 height 34
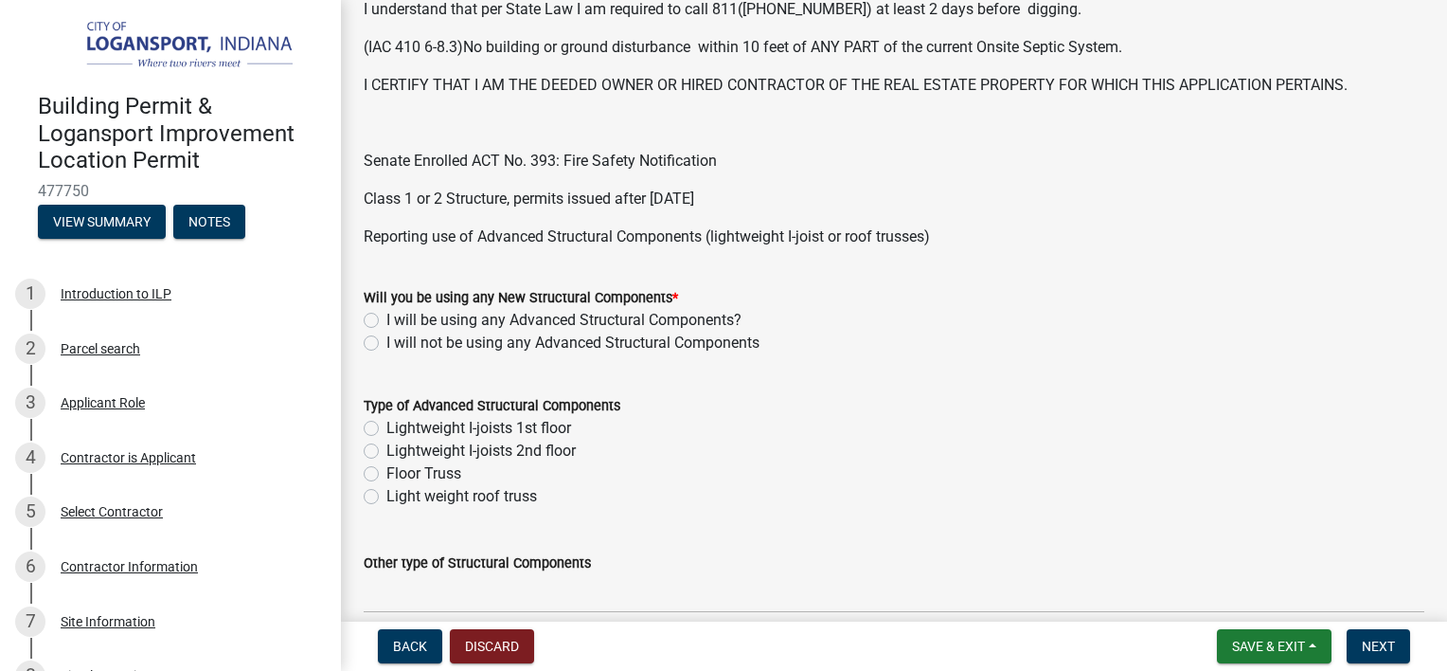
scroll to position [517, 0]
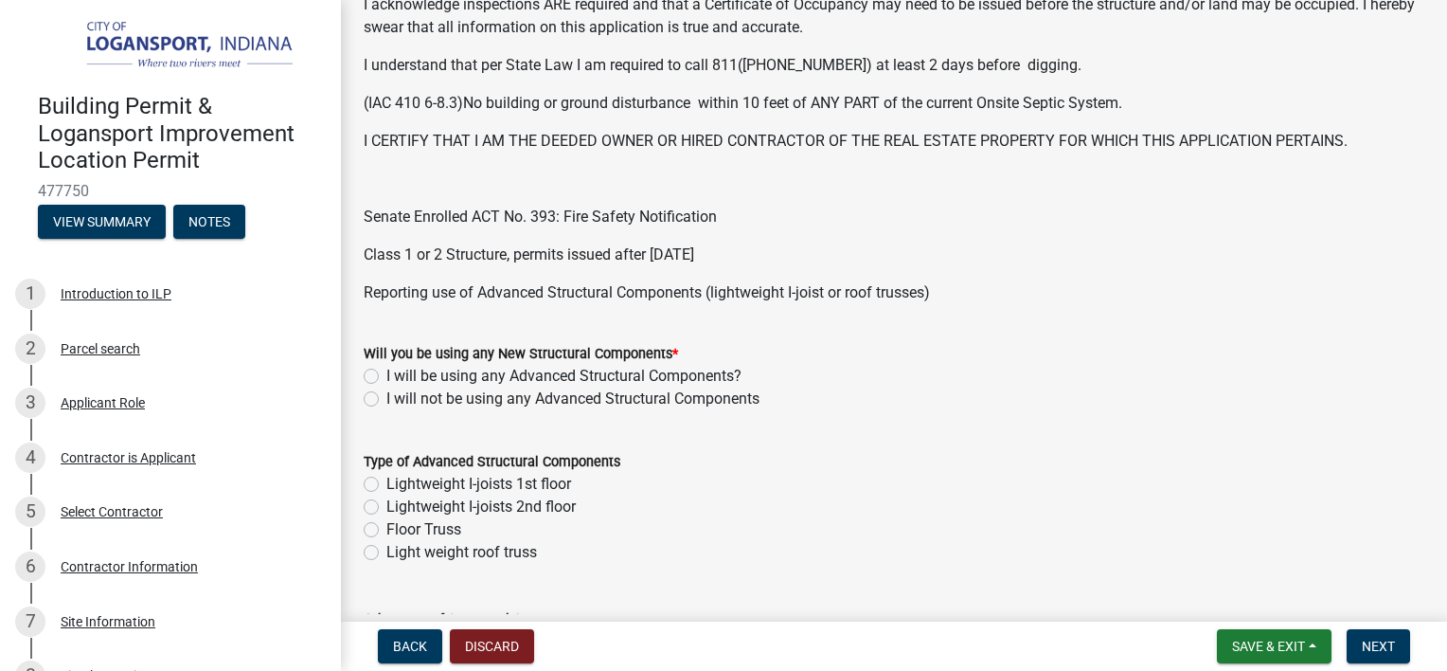
click at [386, 394] on label "I will not be using any Advanced Structural Components" at bounding box center [572, 398] width 373 height 23
click at [386, 394] on input "I will not be using any Advanced Structural Components" at bounding box center [392, 393] width 12 height 12
radio input "true"
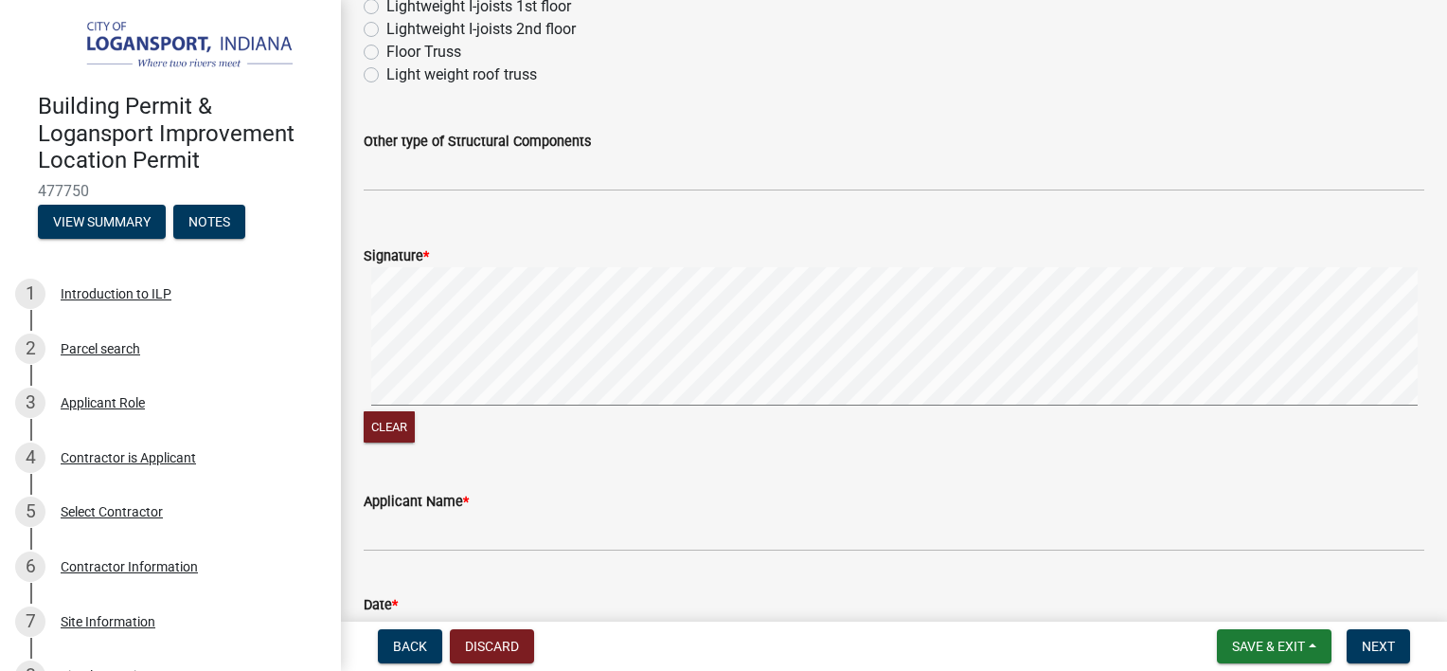
scroll to position [1000, 0]
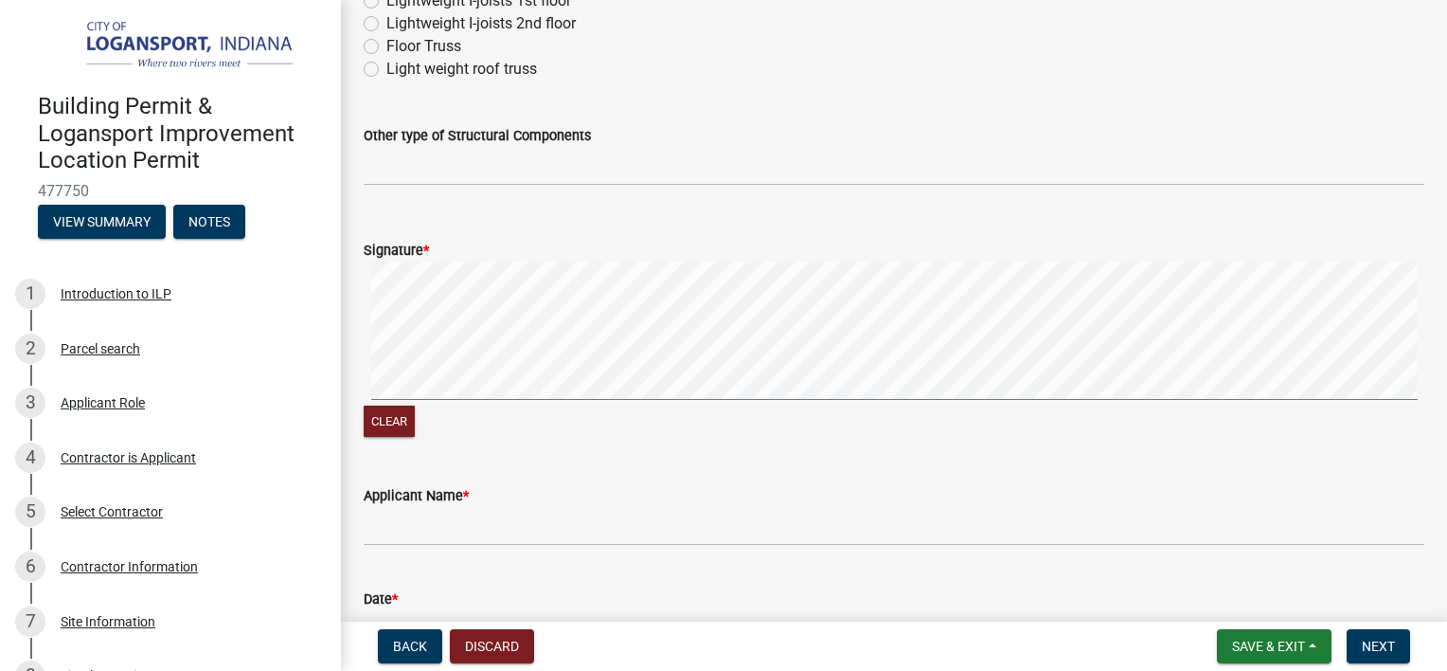
click at [529, 405] on div "Clear" at bounding box center [894, 350] width 1061 height 179
click at [380, 425] on button "Clear" at bounding box center [389, 420] width 51 height 31
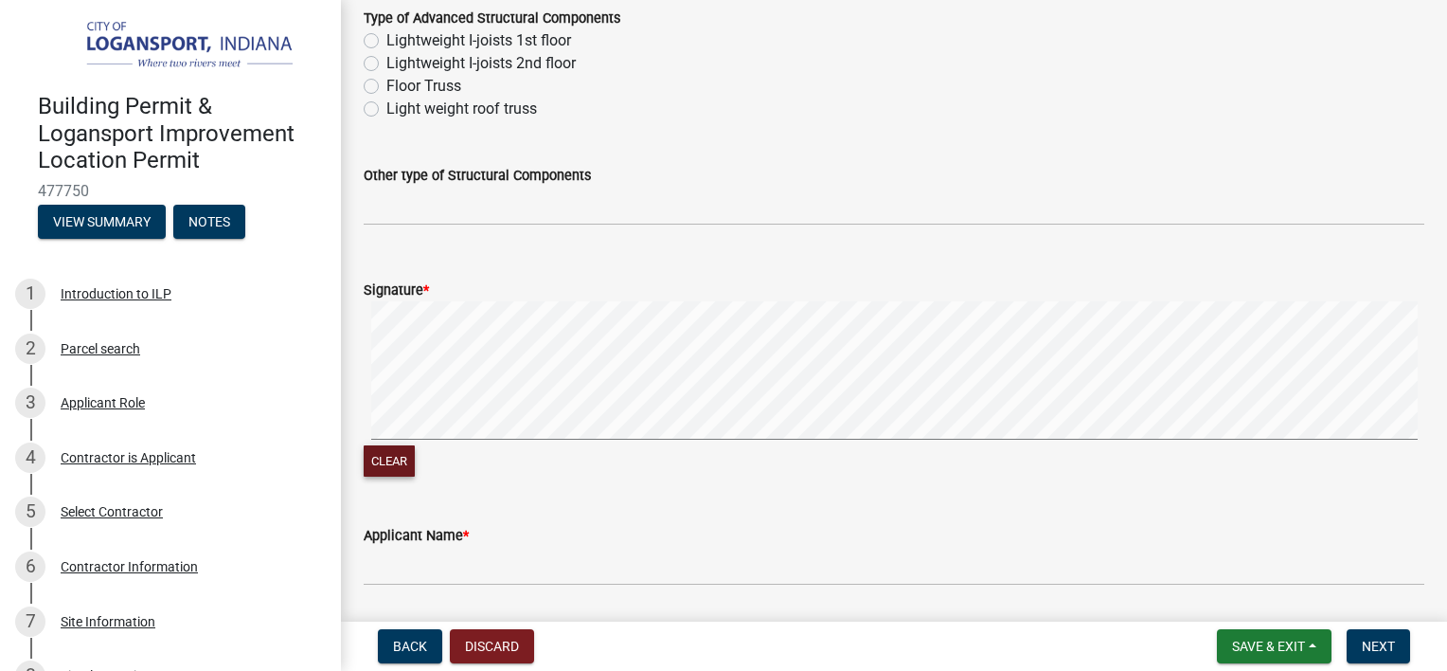
scroll to position [966, 0]
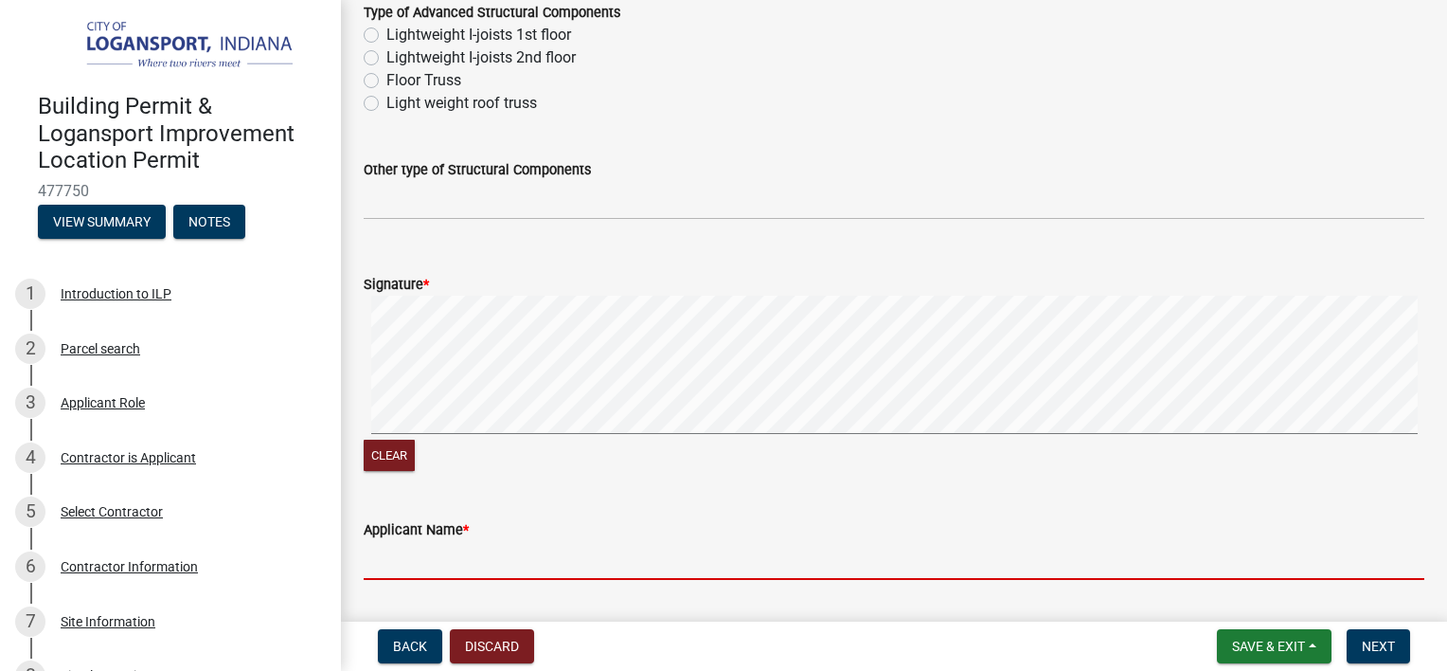
click at [479, 564] on input "Applicant Name *" at bounding box center [894, 560] width 1061 height 39
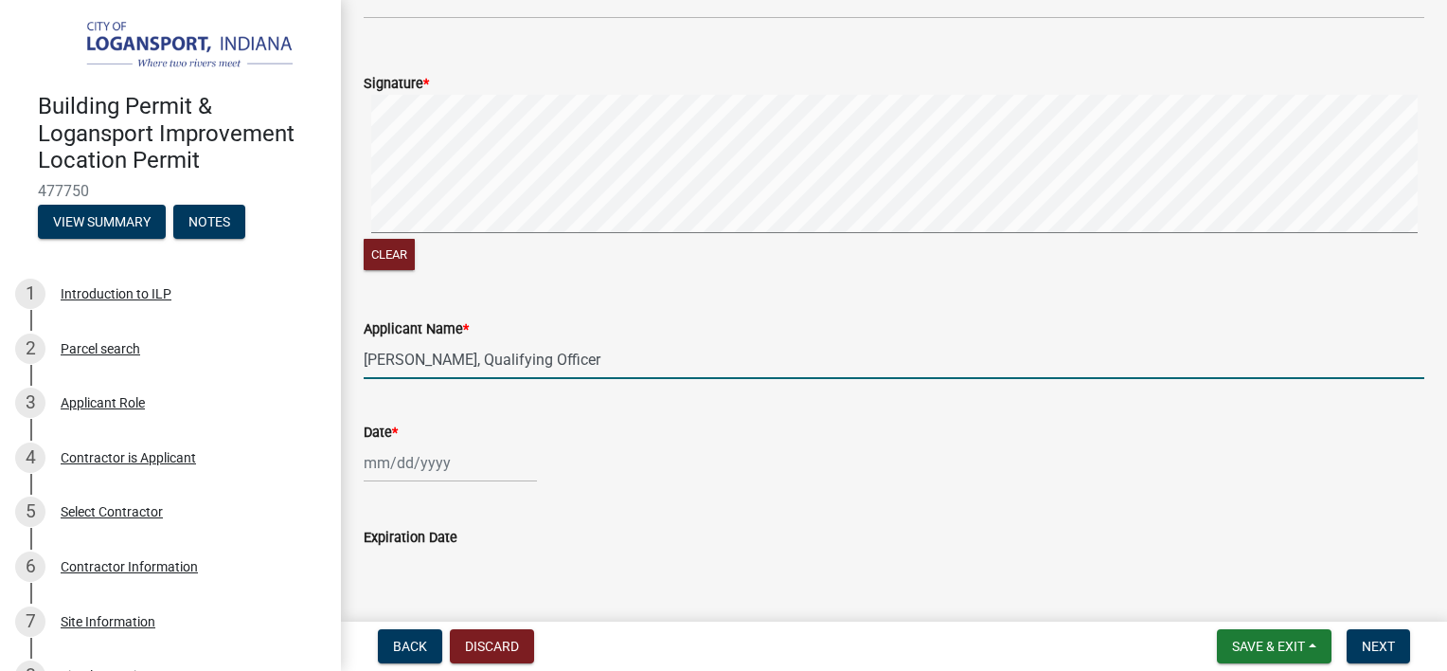
scroll to position [1230, 0]
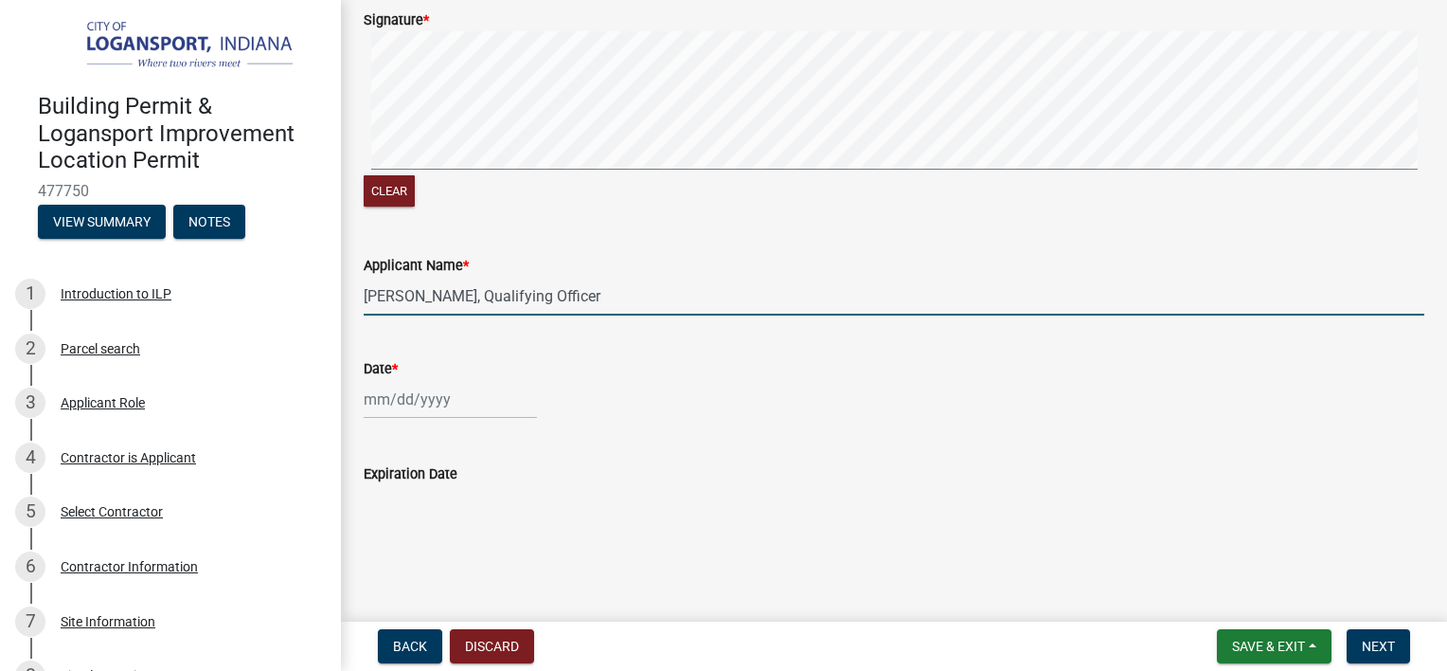
type input "[PERSON_NAME], Qualifying Officer"
click at [447, 395] on div at bounding box center [450, 399] width 173 height 39
select select "9"
select select "2025"
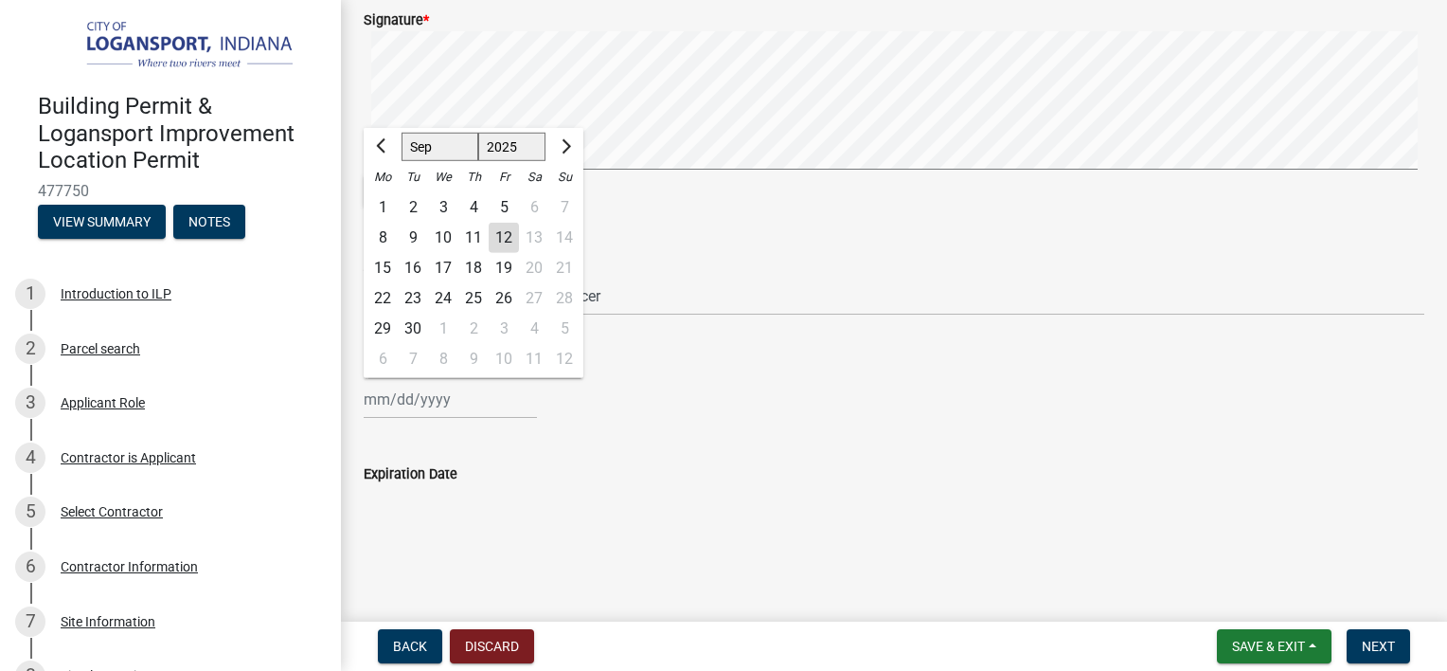
click at [502, 239] on div "12" at bounding box center [504, 238] width 30 height 30
type input "[DATE]"
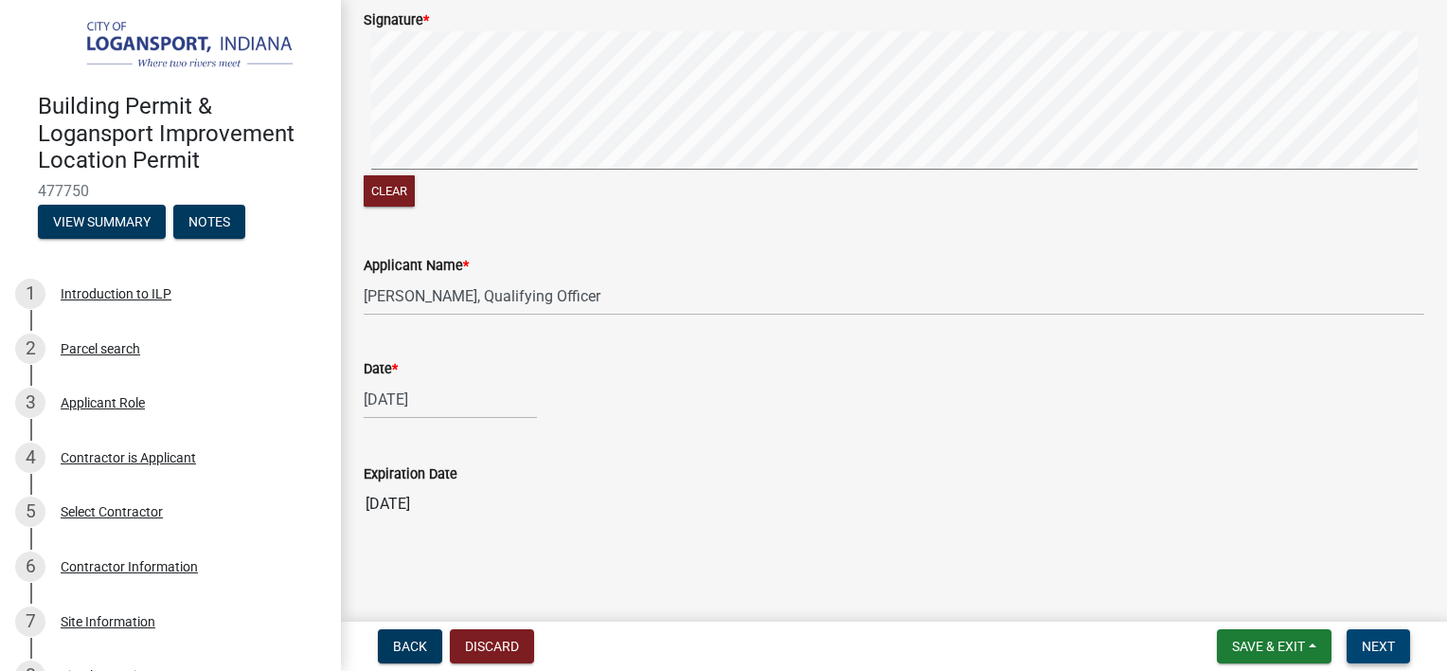
click at [1371, 640] on span "Next" at bounding box center [1378, 645] width 33 height 15
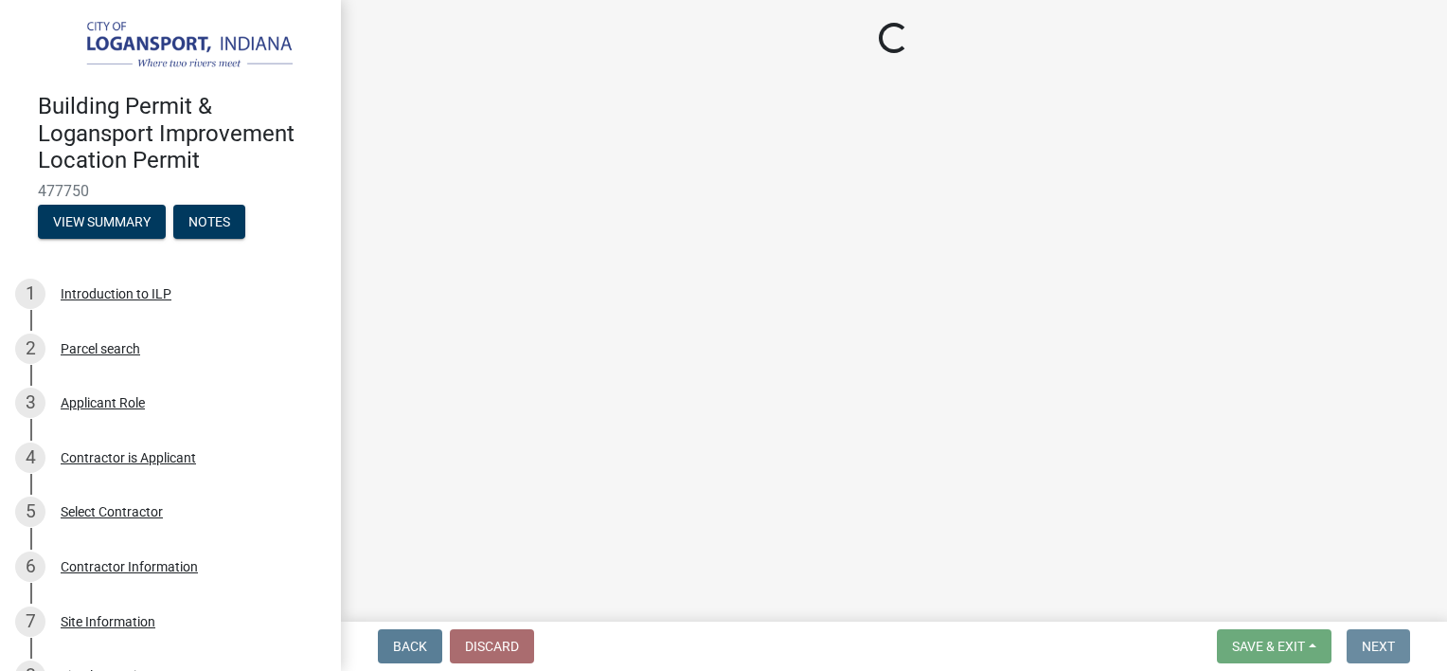
scroll to position [0, 0]
